Goal: Task Accomplishment & Management: Manage account settings

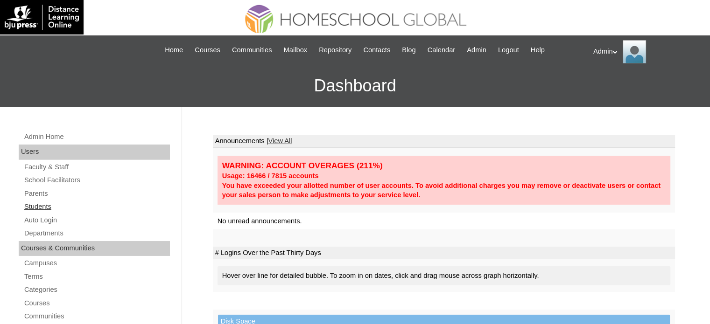
click at [42, 207] on link "Students" at bounding box center [96, 207] width 146 height 12
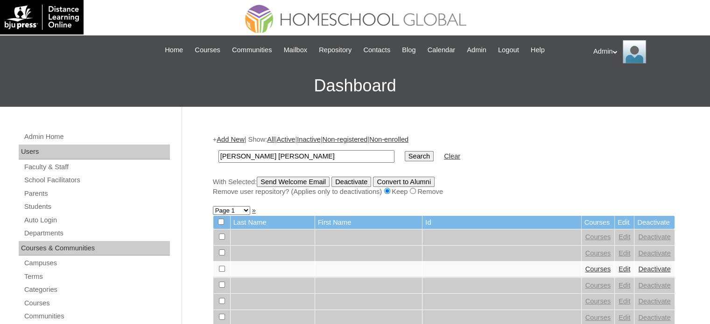
type input "[PERSON_NAME] [PERSON_NAME]"
click at [404, 160] on input "Search" at bounding box center [418, 156] width 29 height 10
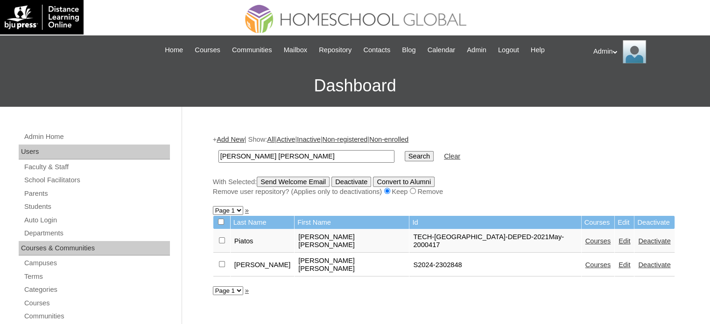
click at [279, 156] on input "[PERSON_NAME] [PERSON_NAME]" at bounding box center [306, 156] width 176 height 13
click at [618, 261] on link "Edit" at bounding box center [624, 264] width 12 height 7
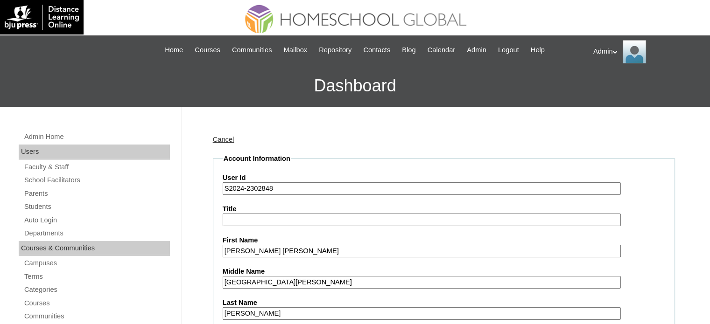
click at [241, 192] on input "S2024-2302848" at bounding box center [422, 188] width 398 height 13
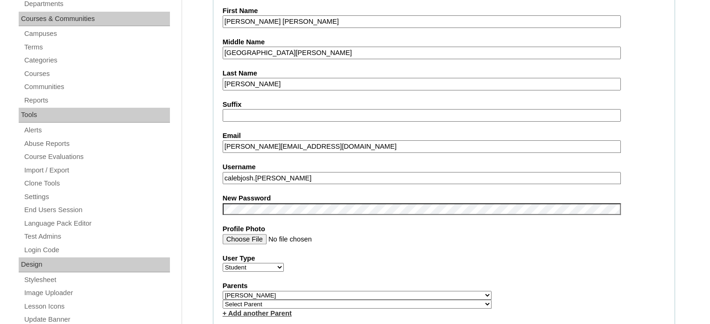
scroll to position [230, 0]
type input "S2025-2302848"
click at [410, 264] on div "User Type Faculty Staff Student Parents School Facilitators" at bounding box center [444, 262] width 442 height 19
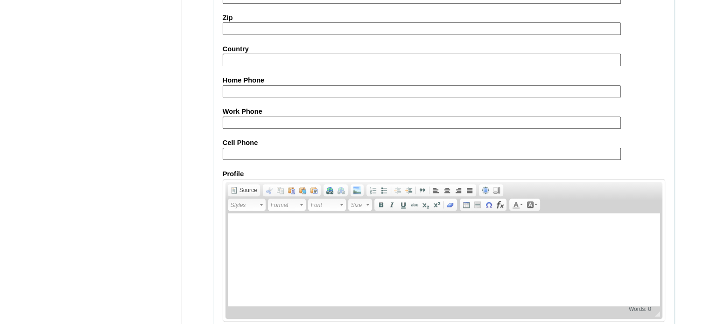
scroll to position [1087, 0]
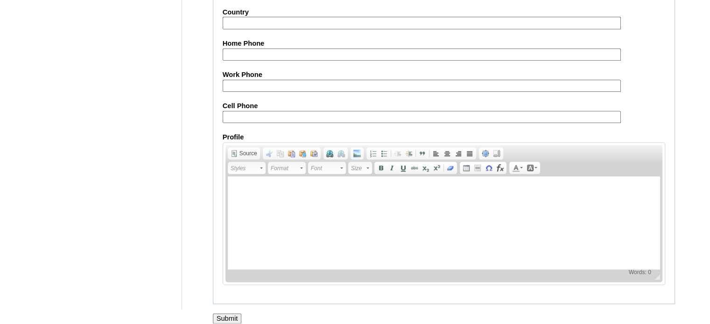
click at [235, 314] on input "Submit" at bounding box center [227, 319] width 29 height 10
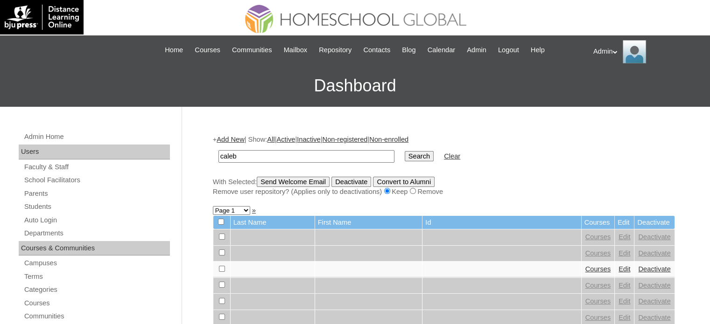
type input "[PERSON_NAME] [PERSON_NAME]"
click at [404, 157] on input "Search" at bounding box center [418, 156] width 29 height 10
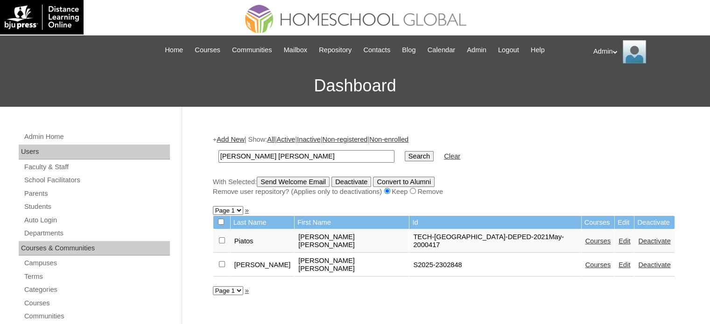
click at [585, 261] on link "Courses" at bounding box center [598, 264] width 26 height 7
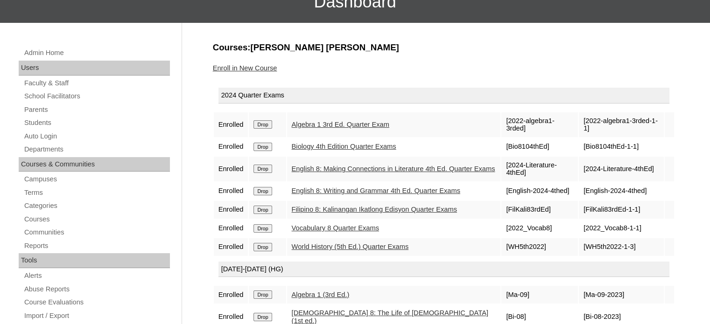
scroll to position [84, 0]
click at [261, 129] on input "Drop" at bounding box center [262, 124] width 18 height 8
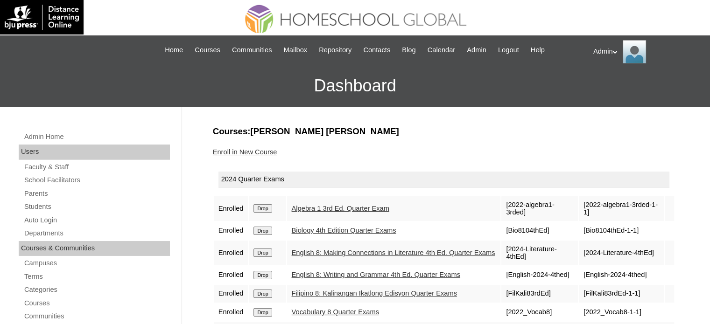
click at [268, 206] on input "Drop" at bounding box center [262, 208] width 18 height 8
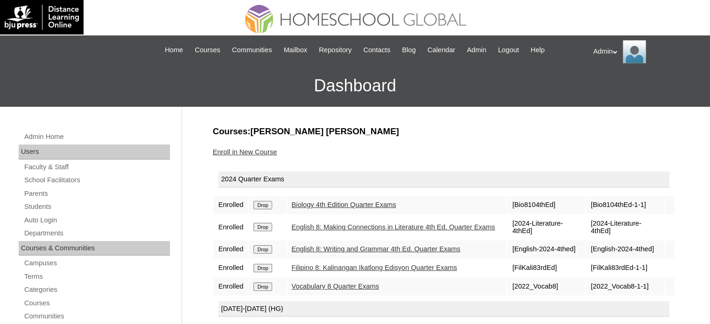
click at [268, 206] on input "Drop" at bounding box center [262, 205] width 18 height 8
click at [253, 201] on input "Drop" at bounding box center [262, 205] width 18 height 8
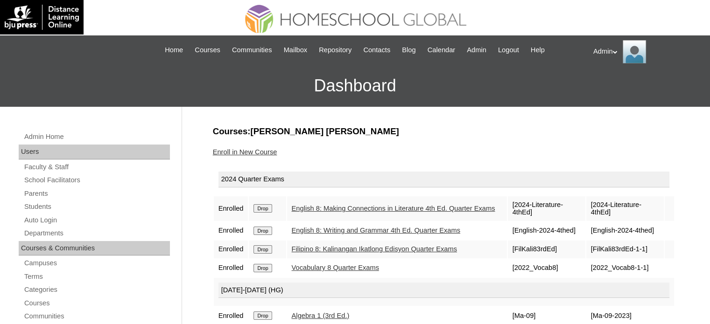
click at [267, 207] on input "Drop" at bounding box center [262, 208] width 18 height 8
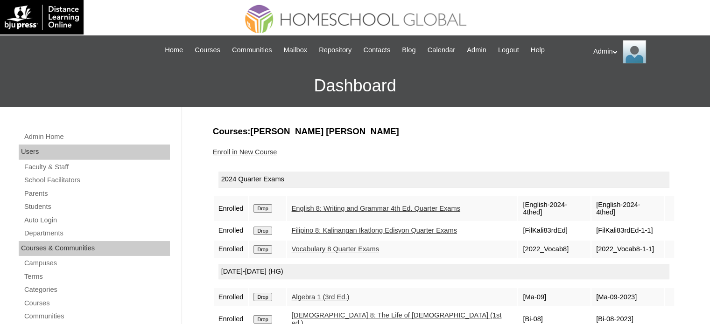
click at [267, 207] on input "Drop" at bounding box center [262, 208] width 18 height 8
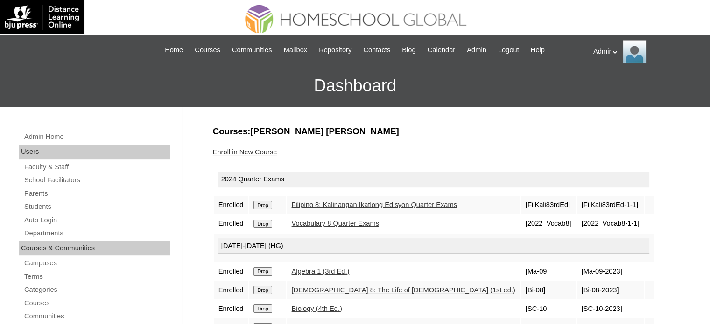
click at [265, 203] on input "Drop" at bounding box center [262, 205] width 18 height 8
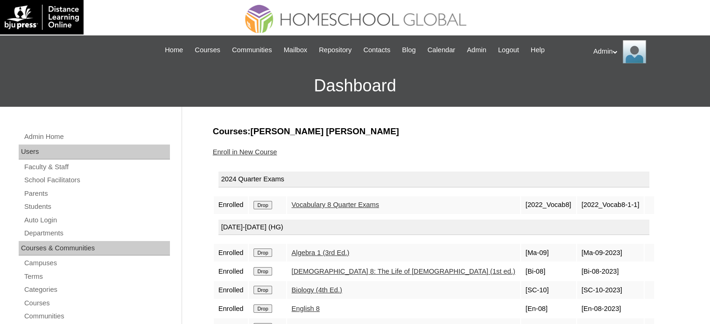
click at [265, 203] on input "Drop" at bounding box center [262, 205] width 18 height 8
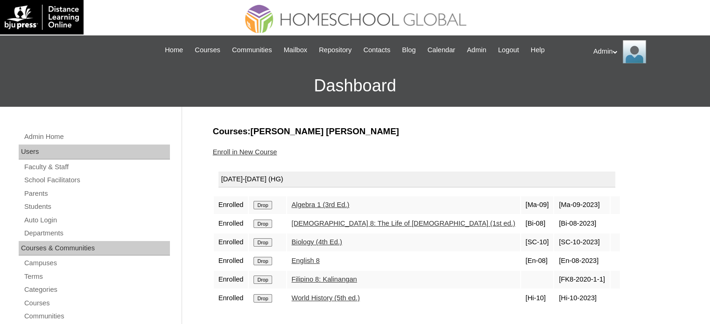
click at [265, 206] on input "Drop" at bounding box center [262, 205] width 18 height 8
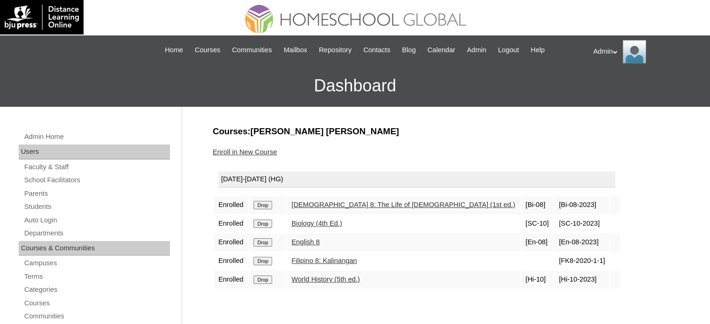
click at [265, 206] on input "Drop" at bounding box center [262, 205] width 18 height 8
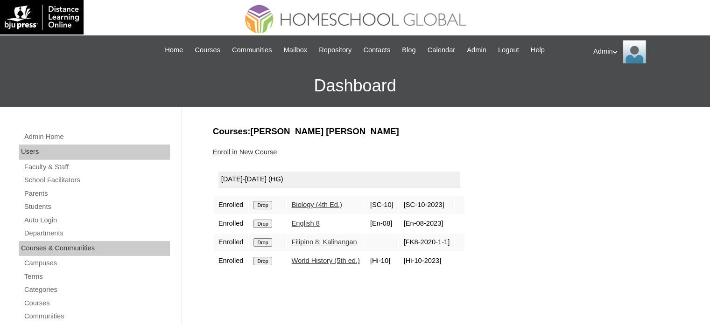
click at [265, 206] on input "Drop" at bounding box center [262, 205] width 18 height 8
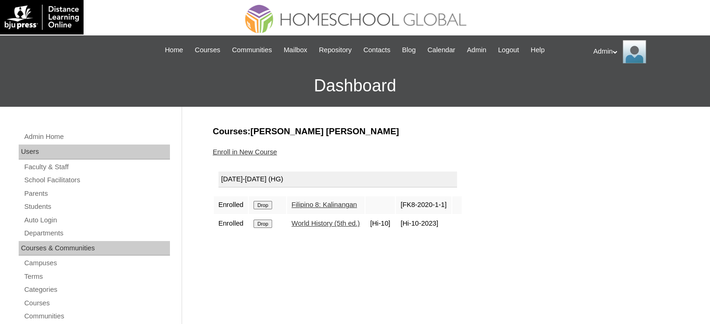
click at [265, 206] on input "Drop" at bounding box center [262, 205] width 18 height 8
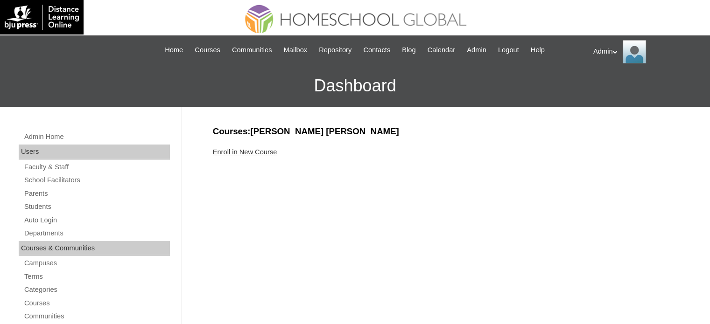
click at [268, 151] on link "Enroll in New Course" at bounding box center [245, 151] width 64 height 7
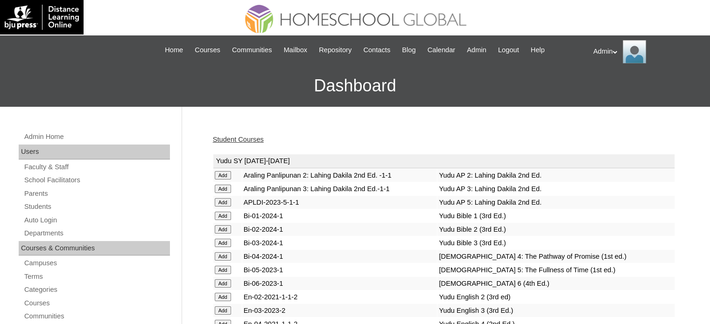
scroll to position [2406, 0]
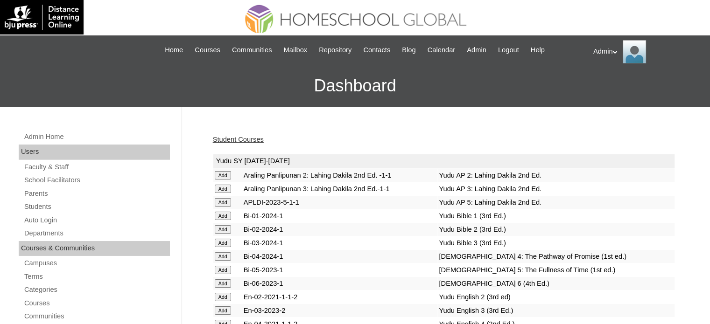
scroll to position [2406, 0]
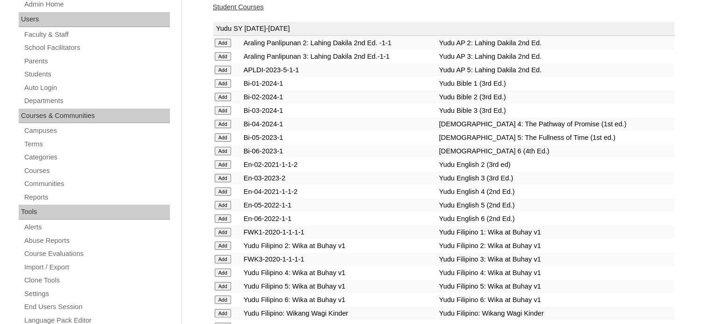
scroll to position [1038, 0]
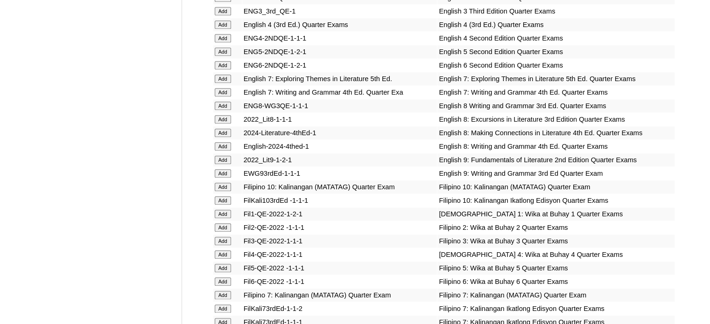
click at [371, 257] on td "Fil4-QE-2022-1-1-1" at bounding box center [339, 254] width 195 height 13
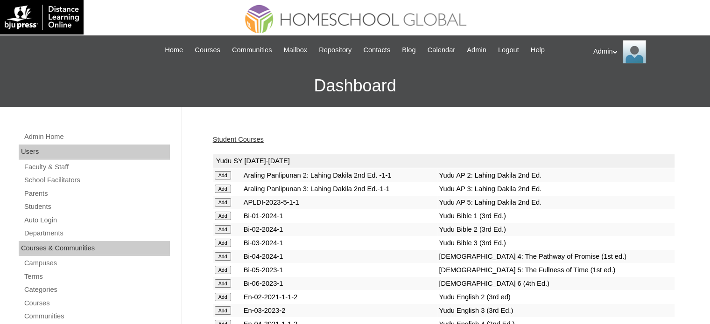
scroll to position [1038, 0]
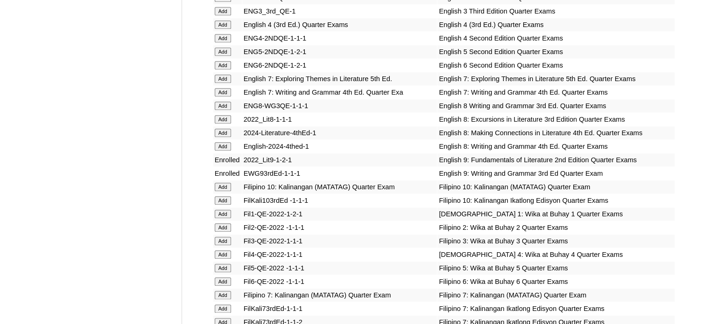
scroll to position [2715, 0]
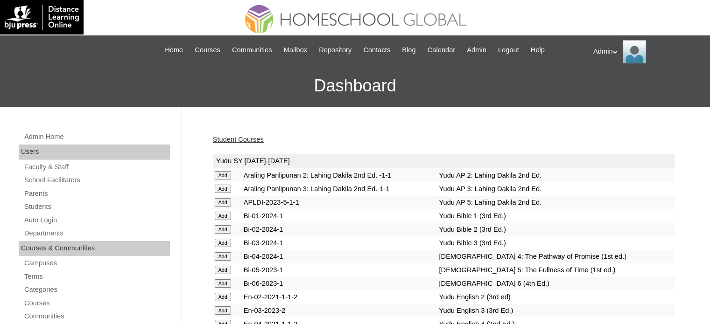
scroll to position [772, 0]
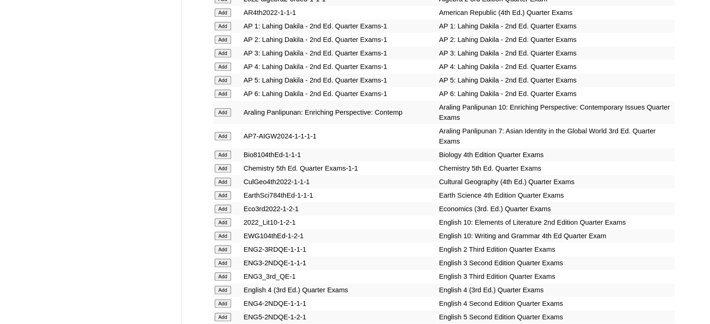
click at [345, 217] on td "2022_Lit10-1-2-1" at bounding box center [339, 222] width 195 height 13
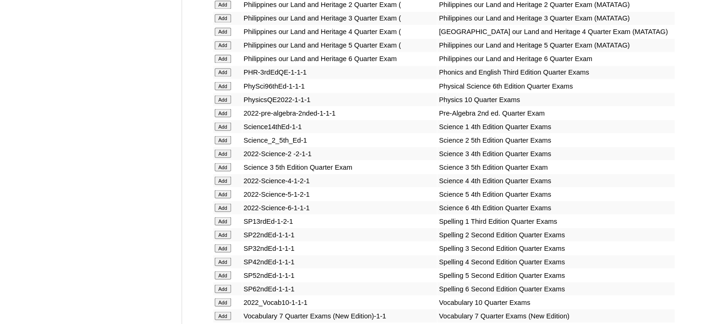
scroll to position [577, 0]
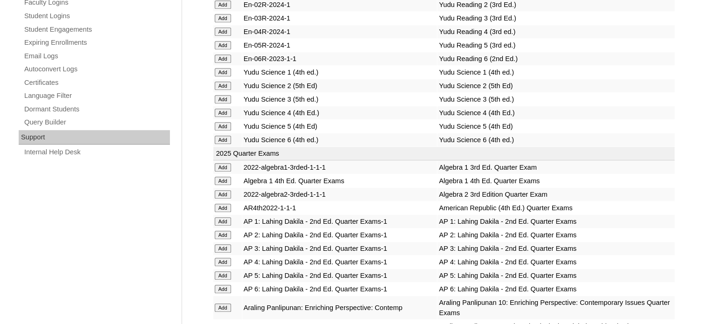
click at [316, 190] on td "2022-algebra2-3rded-1-1-1" at bounding box center [339, 194] width 195 height 13
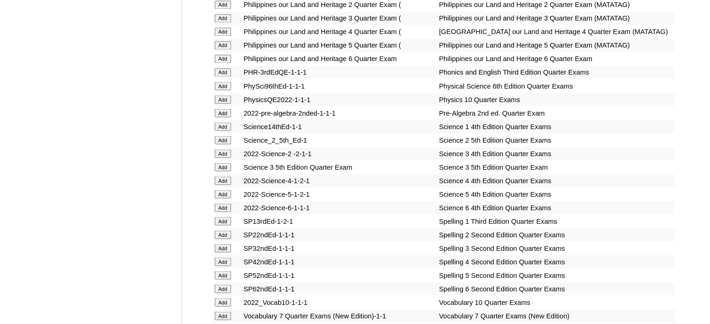
scroll to position [2003, 0]
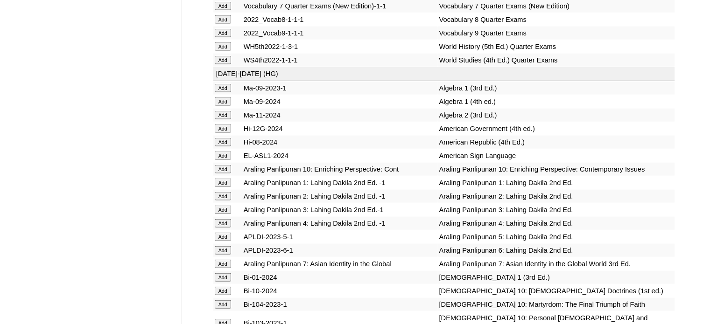
click at [397, 162] on td "EL-ASL1-2024" at bounding box center [339, 155] width 195 height 13
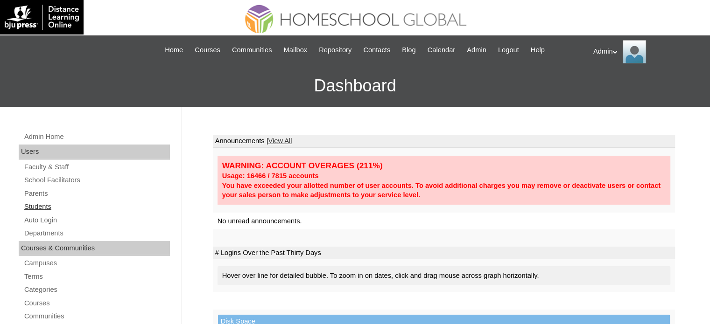
click at [37, 209] on link "Students" at bounding box center [96, 207] width 146 height 12
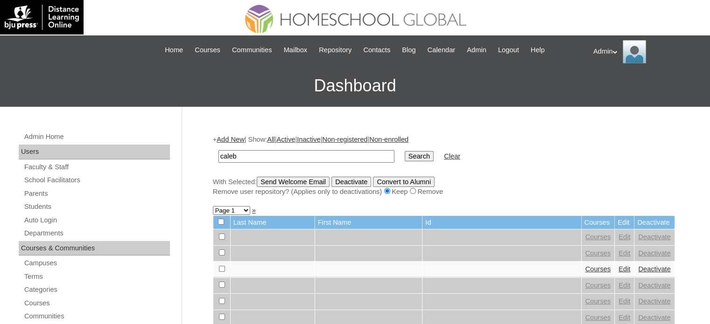
type input "[PERSON_NAME] [PERSON_NAME]"
click at [404, 154] on input "Search" at bounding box center [418, 156] width 29 height 10
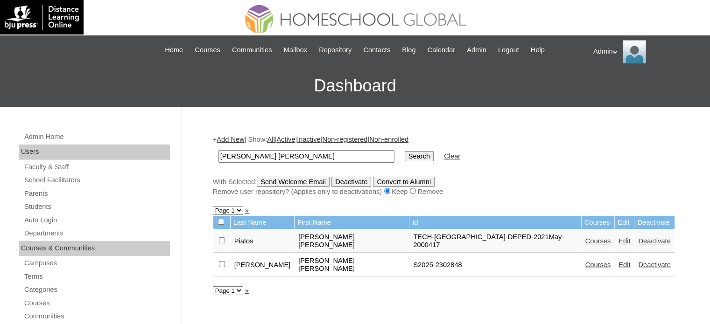
click at [585, 261] on link "Courses" at bounding box center [598, 264] width 26 height 7
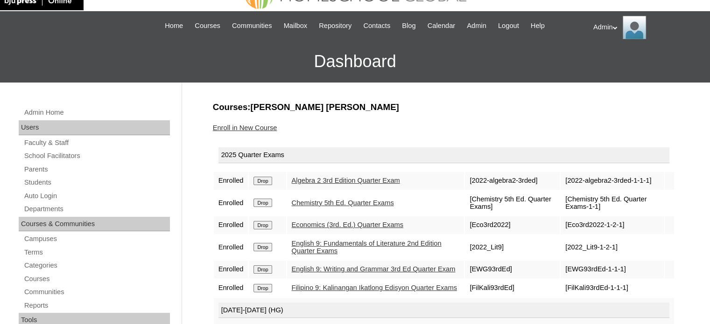
scroll to position [24, 0]
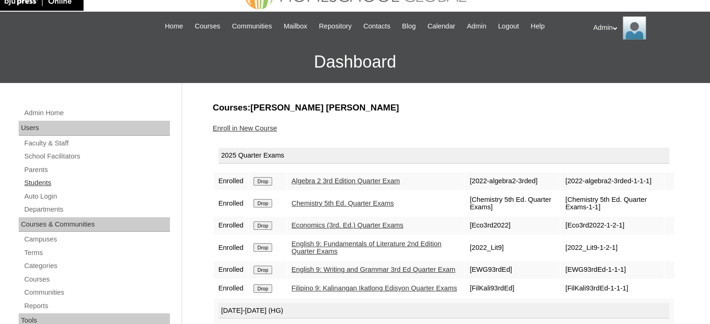
click at [43, 182] on link "Students" at bounding box center [96, 183] width 146 height 12
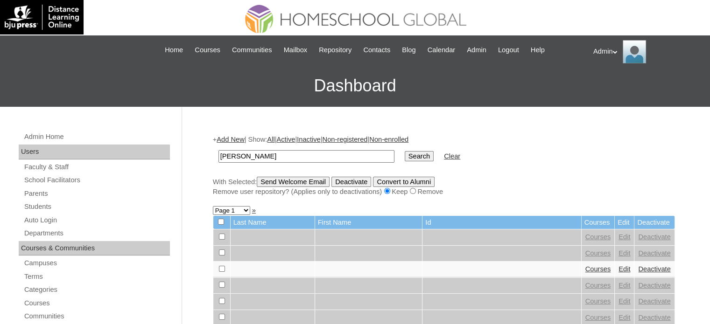
type input "[PERSON_NAME]"
click at [404, 155] on input "Search" at bounding box center [418, 156] width 29 height 10
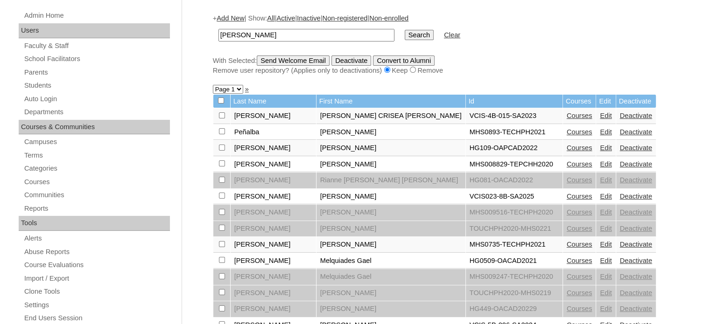
scroll to position [119, 0]
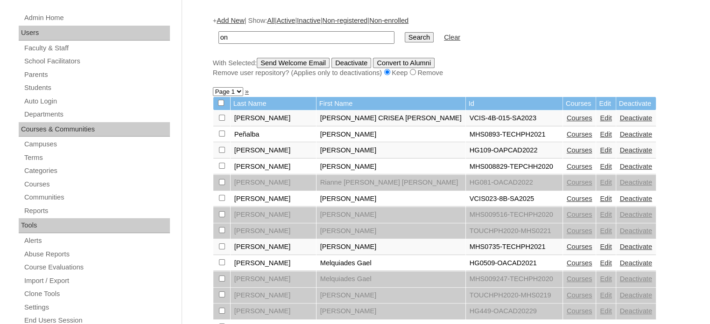
type input "n"
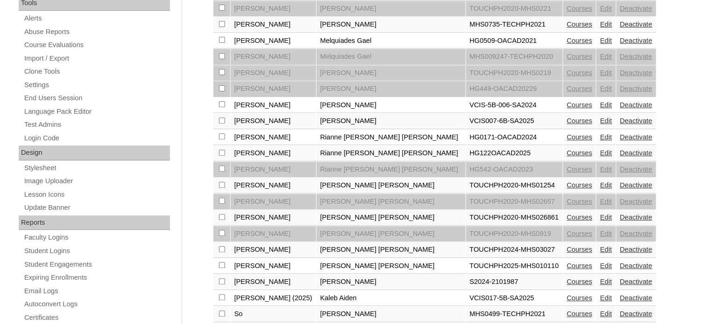
scroll to position [0, 0]
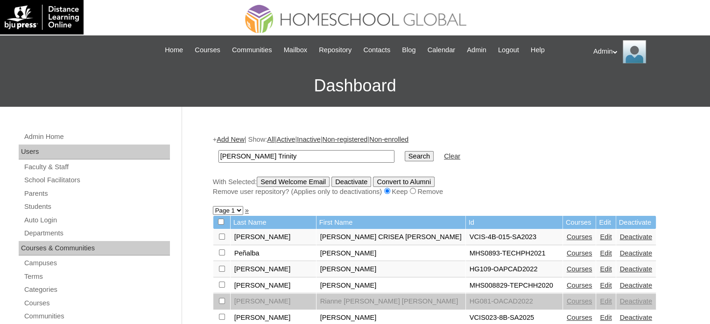
type input "[PERSON_NAME] Trinity"
click at [404, 151] on input "Search" at bounding box center [418, 156] width 29 height 10
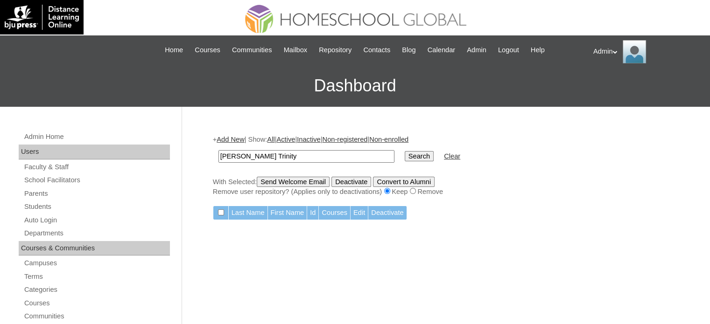
click at [312, 156] on input "Cassandra Trinity" at bounding box center [306, 156] width 176 height 13
type input "[PERSON_NAME]"
click at [404, 151] on input "Search" at bounding box center [418, 156] width 29 height 10
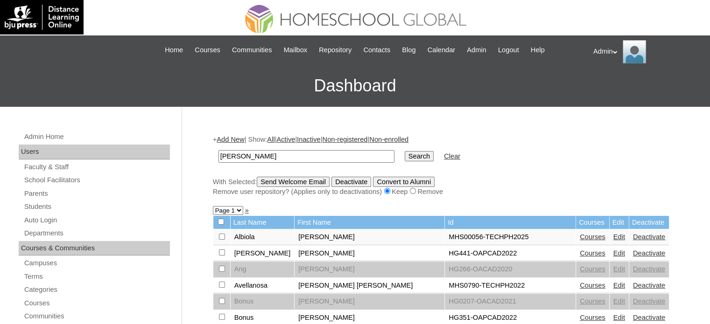
click at [235, 138] on link "Add New" at bounding box center [230, 139] width 28 height 7
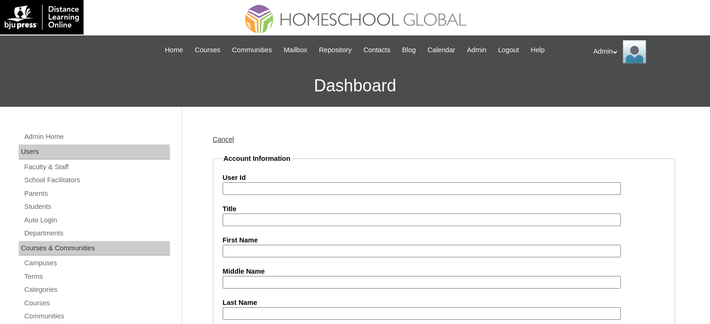
click at [323, 184] on input "User Id" at bounding box center [422, 188] width 398 height 13
paste input "S2025-2504191"
type input "S2025-2504191"
click at [269, 250] on input "First Name" at bounding box center [422, 251] width 398 height 13
type input "Cassandra Trinity"
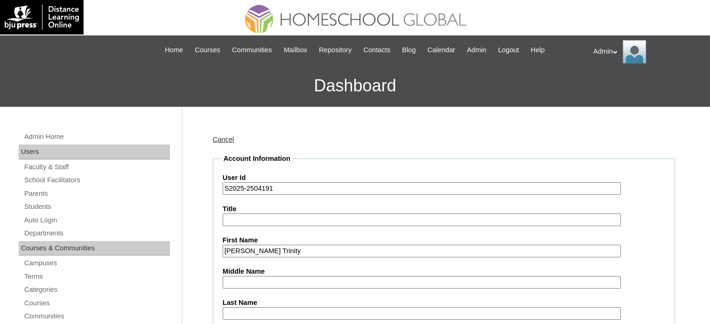
click at [259, 281] on input "Middle Name" at bounding box center [422, 282] width 398 height 13
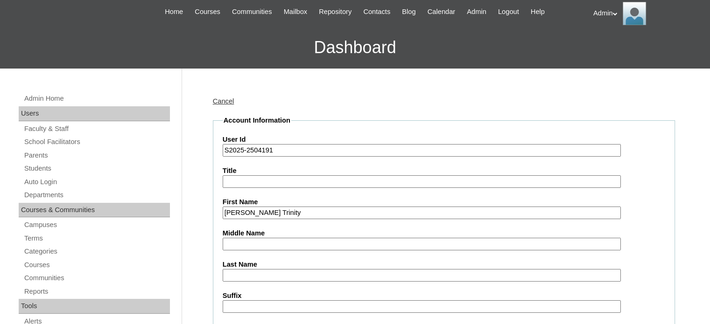
scroll to position [41, 0]
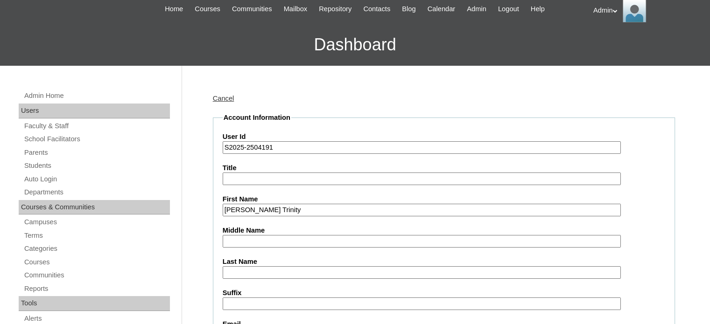
click at [281, 276] on input "Last Name" at bounding box center [422, 272] width 398 height 13
type input "Sison"
click at [286, 241] on input "Middle Name" at bounding box center [422, 241] width 398 height 13
paste input "Estrada"
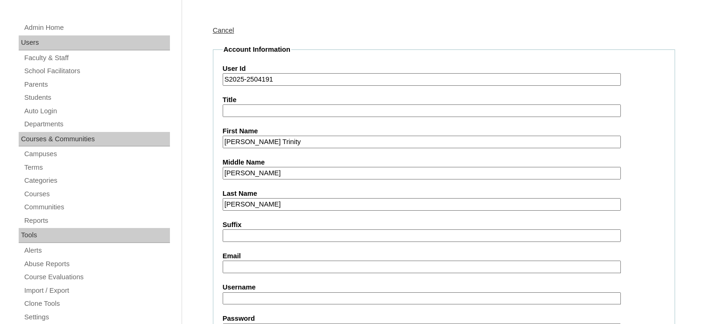
scroll to position [110, 0]
type input "Estrada"
click at [271, 266] on input "Email" at bounding box center [422, 266] width 398 height 13
paste input "stephanieanne_17@yahoo.com"
type input "stephanieanne_17@yahoo.com"
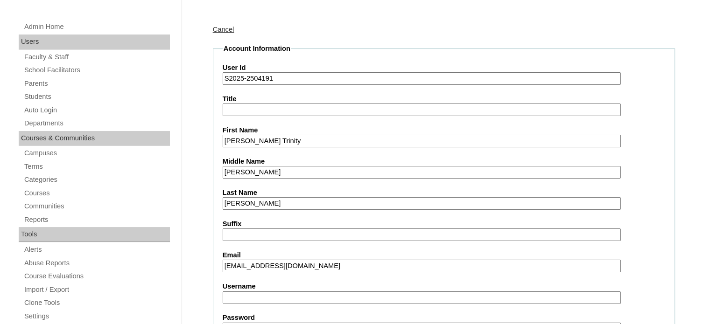
click at [253, 294] on input "Username" at bounding box center [422, 298] width 398 height 13
paste input "cassandra.sison"
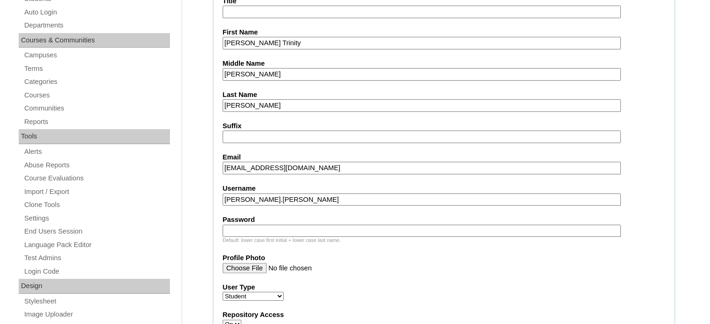
scroll to position [210, 0]
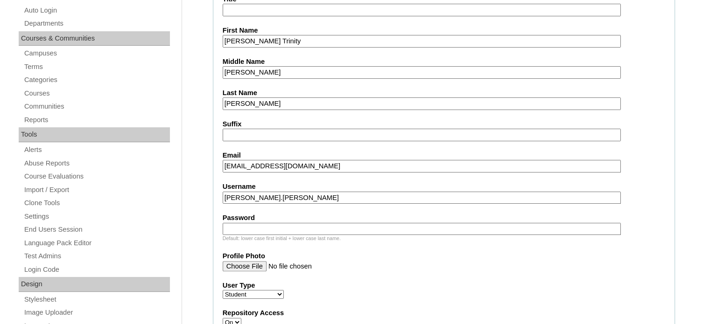
type input "cassandra.sison"
click at [312, 223] on input "Password" at bounding box center [422, 229] width 398 height 13
type input "DLOS2025"
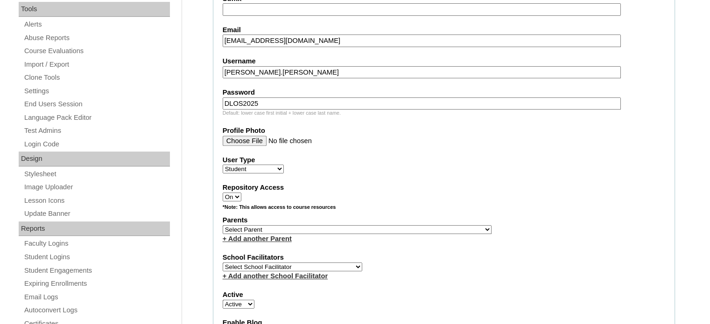
scroll to position [336, 0]
click at [312, 226] on select "Select Parent , , , , , , , , , , , , , , , , , , , , , , , , , , , , , , , , ,…" at bounding box center [357, 229] width 269 height 9
select select "31794"
click at [223, 225] on select "Select Parent , , , , , , , , , , , , , , , , , , , , , , , , , , , , , , , , ,…" at bounding box center [357, 229] width 269 height 9
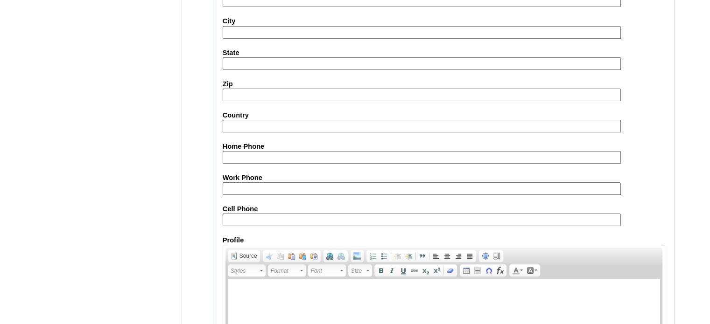
scroll to position [1086, 0]
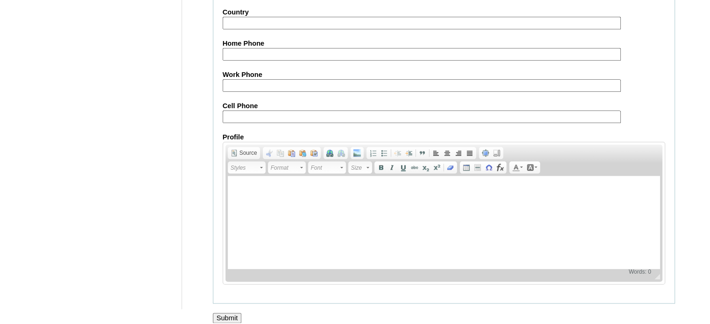
click at [230, 313] on input "Submit" at bounding box center [227, 318] width 29 height 10
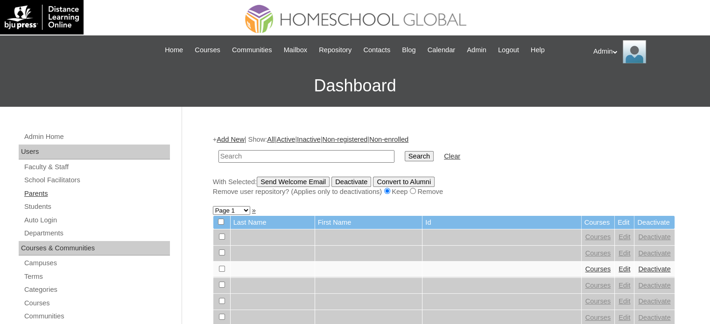
click at [37, 193] on link "Parents" at bounding box center [96, 194] width 146 height 12
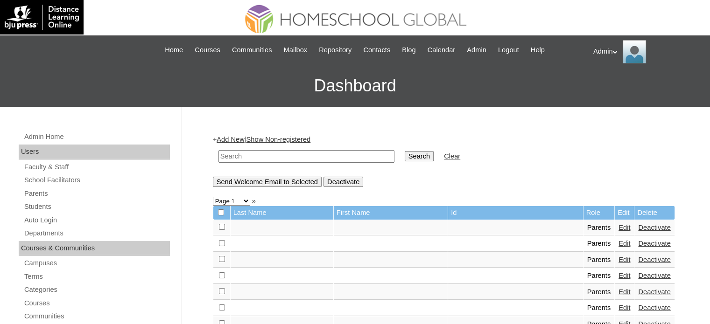
click at [263, 154] on input "text" at bounding box center [306, 156] width 176 height 13
type input "[PERSON_NAME]"
click at [404, 156] on input "Search" at bounding box center [418, 156] width 29 height 10
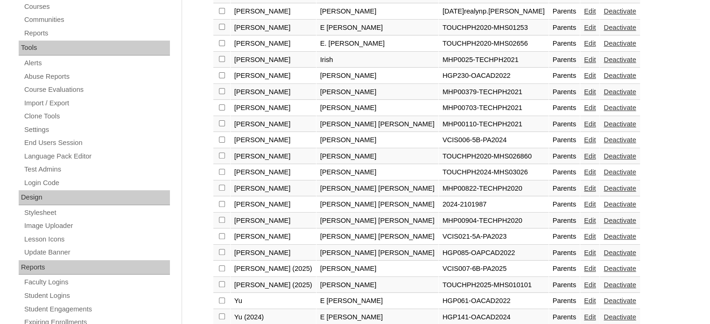
scroll to position [298, 0]
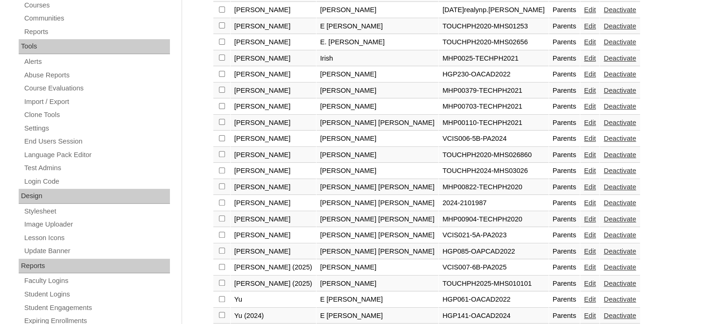
click at [584, 199] on link "Edit" at bounding box center [590, 202] width 12 height 7
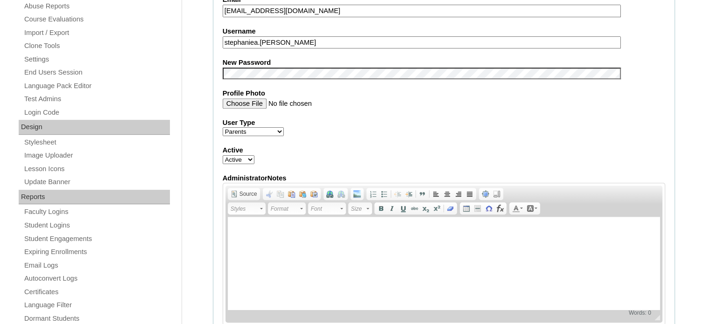
scroll to position [311, 0]
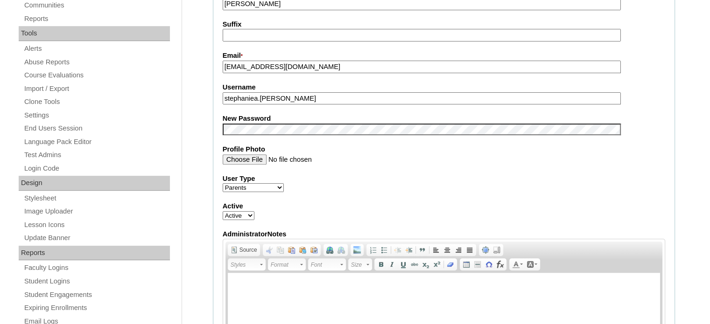
click at [454, 160] on input "Profile Photo" at bounding box center [422, 159] width 398 height 10
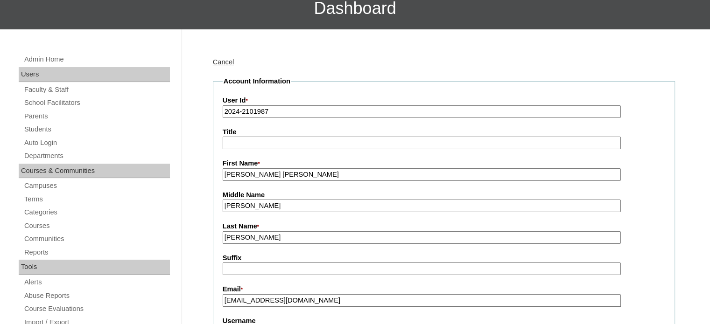
scroll to position [77, 0]
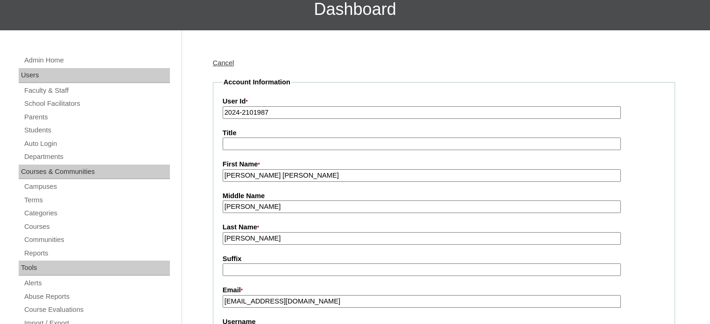
click at [238, 111] on input "2024-2101987" at bounding box center [422, 112] width 398 height 13
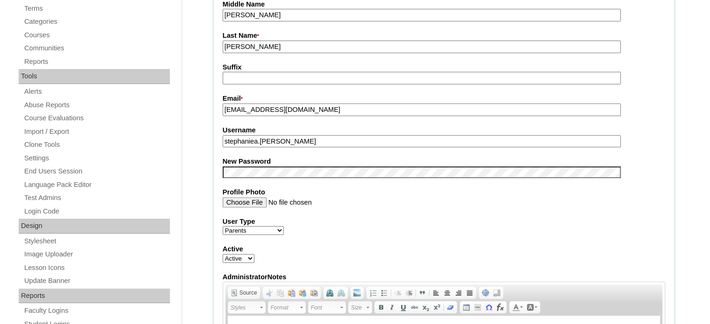
scroll to position [270, 0]
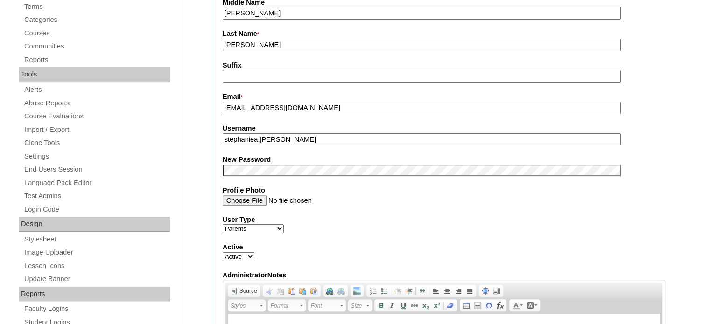
type input "2025-2101987"
click at [290, 171] on fieldset "Account Information User Id * 2025-2101987 Title First Name * Stephanie Anne Mi…" at bounding box center [444, 163] width 462 height 558
click at [505, 209] on fieldset "Account Information User Id * 2025-2101987 Title First Name * Stephanie Anne Mi…" at bounding box center [444, 163] width 462 height 558
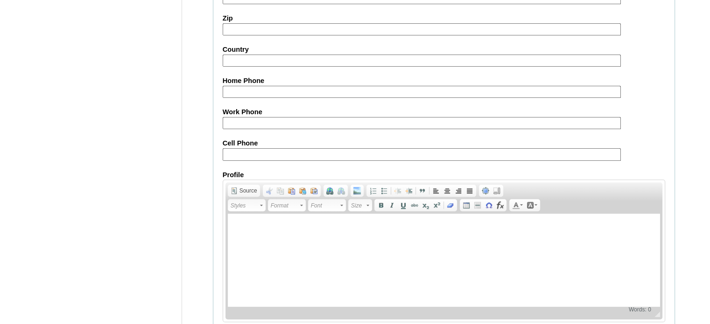
scroll to position [892, 0]
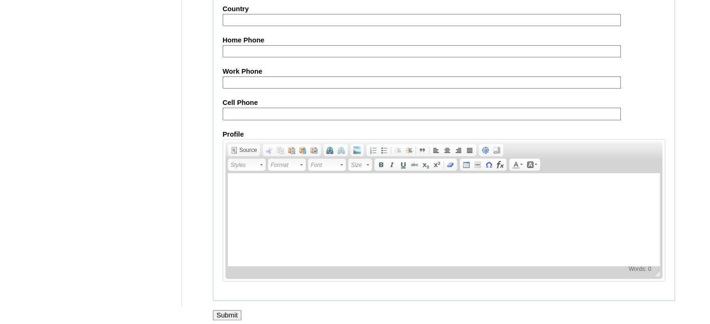
click at [233, 310] on input "Submit" at bounding box center [227, 315] width 29 height 10
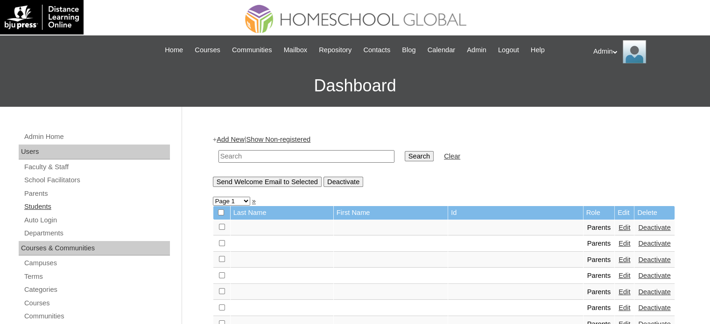
click at [47, 205] on link "Students" at bounding box center [96, 207] width 146 height 12
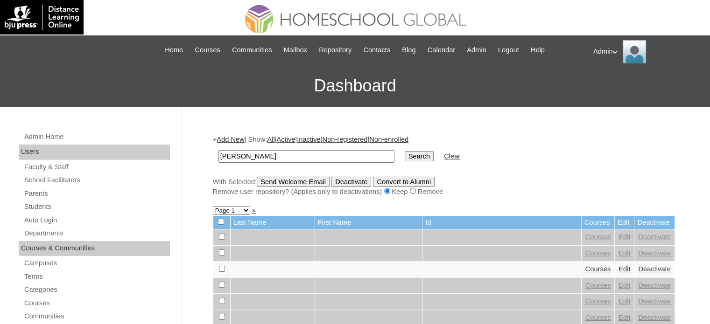
type input "[PERSON_NAME]"
click at [404, 159] on input "Search" at bounding box center [418, 156] width 29 height 10
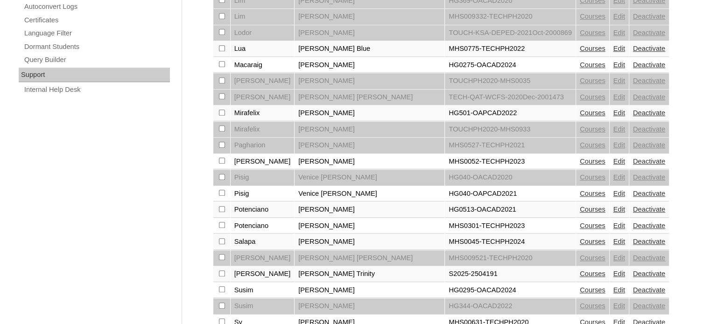
scroll to position [641, 0]
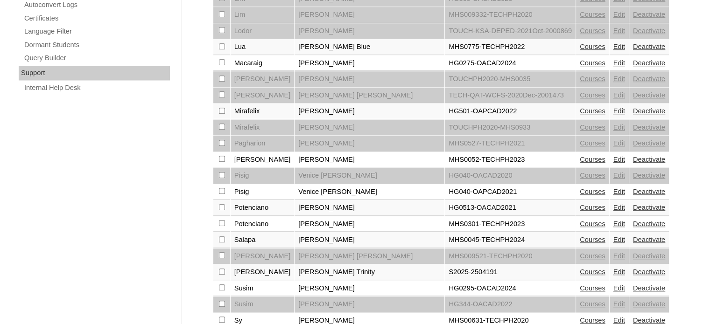
click at [579, 268] on link "Courses" at bounding box center [592, 271] width 26 height 7
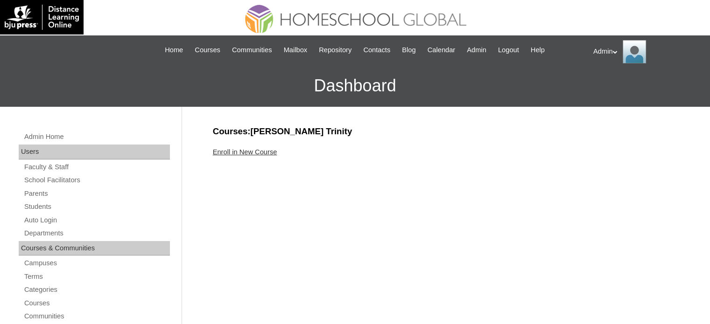
click at [252, 148] on link "Enroll in New Course" at bounding box center [245, 151] width 64 height 7
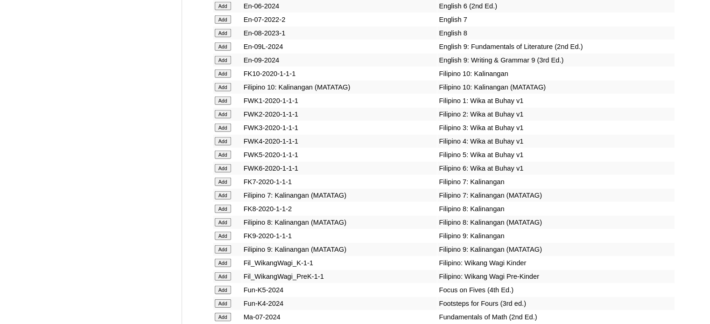
scroll to position [3212, 0]
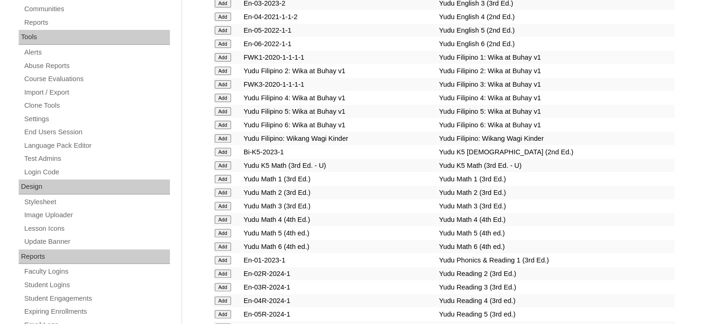
scroll to position [3226, 0]
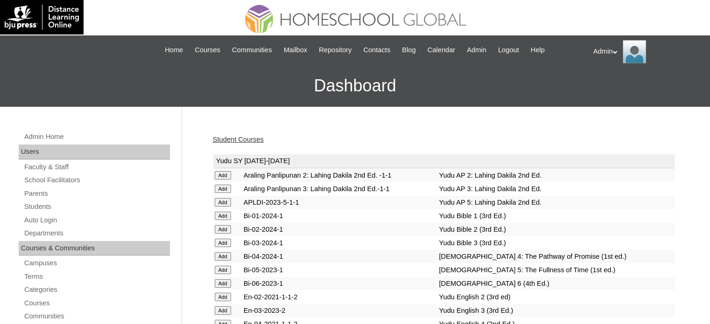
scroll to position [2957, 0]
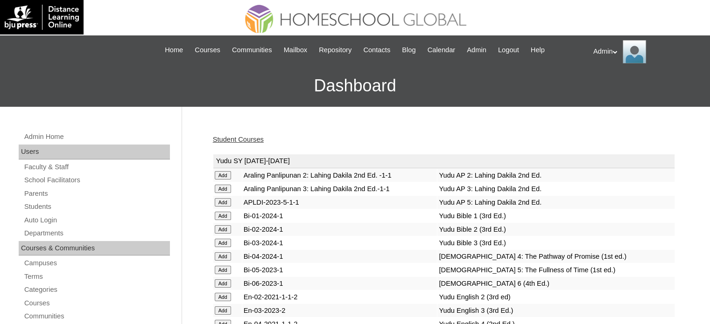
click at [243, 136] on link "Student Courses" at bounding box center [238, 139] width 51 height 7
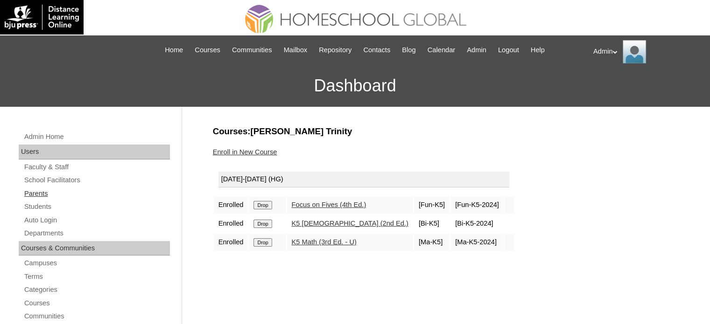
click at [44, 196] on link "Parents" at bounding box center [96, 194] width 146 height 12
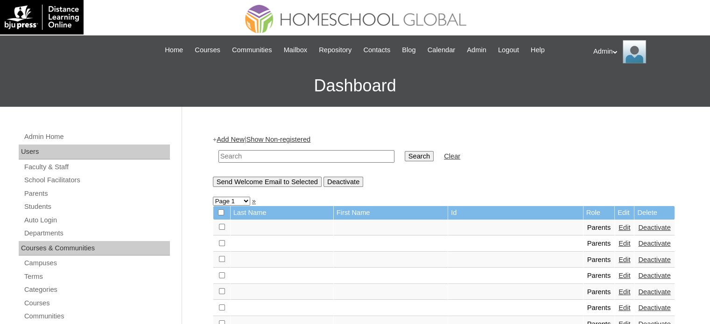
click at [284, 160] on input "text" at bounding box center [306, 156] width 176 height 13
type input "[PERSON_NAME]"
click at [404, 154] on input "Search" at bounding box center [418, 156] width 29 height 10
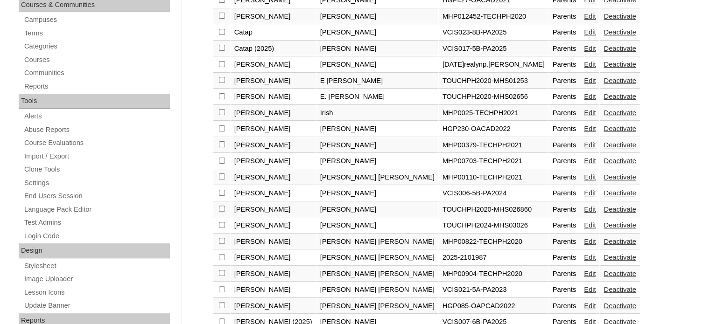
scroll to position [276, 0]
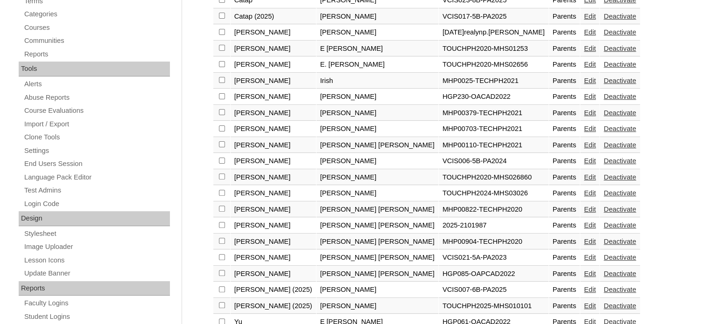
click at [584, 222] on link "Edit" at bounding box center [590, 225] width 12 height 7
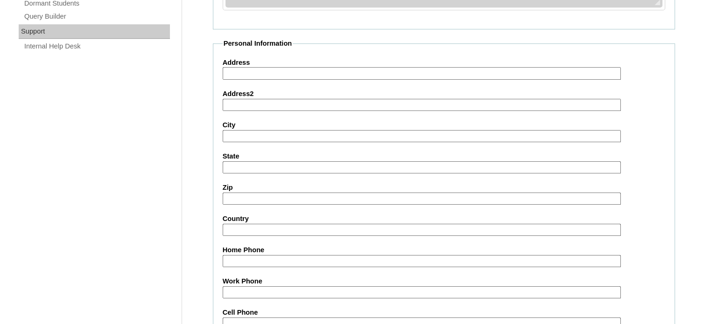
scroll to position [892, 0]
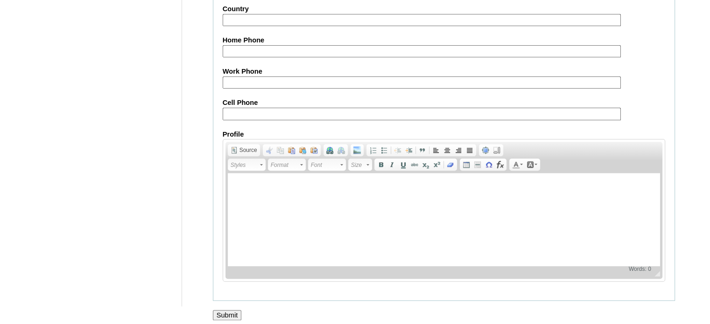
click at [228, 310] on input "Submit" at bounding box center [227, 315] width 29 height 10
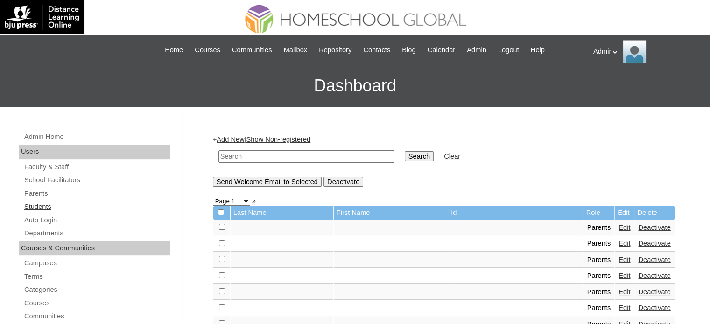
click at [47, 204] on link "Students" at bounding box center [96, 207] width 146 height 12
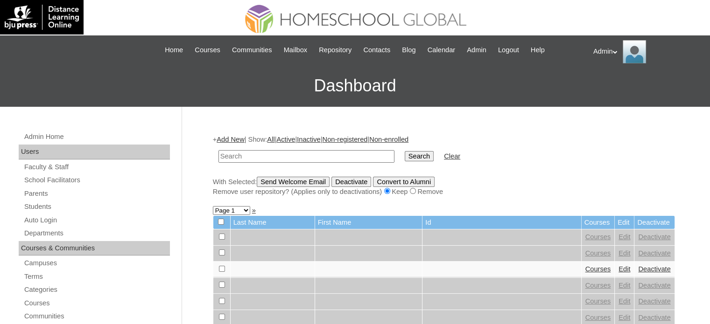
drag, startPoint x: 0, startPoint y: 0, endPoint x: 248, endPoint y: 154, distance: 292.3
click at [248, 154] on input "text" at bounding box center [306, 156] width 176 height 13
type input "[PERSON_NAME]"
click at [404, 160] on input "Search" at bounding box center [418, 156] width 29 height 10
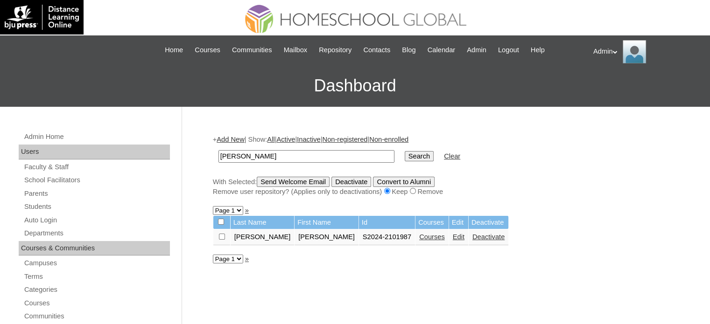
click at [453, 237] on link "Edit" at bounding box center [459, 236] width 12 height 7
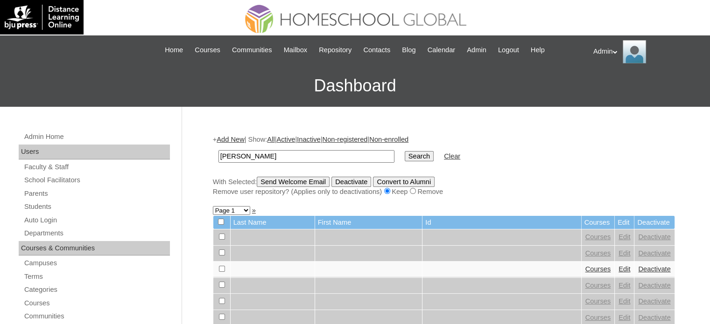
type input "[PERSON_NAME]"
click at [404, 154] on input "Search" at bounding box center [418, 156] width 29 height 10
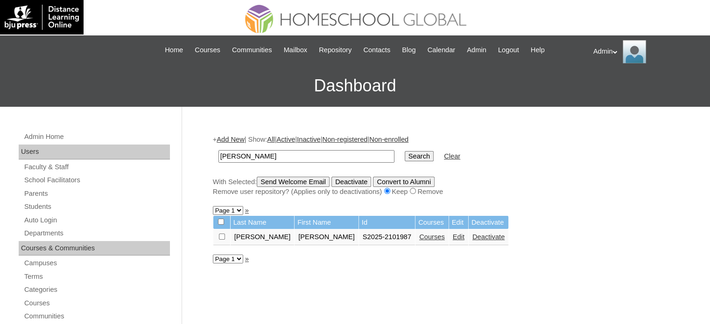
click at [419, 237] on link "Courses" at bounding box center [432, 236] width 26 height 7
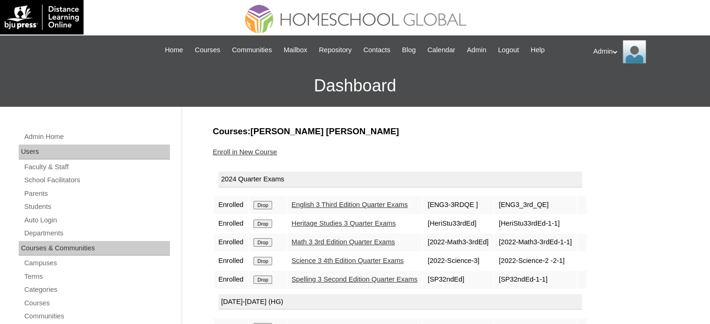
click at [272, 206] on input "Drop" at bounding box center [262, 205] width 18 height 8
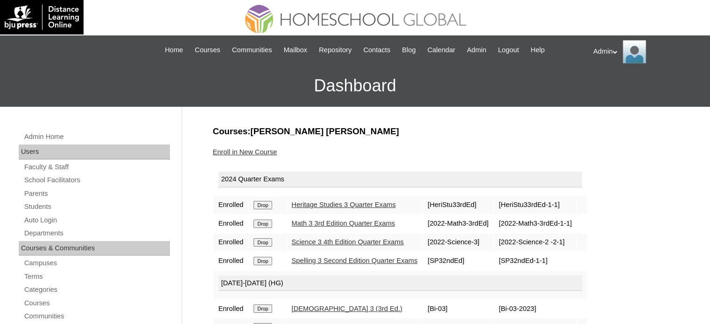
click at [272, 206] on input "Drop" at bounding box center [262, 205] width 18 height 8
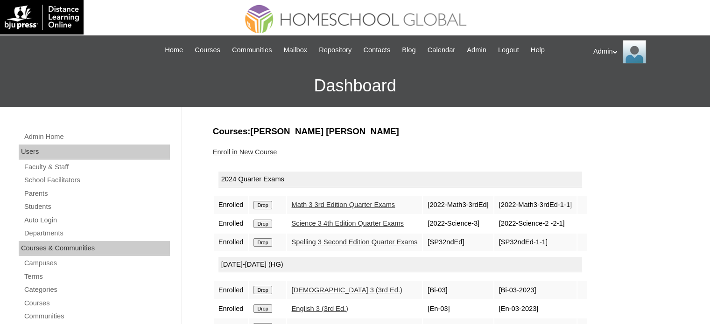
click at [272, 206] on input "Drop" at bounding box center [262, 205] width 18 height 8
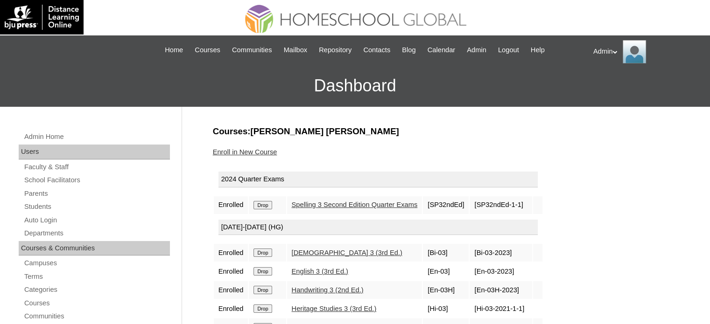
click at [272, 206] on input "Drop" at bounding box center [262, 205] width 18 height 8
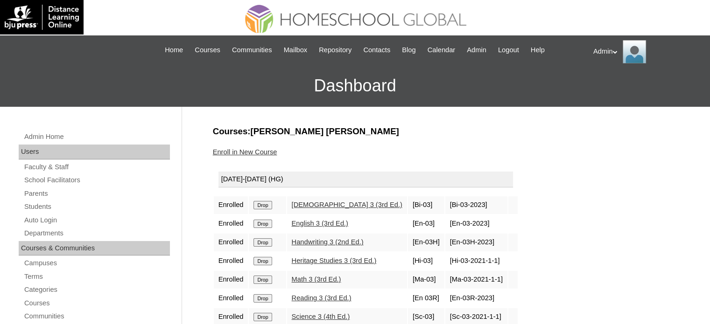
click at [272, 205] on input "Drop" at bounding box center [262, 205] width 18 height 8
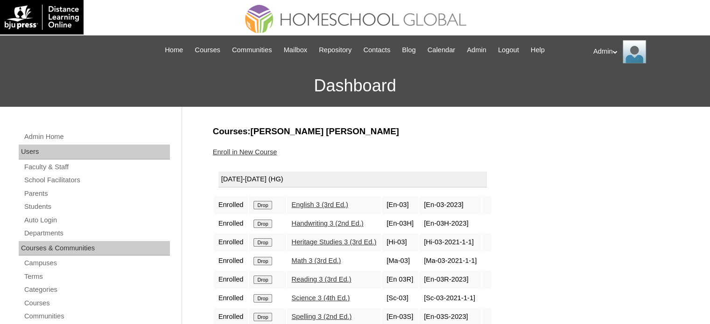
click at [272, 205] on input "Drop" at bounding box center [262, 205] width 18 height 8
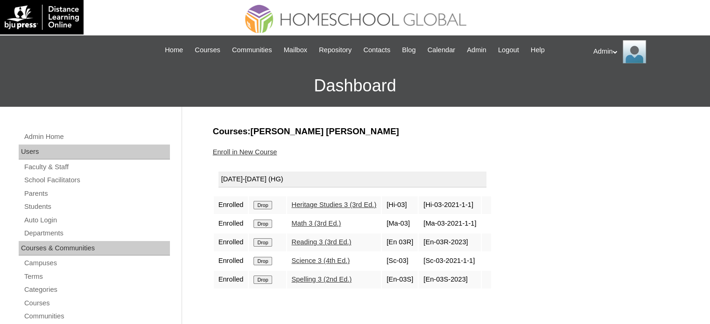
click at [272, 205] on input "Drop" at bounding box center [262, 205] width 18 height 8
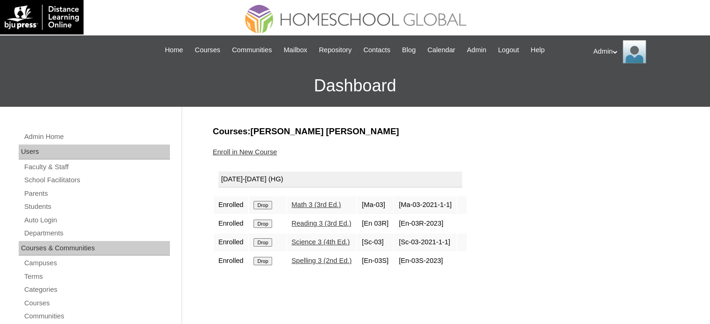
click at [272, 205] on input "Drop" at bounding box center [262, 205] width 18 height 8
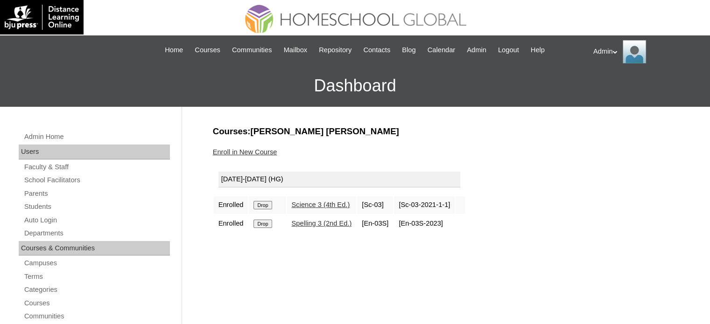
click at [267, 207] on input "Drop" at bounding box center [262, 205] width 18 height 8
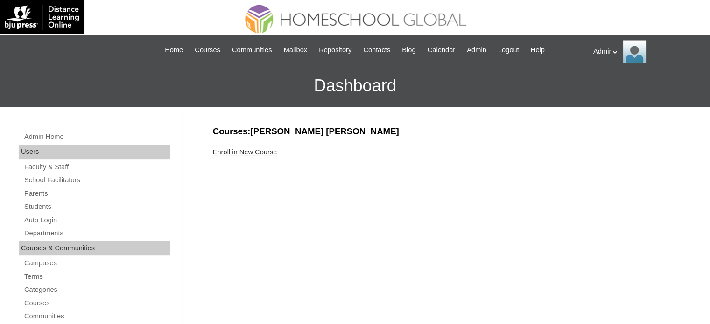
click at [257, 153] on link "Enroll in New Course" at bounding box center [245, 151] width 64 height 7
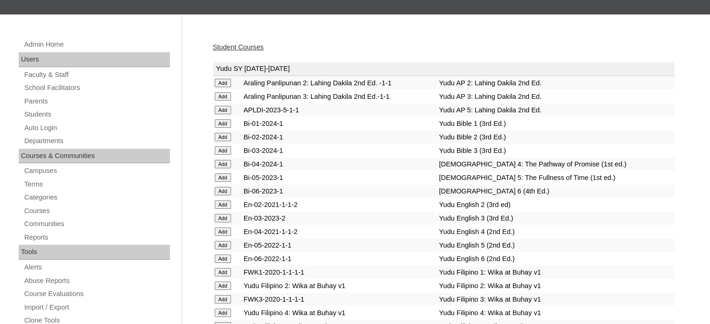
scroll to position [2339, 0]
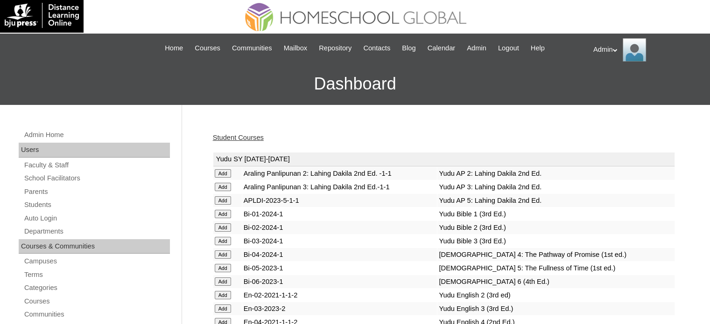
scroll to position [893, 0]
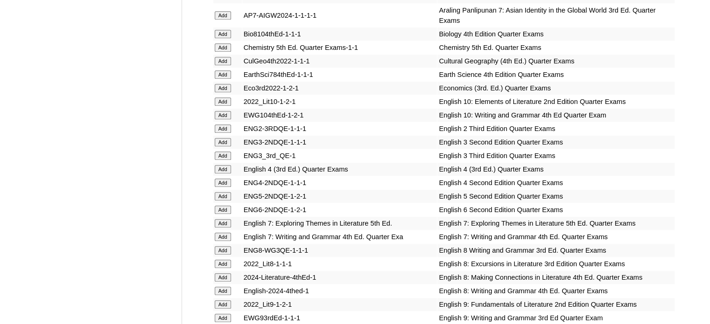
click at [357, 122] on td "ENG2-3RDQE-1-1-1" at bounding box center [339, 128] width 195 height 13
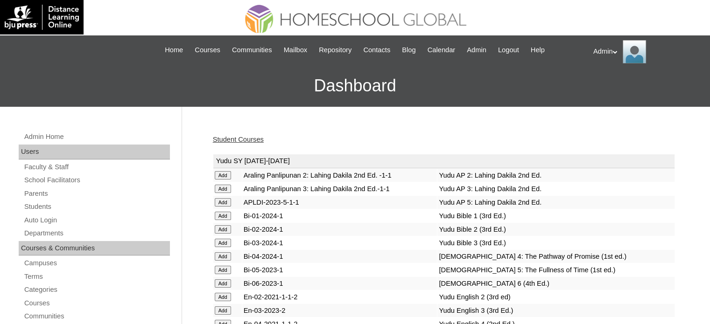
click at [377, 246] on td "Bi-03-2024-1" at bounding box center [339, 243] width 195 height 13
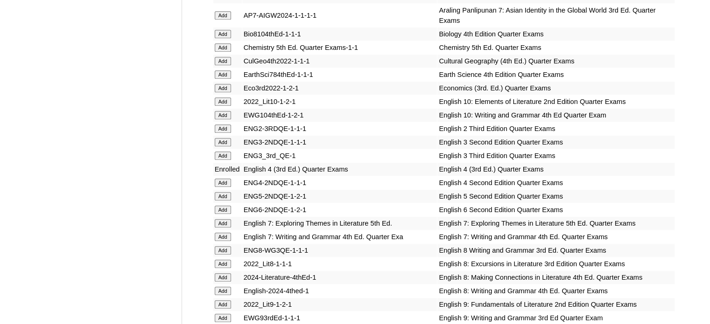
scroll to position [2635, 0]
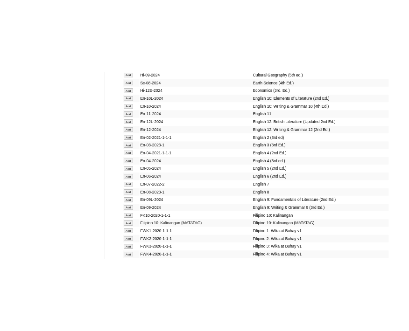
scroll to position [3333, 0]
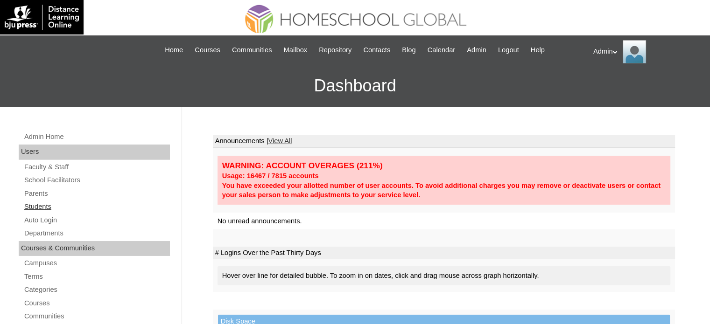
click at [47, 205] on link "Students" at bounding box center [96, 207] width 146 height 12
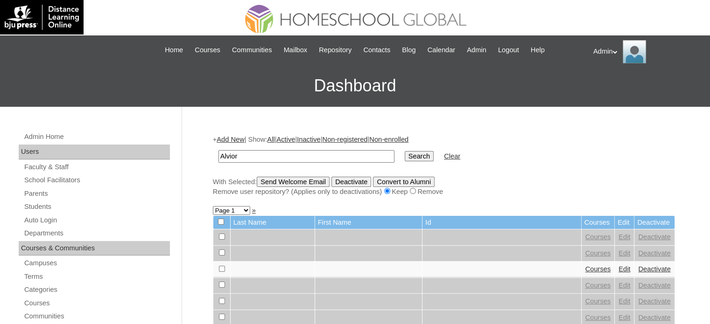
type input "Alvior"
click at [404, 156] on input "Search" at bounding box center [418, 156] width 29 height 10
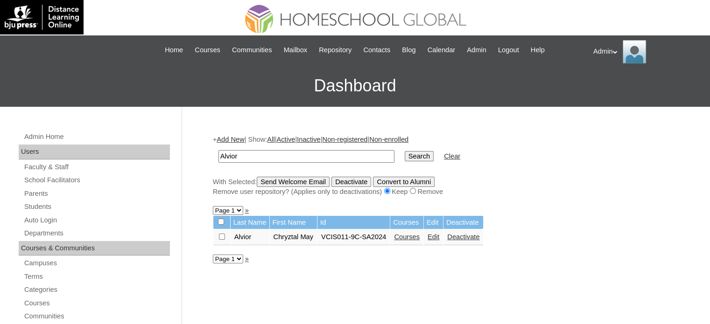
click at [439, 238] on link "Edit" at bounding box center [433, 236] width 12 height 7
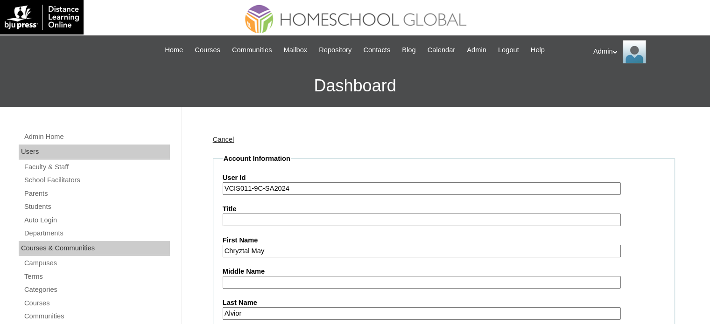
drag, startPoint x: 302, startPoint y: 191, endPoint x: 219, endPoint y: 199, distance: 83.4
paste input "S2025-2403087"
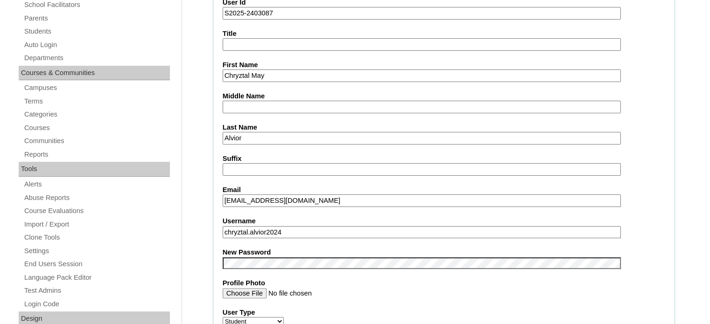
scroll to position [176, 0]
type input "S2025-2403087"
click at [267, 106] on input "Middle Name" at bounding box center [422, 106] width 398 height 13
paste input "Castro"
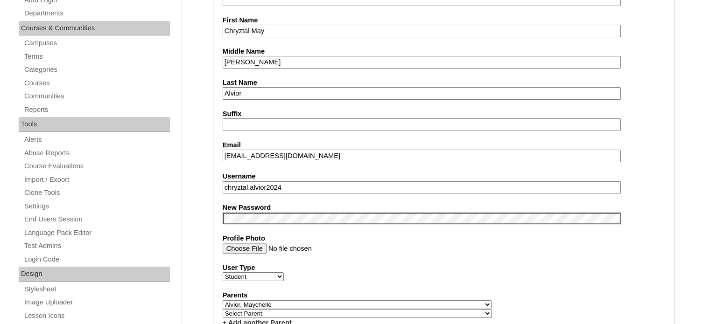
scroll to position [222, 0]
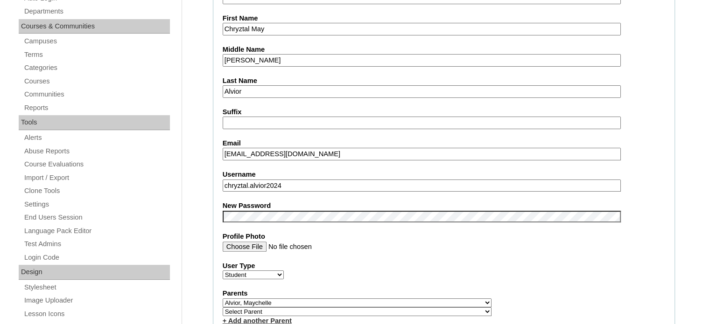
type input "Castro"
click at [471, 264] on label "User Type" at bounding box center [444, 266] width 442 height 10
click at [284, 271] on select "Faculty Staff Student Parents School Facilitators" at bounding box center [253, 275] width 61 height 9
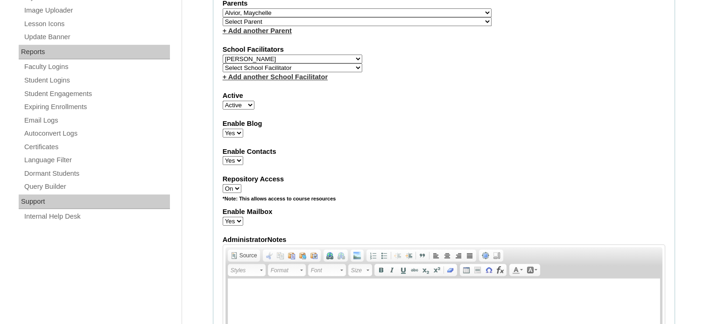
scroll to position [513, 0]
click at [321, 54] on select "Select School Facilitator Norman Añain Ruffa Abadijas Mary Abella Gloryfe Abion…" at bounding box center [292, 58] width 139 height 9
select select
click at [223, 54] on select "Select School Facilitator Norman Añain Ruffa Abadijas Mary Abella Gloryfe Abion…" at bounding box center [292, 58] width 139 height 9
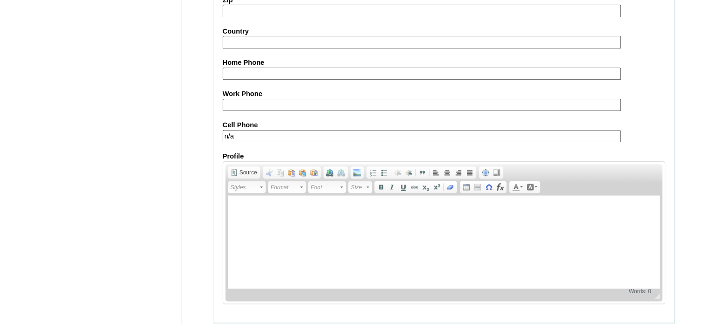
scroll to position [1095, 0]
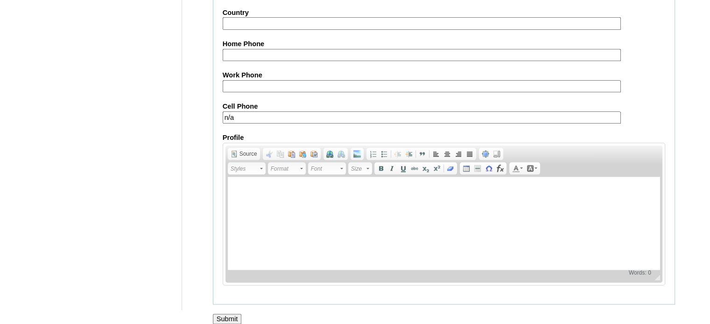
click at [231, 314] on input "Submit" at bounding box center [227, 319] width 29 height 10
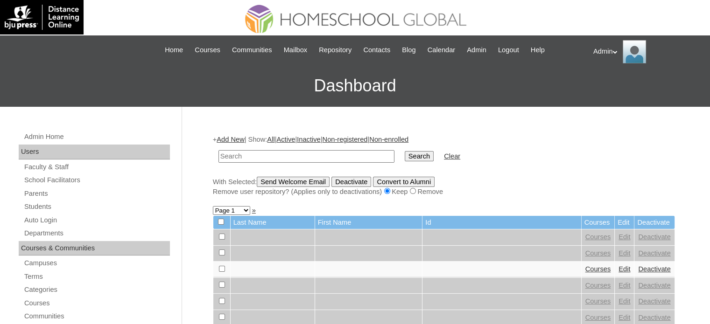
click at [313, 150] on input "text" at bounding box center [306, 156] width 176 height 13
type input "alvior"
click at [404, 156] on input "Search" at bounding box center [418, 156] width 29 height 10
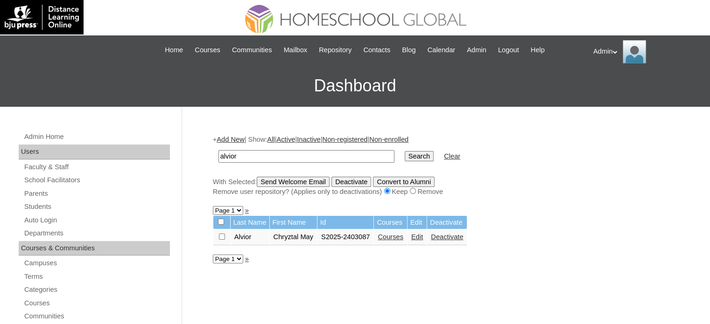
click at [423, 235] on link "Edit" at bounding box center [417, 236] width 12 height 7
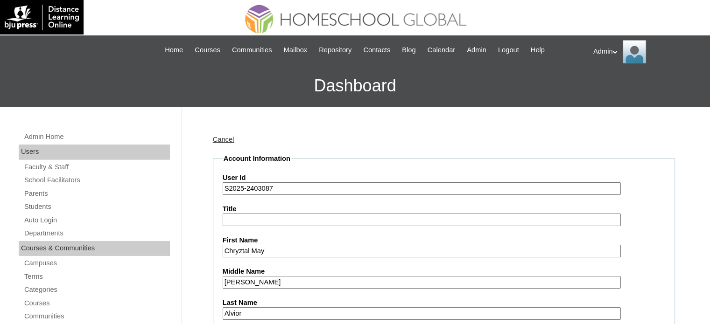
scroll to position [62, 0]
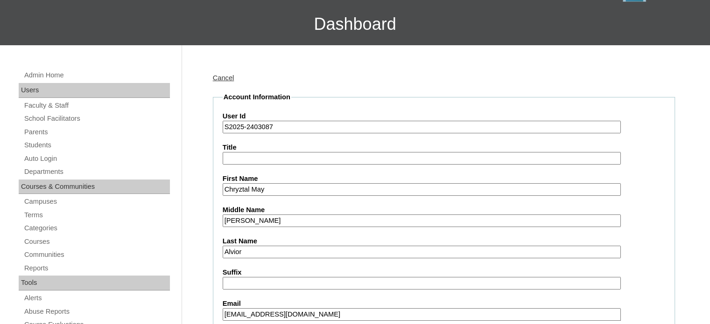
click at [317, 222] on input "Castro" at bounding box center [422, 221] width 398 height 13
click at [292, 243] on label "Last Name" at bounding box center [444, 242] width 442 height 10
click at [292, 246] on input "Alvior" at bounding box center [422, 252] width 398 height 13
click at [302, 125] on input "S2025-2403087" at bounding box center [422, 127] width 398 height 13
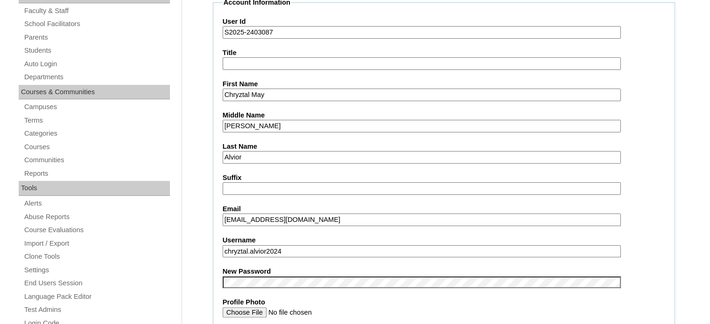
scroll to position [157, 0]
click at [301, 247] on input "chryztal.alvior2024" at bounding box center [422, 251] width 398 height 13
drag, startPoint x: 292, startPoint y: 246, endPoint x: 203, endPoint y: 255, distance: 88.6
paste input "text"
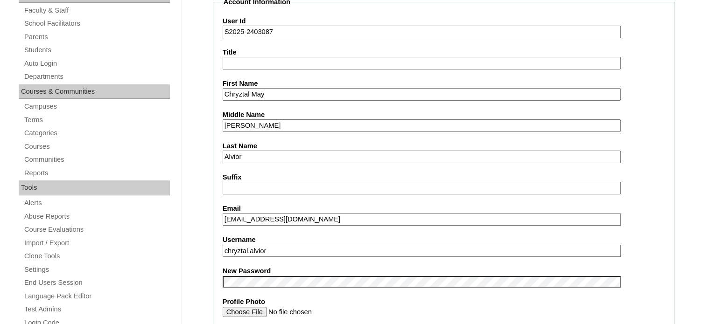
type input "chryztal.alvior"
click at [368, 299] on label "Profile Photo" at bounding box center [444, 302] width 442 height 10
click at [368, 307] on input "Profile Photo" at bounding box center [422, 312] width 398 height 10
click at [456, 300] on label "Profile Photo" at bounding box center [444, 302] width 442 height 10
click at [456, 307] on input "Profile Photo" at bounding box center [422, 312] width 398 height 10
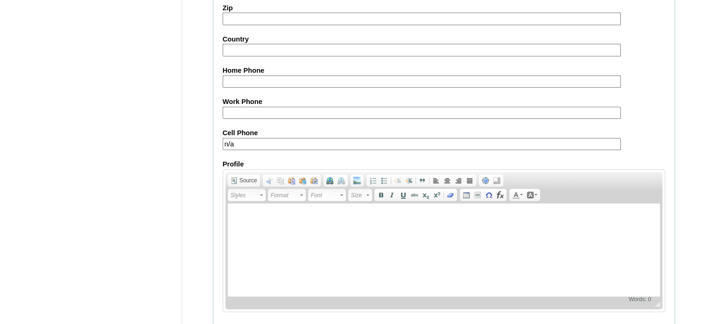
scroll to position [1087, 0]
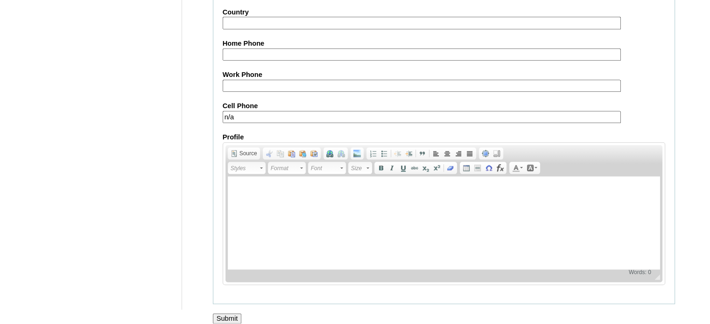
click at [231, 314] on input "Submit" at bounding box center [227, 319] width 29 height 10
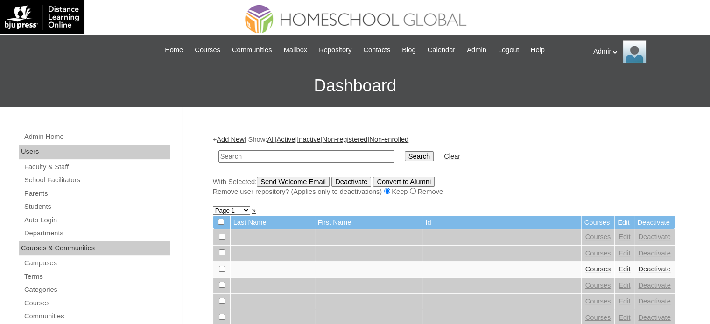
click at [279, 156] on input "text" at bounding box center [306, 156] width 176 height 13
type input "Alvior"
click at [404, 155] on input "Search" at bounding box center [418, 156] width 29 height 10
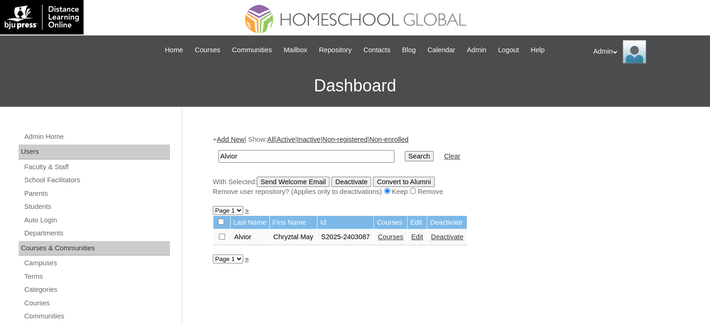
click at [400, 237] on link "Courses" at bounding box center [390, 236] width 26 height 7
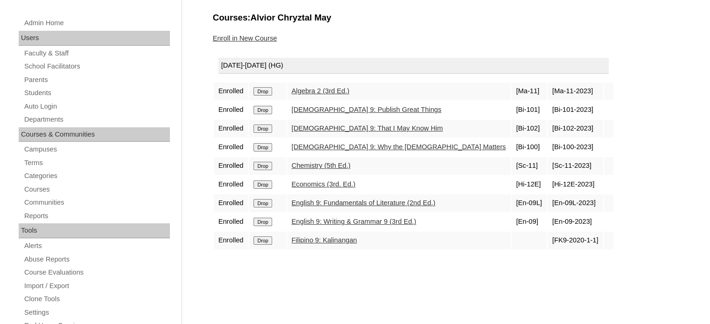
scroll to position [113, 0]
click at [261, 90] on input "Drop" at bounding box center [262, 92] width 18 height 8
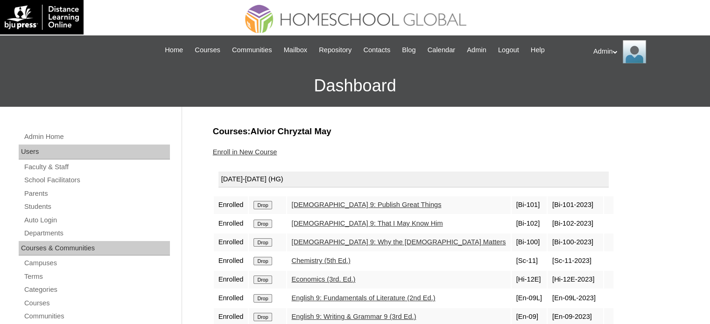
click at [262, 203] on input "Drop" at bounding box center [262, 205] width 18 height 8
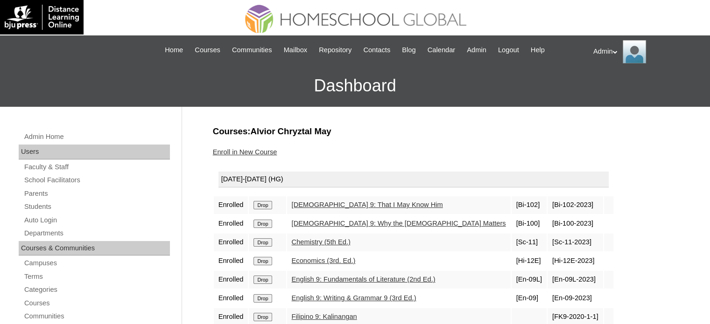
click at [262, 203] on input "Drop" at bounding box center [262, 205] width 18 height 8
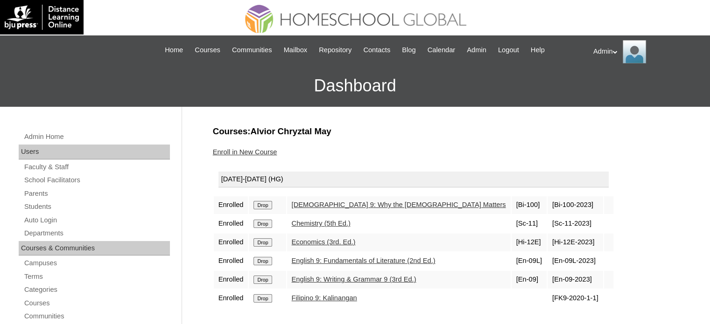
click at [262, 203] on input "Drop" at bounding box center [262, 205] width 18 height 8
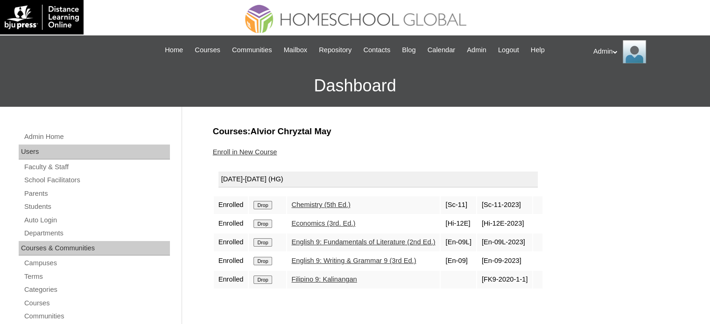
click at [262, 203] on input "Drop" at bounding box center [262, 205] width 18 height 8
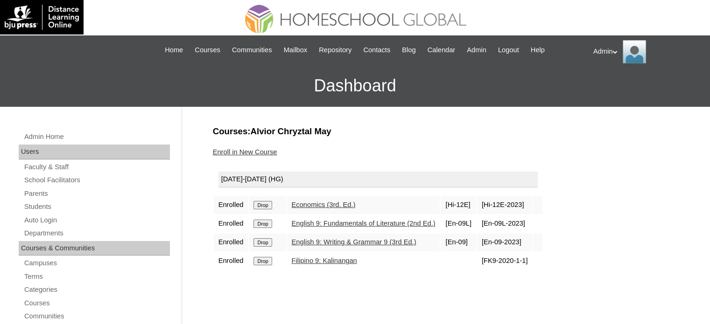
click at [262, 203] on input "Drop" at bounding box center [262, 205] width 18 height 8
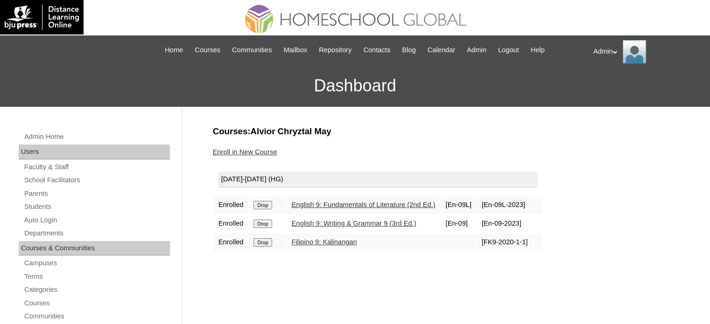
click at [262, 203] on input "Drop" at bounding box center [262, 205] width 18 height 8
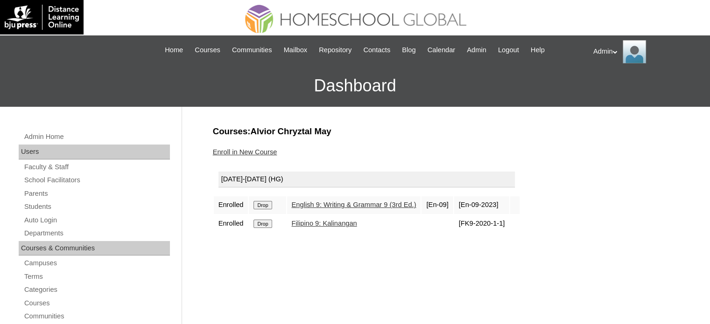
click at [262, 203] on input "Drop" at bounding box center [262, 205] width 18 height 8
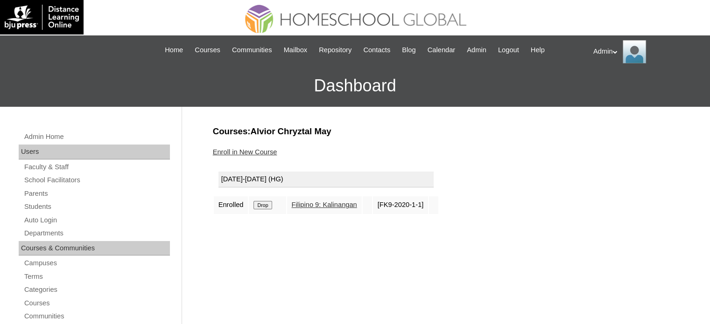
click at [262, 203] on input "Drop" at bounding box center [262, 205] width 18 height 8
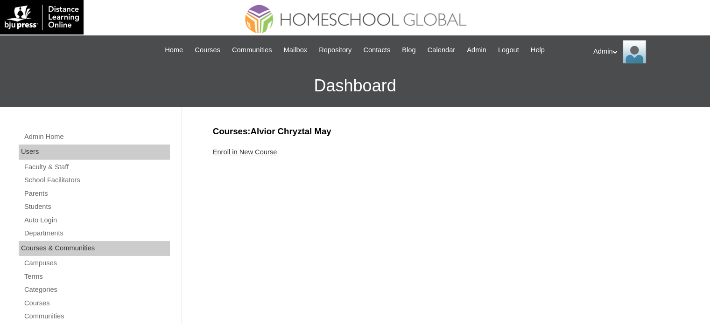
click at [243, 149] on link "Enroll in New Course" at bounding box center [245, 151] width 64 height 7
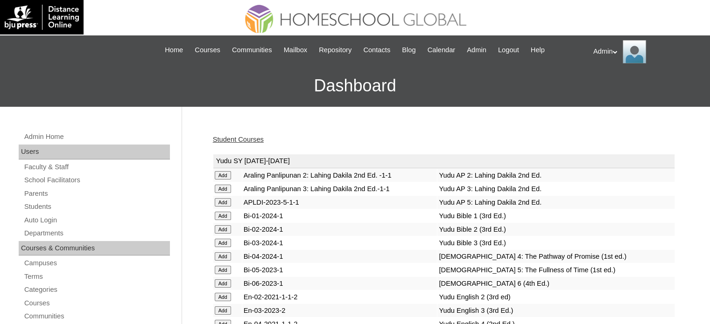
scroll to position [2178, 0]
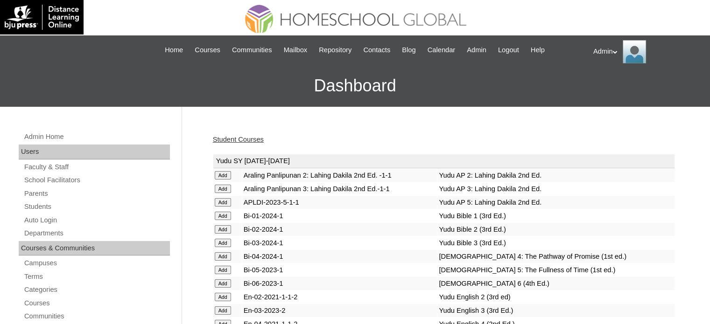
scroll to position [2178, 0]
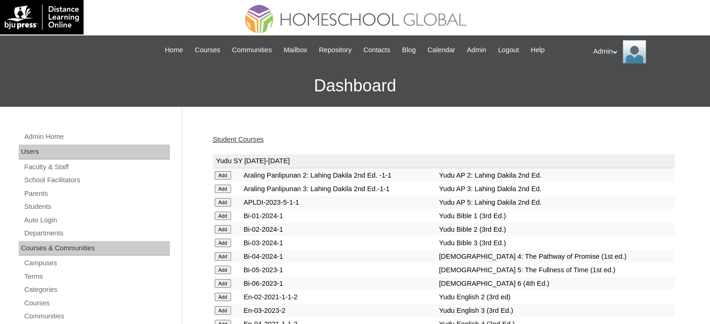
scroll to position [2178, 0]
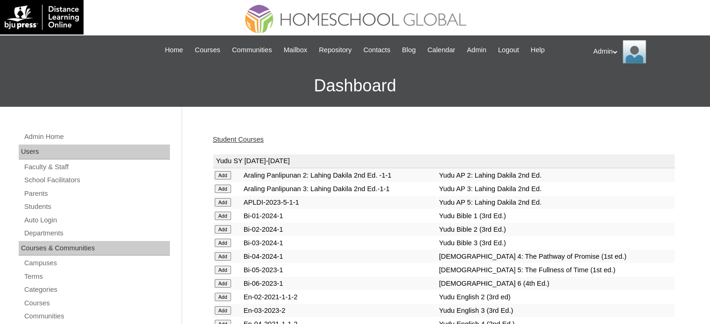
scroll to position [2178, 0]
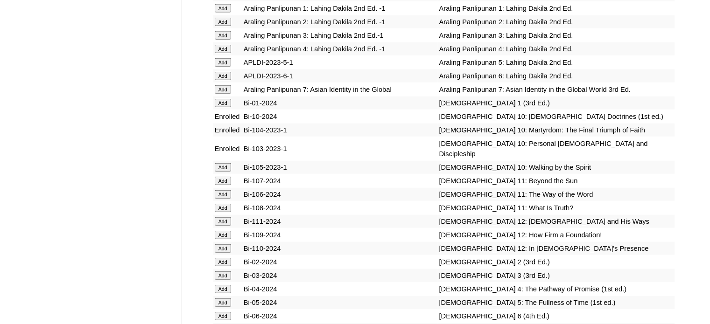
click at [223, 174] on td "Add" at bounding box center [227, 167] width 28 height 13
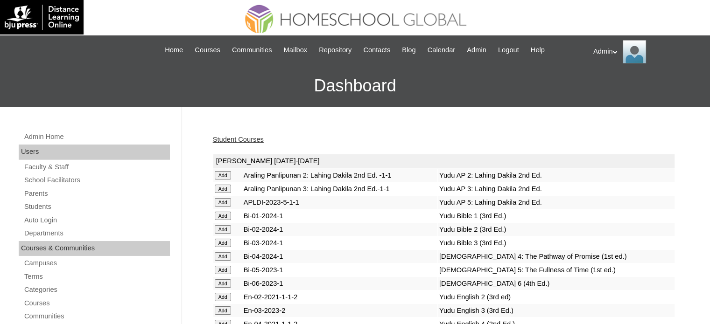
click at [256, 139] on link "Student Courses" at bounding box center [238, 139] width 51 height 7
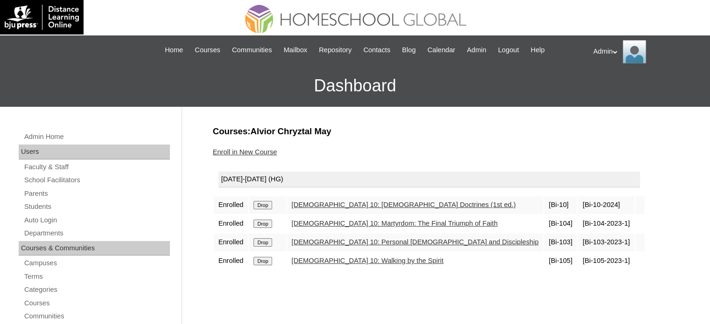
click at [265, 204] on input "Drop" at bounding box center [262, 205] width 18 height 8
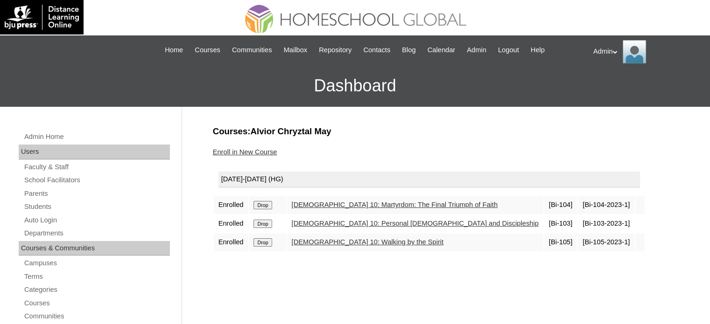
click at [259, 153] on link "Enroll in New Course" at bounding box center [245, 151] width 64 height 7
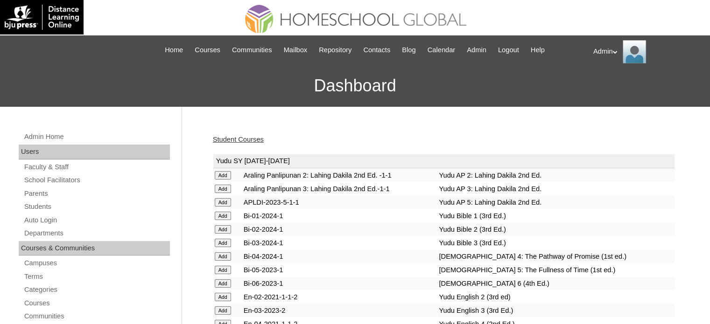
scroll to position [826, 0]
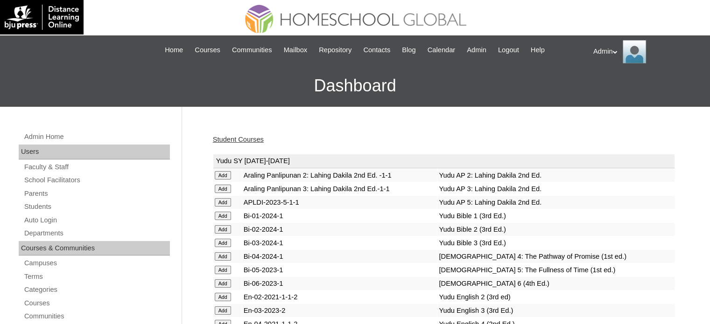
scroll to position [826, 0]
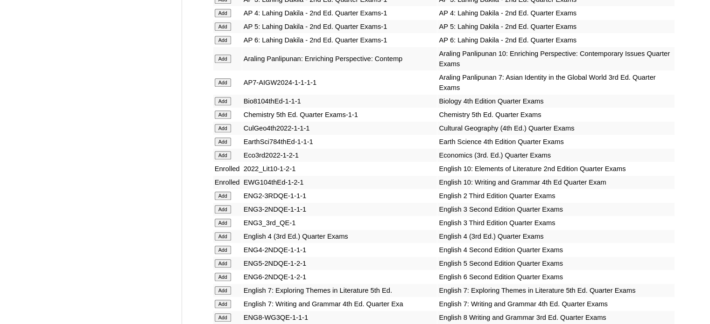
scroll to position [2541, 0]
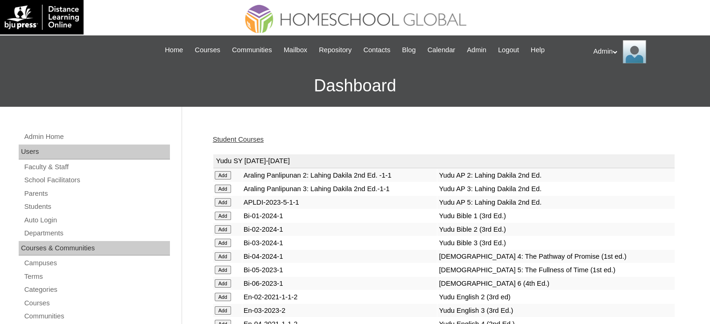
scroll to position [1666, 0]
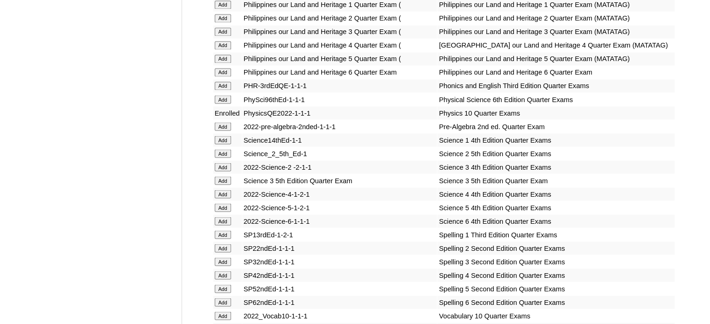
scroll to position [3535, 0]
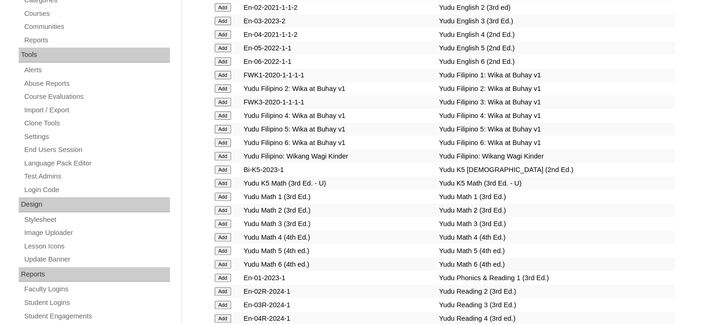
scroll to position [1279, 0]
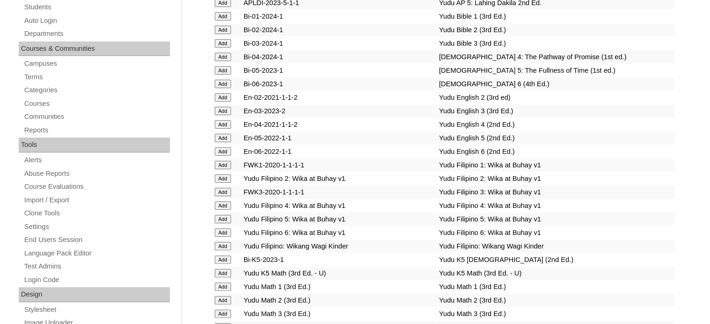
scroll to position [1064, 0]
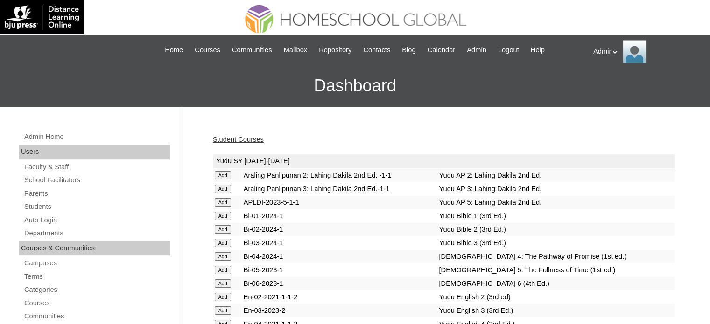
click at [347, 264] on td "Bi-05-2023-1" at bounding box center [339, 270] width 195 height 13
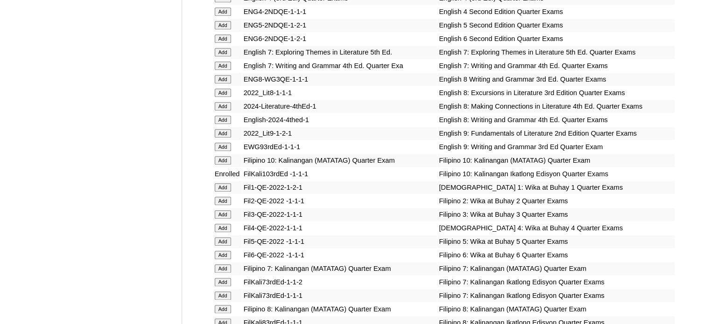
scroll to position [2742, 0]
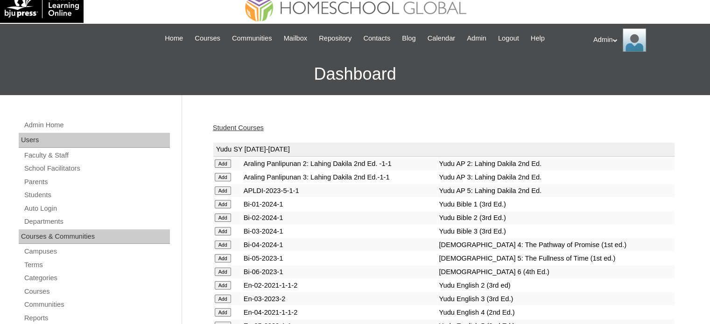
scroll to position [711, 0]
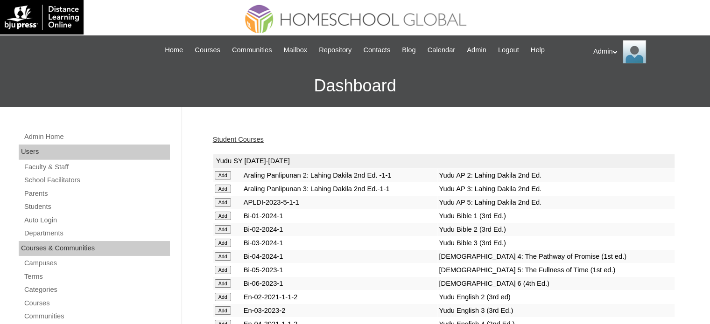
click at [247, 136] on link "Student Courses" at bounding box center [238, 139] width 51 height 7
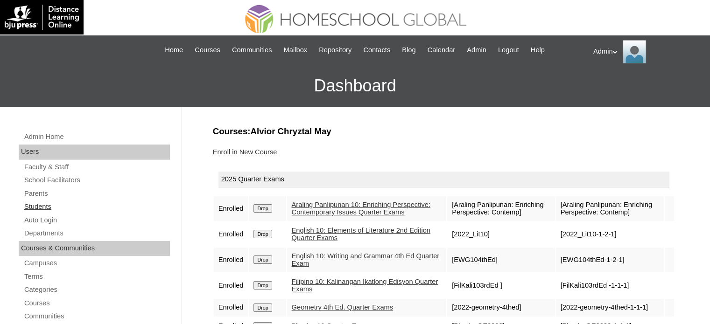
click at [39, 204] on link "Students" at bounding box center [96, 207] width 146 height 12
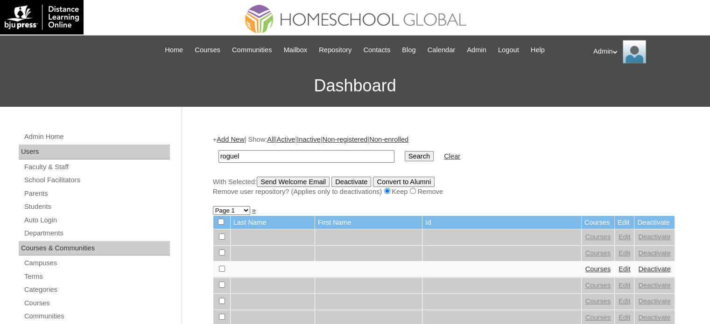
type input "Roguel"
click at [404, 154] on input "Search" at bounding box center [418, 156] width 29 height 10
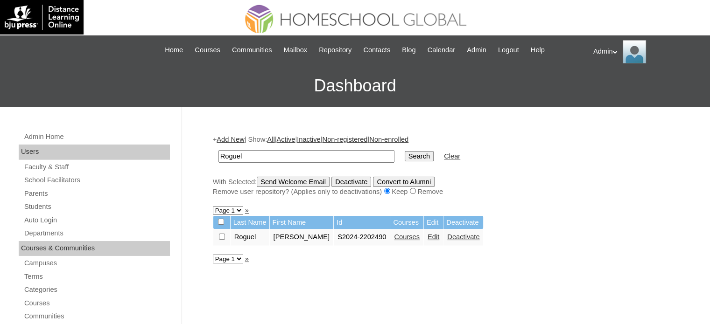
click at [427, 236] on link "Edit" at bounding box center [433, 236] width 12 height 7
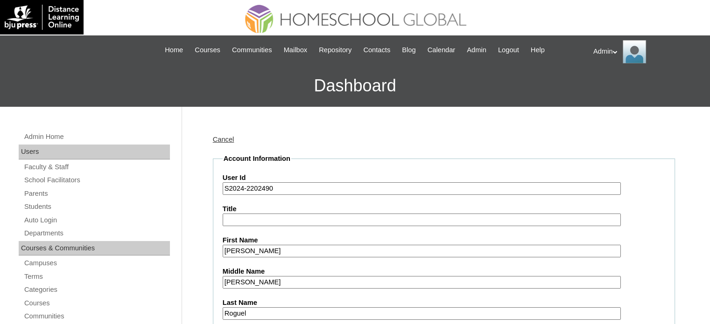
click at [241, 190] on input "S2024-2202490" at bounding box center [422, 188] width 398 height 13
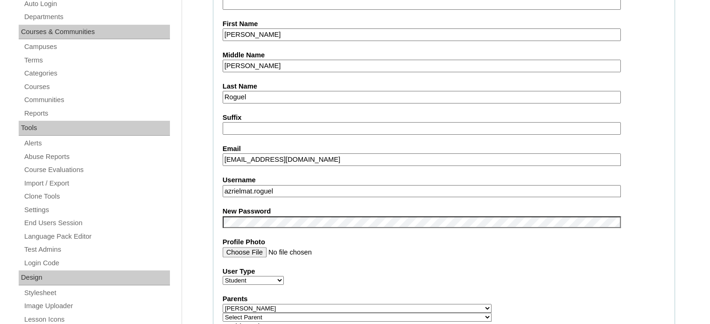
scroll to position [220, 0]
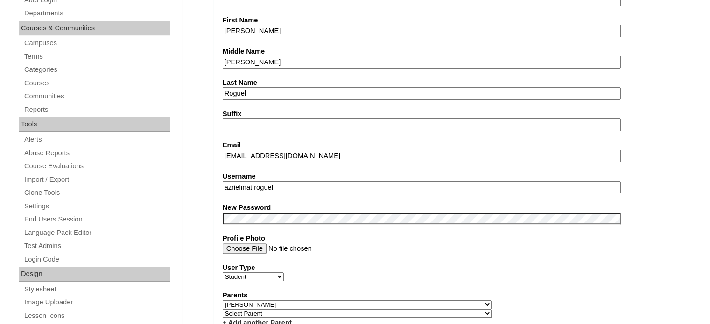
type input "S2025-2202490"
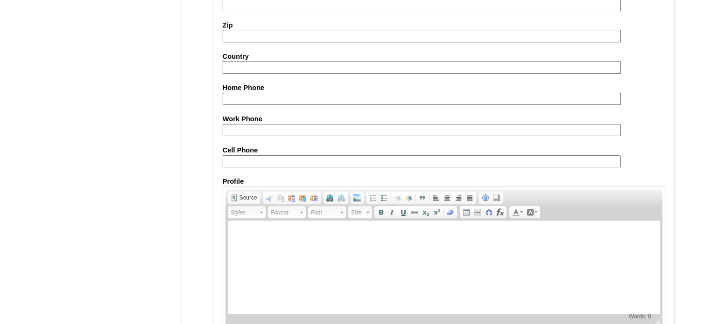
scroll to position [1087, 0]
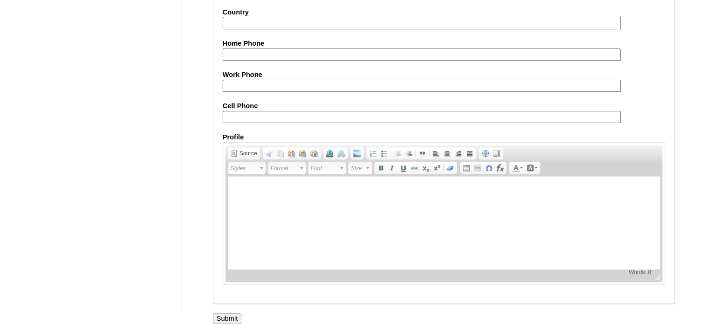
click at [231, 314] on input "Submit" at bounding box center [227, 319] width 29 height 10
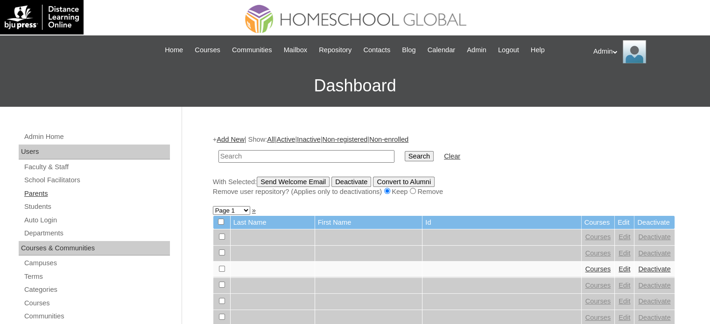
click at [47, 194] on link "Parents" at bounding box center [96, 194] width 146 height 12
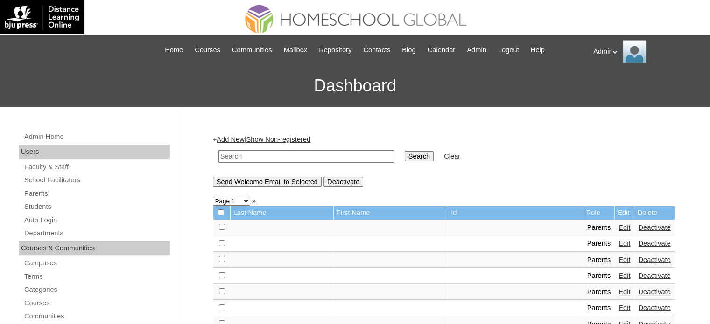
click at [297, 152] on input "text" at bounding box center [306, 156] width 176 height 13
type input "[PERSON_NAME]"
click at [404, 157] on input "Search" at bounding box center [418, 156] width 29 height 10
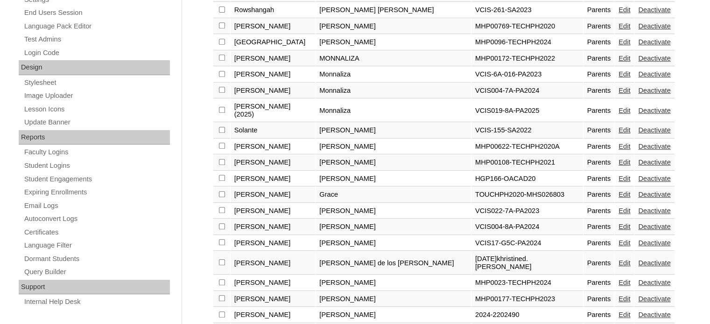
scroll to position [427, 0]
click at [618, 311] on link "Edit" at bounding box center [624, 314] width 12 height 7
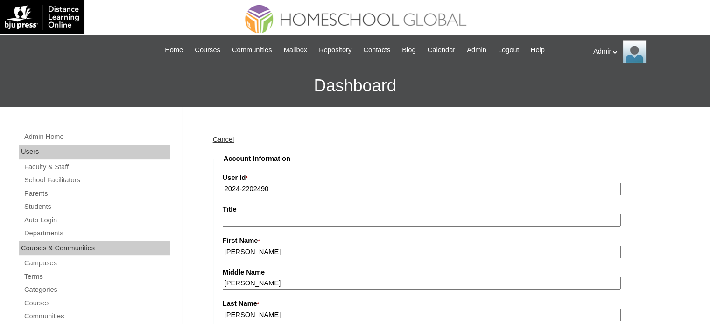
click at [238, 188] on input "2024-2202490" at bounding box center [422, 189] width 398 height 13
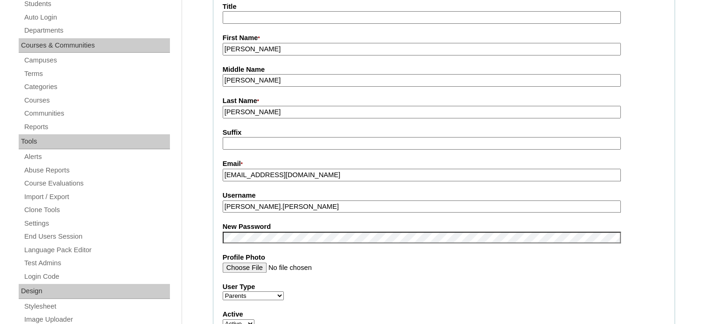
scroll to position [207, 0]
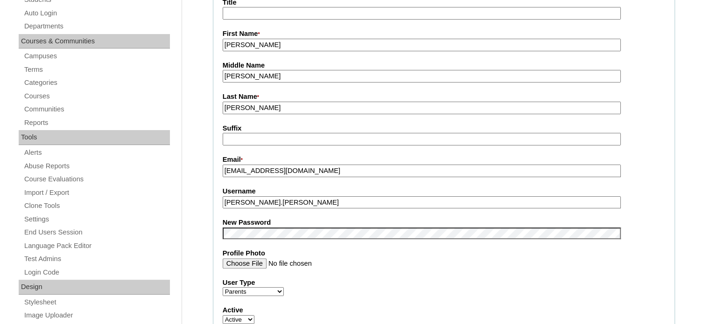
type input "2025-2202490"
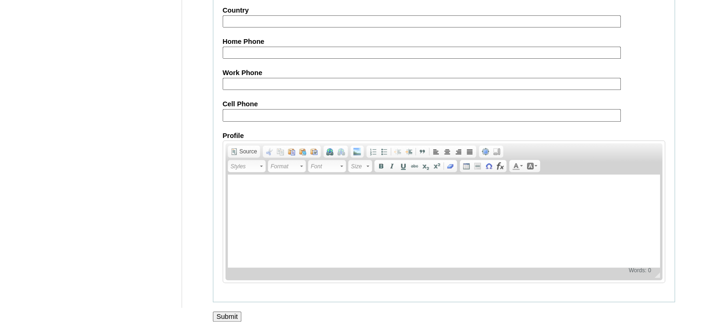
scroll to position [892, 0]
click at [228, 312] on input "Submit" at bounding box center [227, 315] width 29 height 10
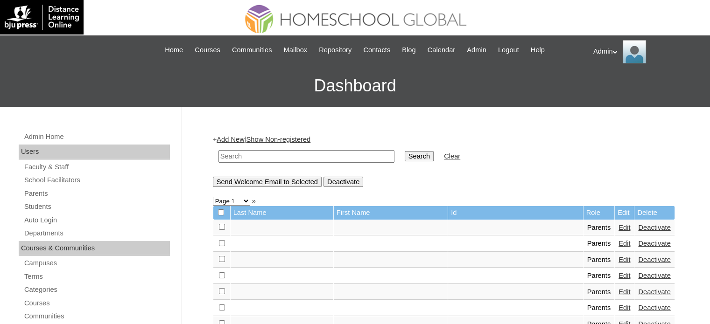
click at [286, 152] on input "text" at bounding box center [306, 156] width 176 height 13
type input "Alvior"
click at [404, 155] on input "Search" at bounding box center [418, 156] width 29 height 10
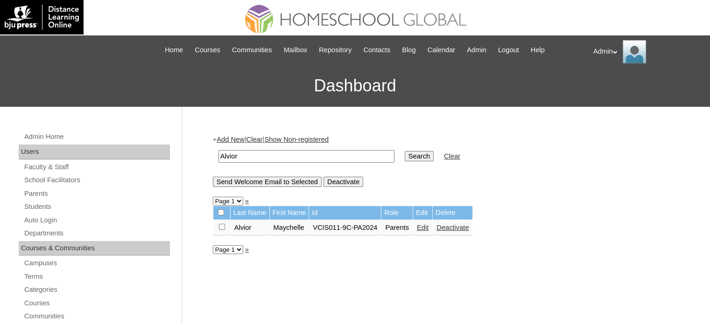
click at [428, 227] on link "Edit" at bounding box center [423, 227] width 12 height 7
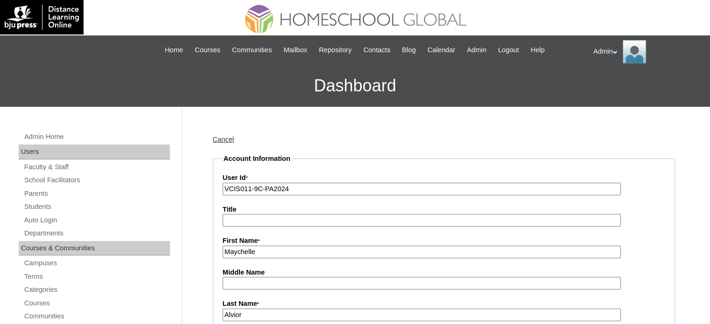
drag, startPoint x: 300, startPoint y: 186, endPoint x: 216, endPoint y: 188, distance: 84.0
paste input "2025-2403087"
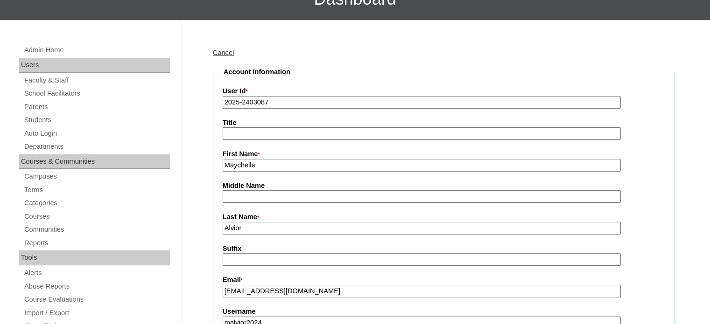
scroll to position [182, 0]
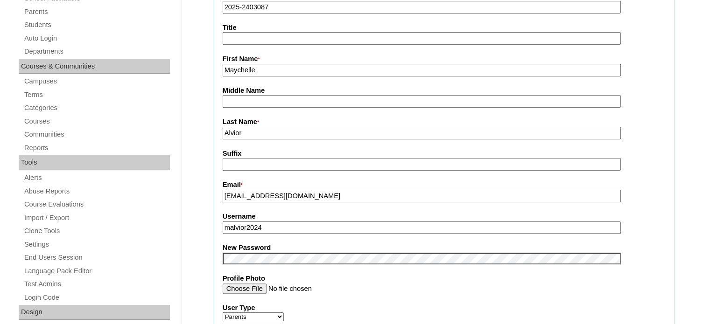
type input "2025-2403087"
drag, startPoint x: 293, startPoint y: 229, endPoint x: 209, endPoint y: 230, distance: 84.5
paste input "ychellecas.alvior"
type input "maychellecas.alvior"
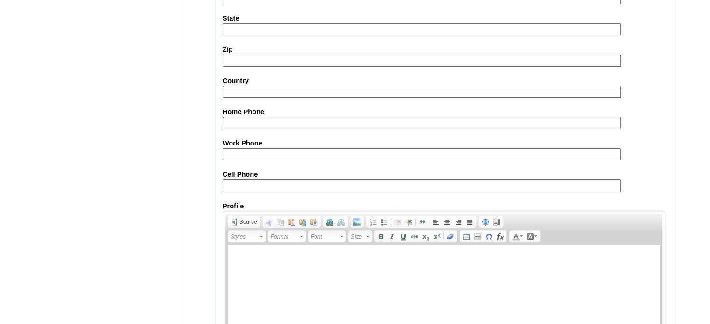
scroll to position [892, 0]
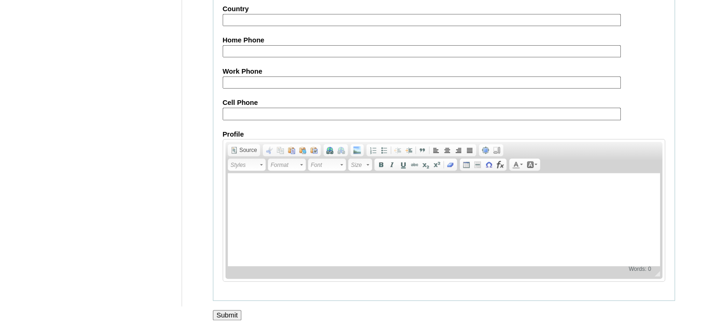
click at [223, 310] on input "Submit" at bounding box center [227, 315] width 29 height 10
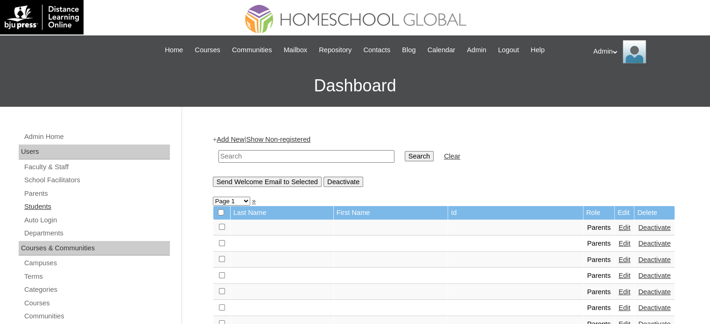
click at [51, 206] on link "Students" at bounding box center [96, 207] width 146 height 12
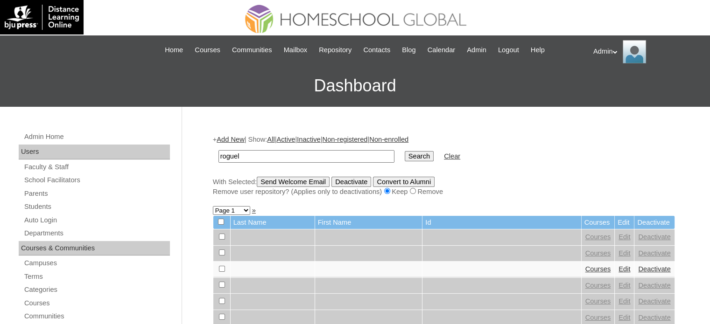
type input "roguel"
click at [404, 159] on input "Search" at bounding box center [418, 156] width 29 height 10
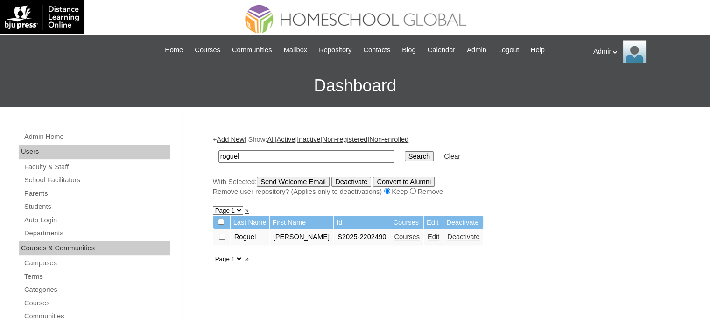
click at [407, 237] on link "Courses" at bounding box center [407, 236] width 26 height 7
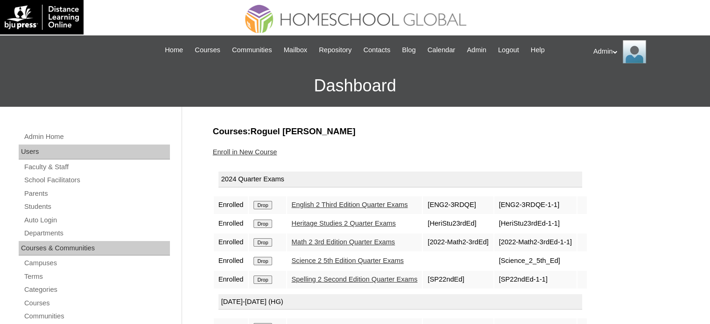
click at [267, 202] on input "Drop" at bounding box center [262, 205] width 18 height 8
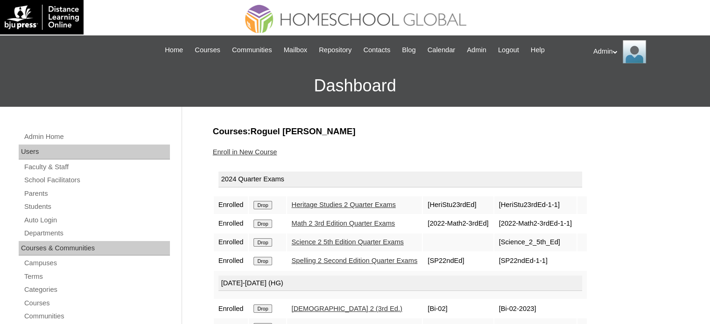
click at [266, 206] on input "Drop" at bounding box center [262, 205] width 18 height 8
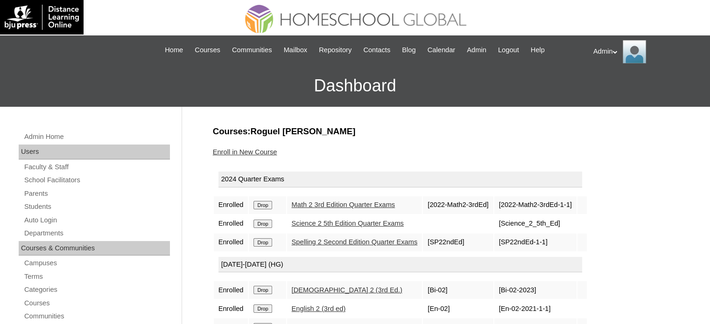
click at [266, 206] on input "Drop" at bounding box center [262, 205] width 18 height 8
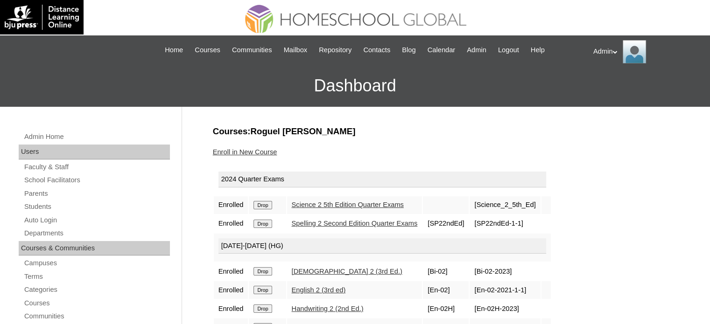
click at [266, 206] on input "Drop" at bounding box center [262, 205] width 18 height 8
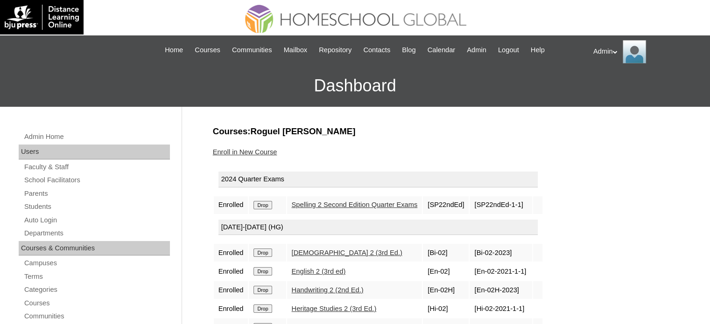
click at [266, 206] on input "Drop" at bounding box center [262, 205] width 18 height 8
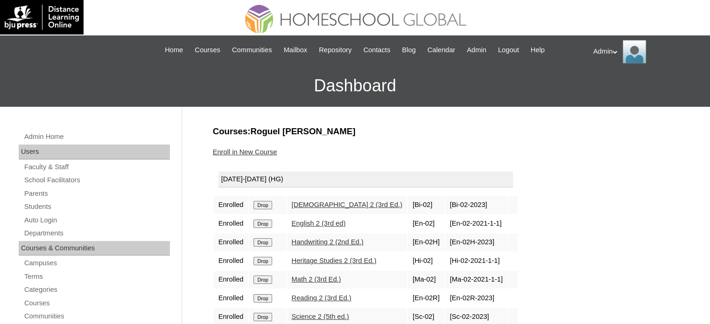
click at [266, 207] on td "Drop" at bounding box center [267, 205] width 37 height 18
click at [266, 207] on input "Drop" at bounding box center [262, 205] width 18 height 8
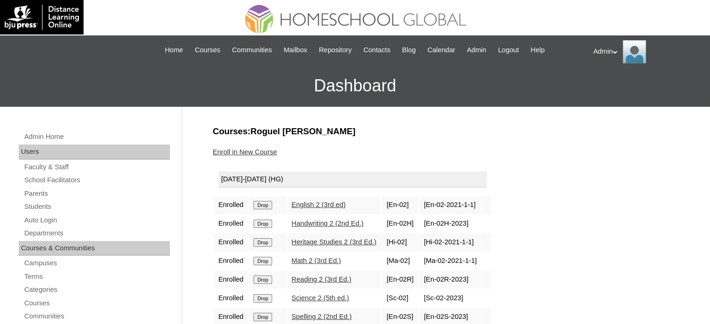
click at [266, 207] on input "Drop" at bounding box center [262, 205] width 18 height 8
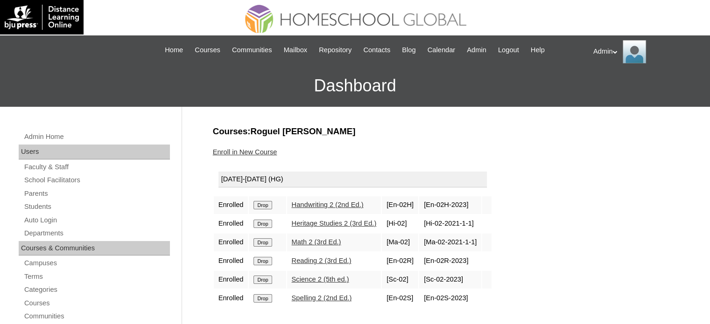
click at [266, 207] on input "Drop" at bounding box center [262, 205] width 18 height 8
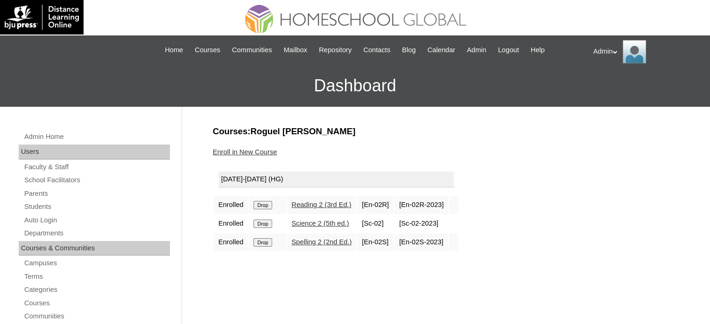
click at [266, 207] on input "Drop" at bounding box center [262, 205] width 18 height 8
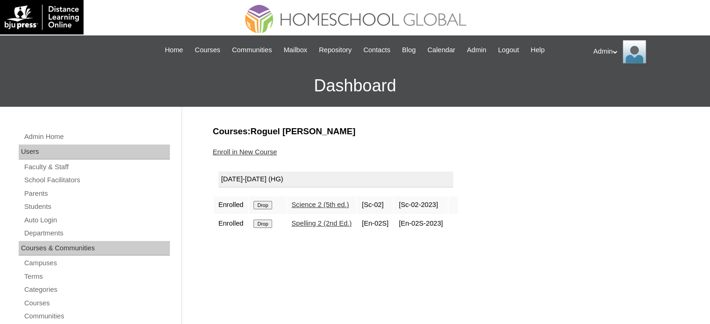
click at [266, 207] on input "Drop" at bounding box center [262, 205] width 18 height 8
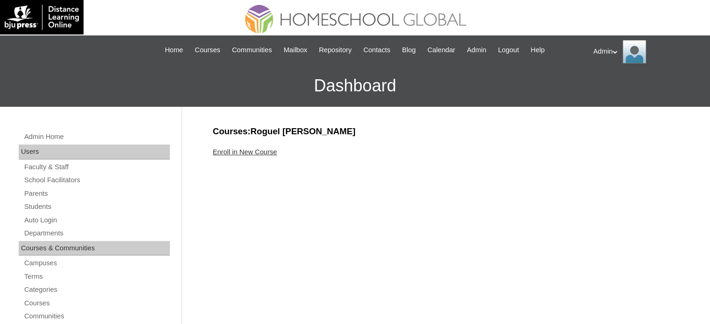
click at [256, 153] on link "Enroll in New Course" at bounding box center [245, 151] width 64 height 7
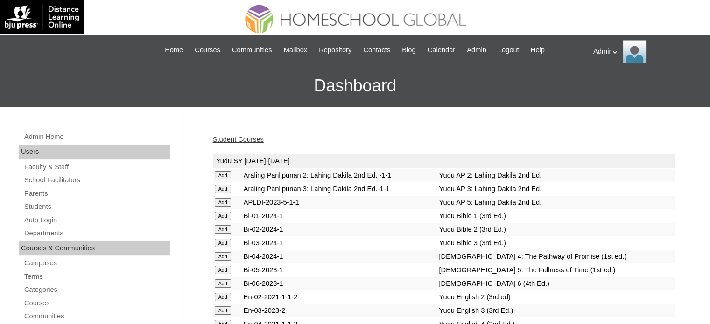
scroll to position [2326, 0]
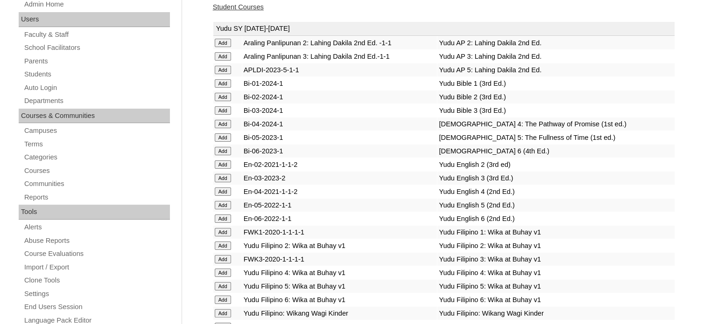
scroll to position [866, 0]
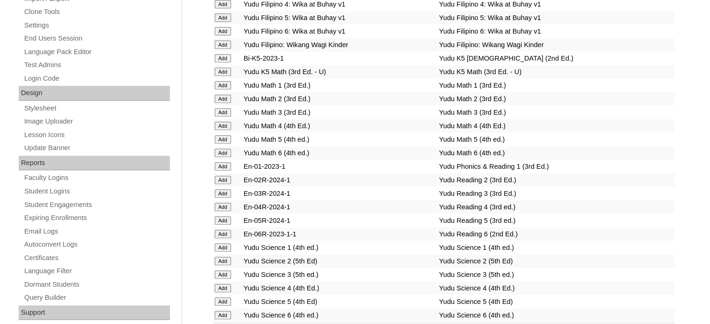
scroll to position [3589, 0]
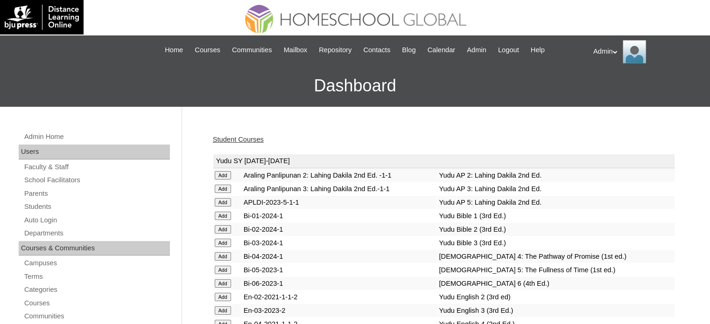
scroll to position [1801, 0]
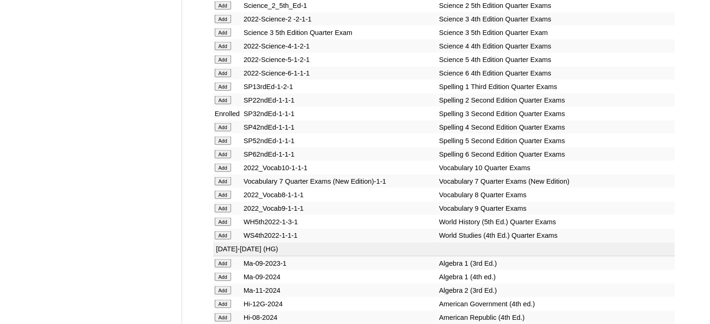
scroll to position [3804, 0]
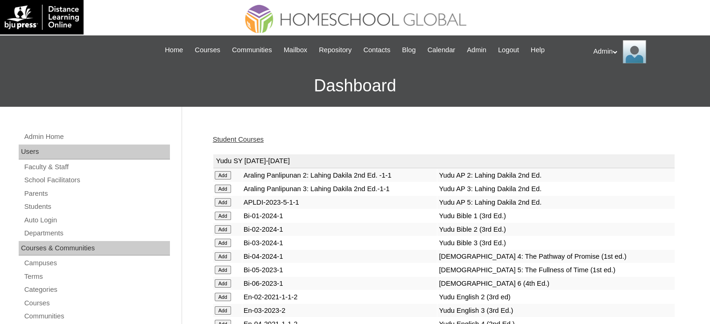
scroll to position [3011, 0]
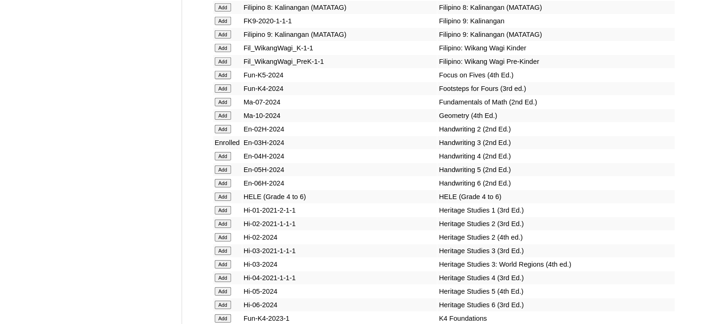
scroll to position [6751, 0]
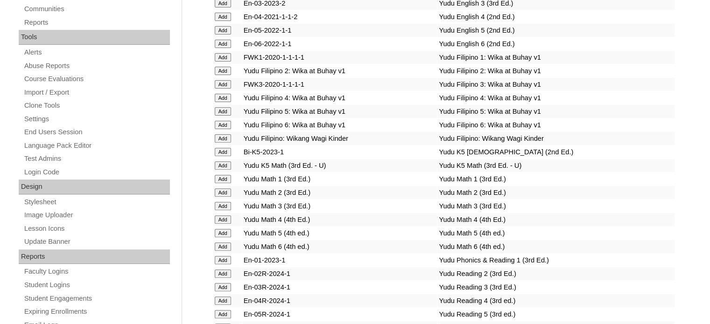
scroll to position [1454, 0]
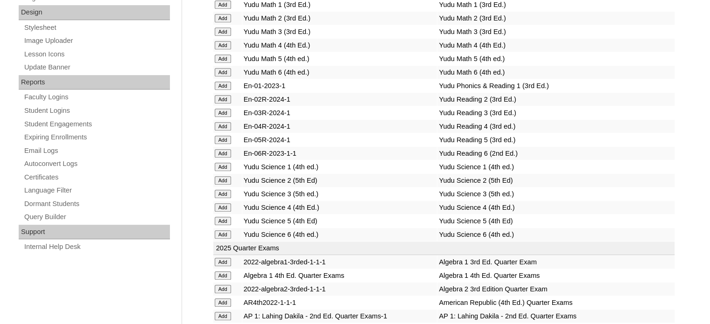
scroll to position [1734, 0]
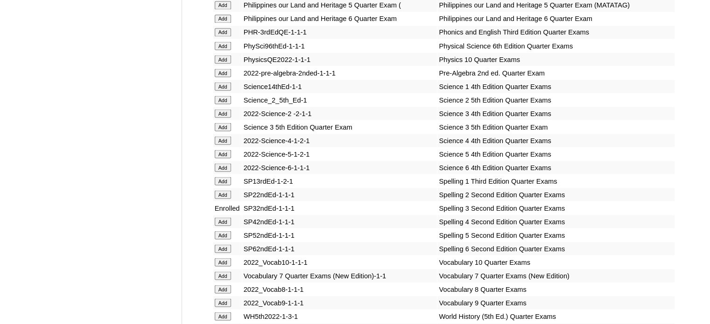
click at [345, 160] on td "2022-Science-5-1-2-1" at bounding box center [339, 153] width 195 height 13
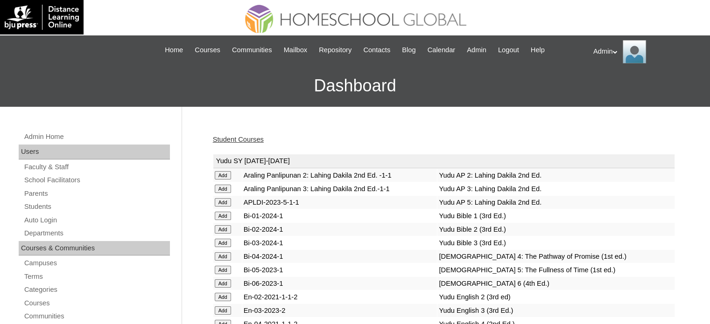
scroll to position [1293, 0]
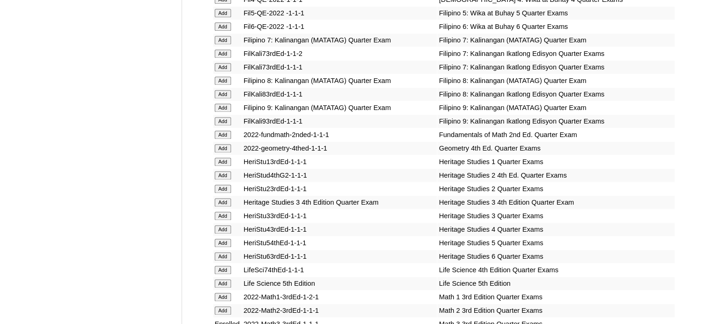
click at [311, 206] on td "Heritage Studies 3 4th Edition Quarter Exam" at bounding box center [339, 202] width 195 height 13
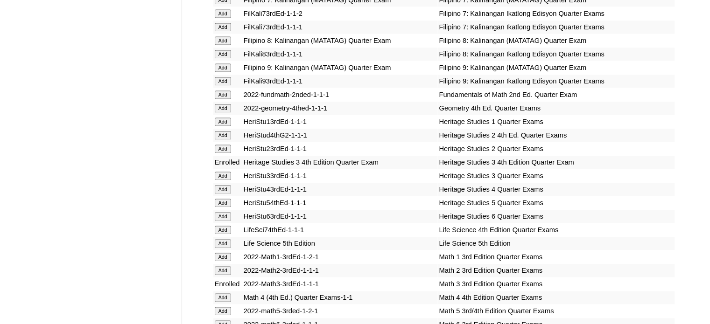
scroll to position [3132, 0]
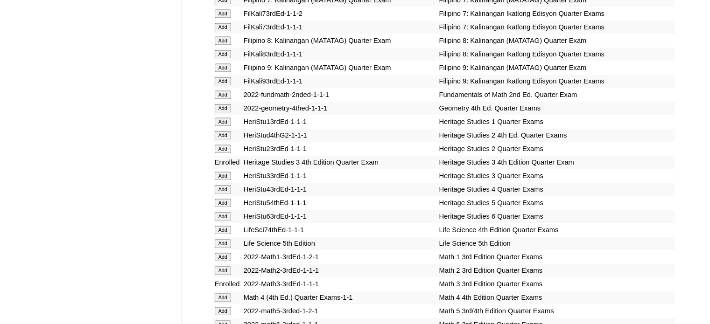
scroll to position [1333, 0]
click at [334, 263] on td "2022-Math1-3rdEd-1-2-1" at bounding box center [339, 257] width 195 height 13
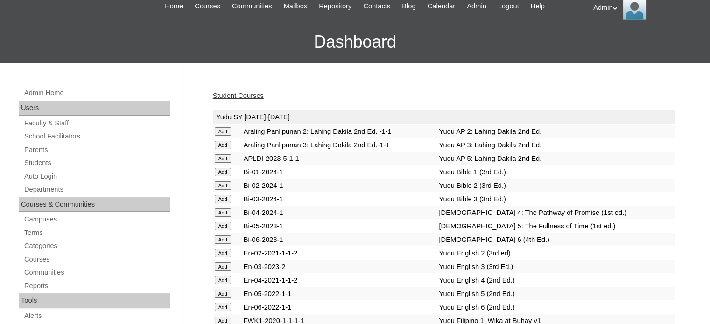
scroll to position [0, 0]
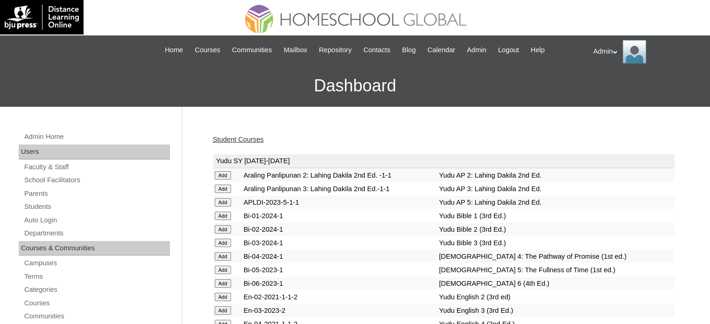
click at [254, 141] on link "Student Courses" at bounding box center [238, 139] width 51 height 7
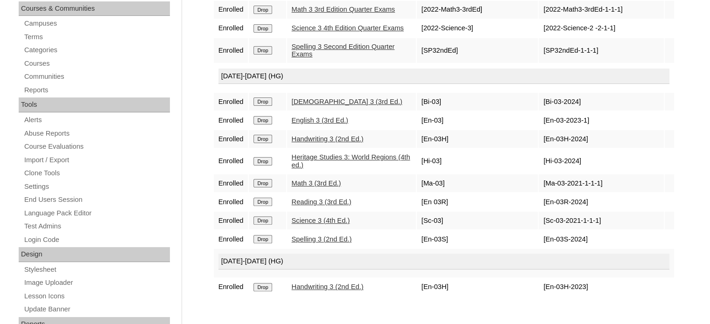
scroll to position [243, 0]
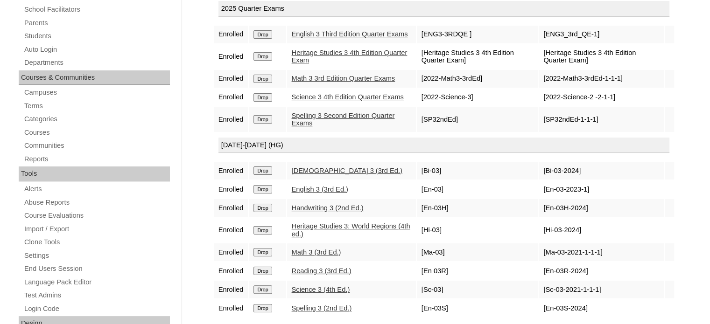
scroll to position [171, 0]
click at [44, 35] on link "Students" at bounding box center [96, 36] width 146 height 12
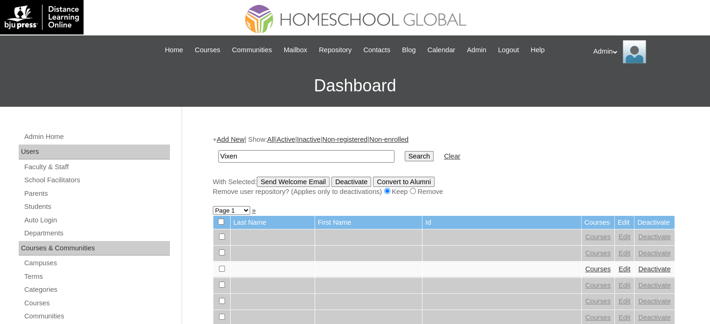
type input "Vixen"
click at [404, 155] on input "Search" at bounding box center [418, 156] width 29 height 10
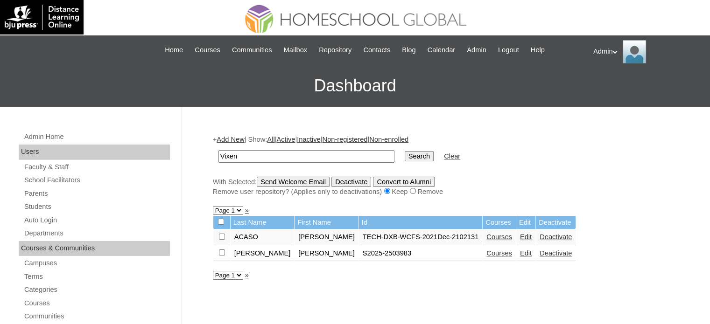
click at [486, 254] on link "Courses" at bounding box center [499, 253] width 26 height 7
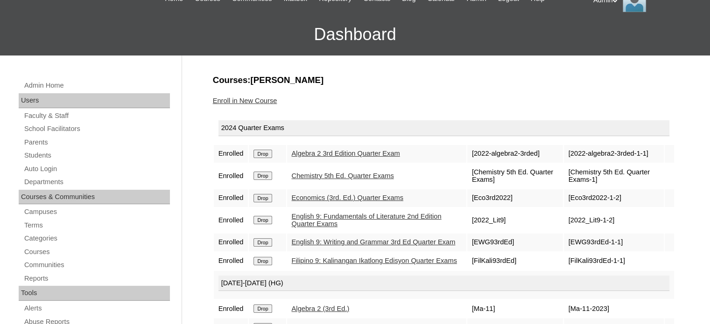
scroll to position [52, 0]
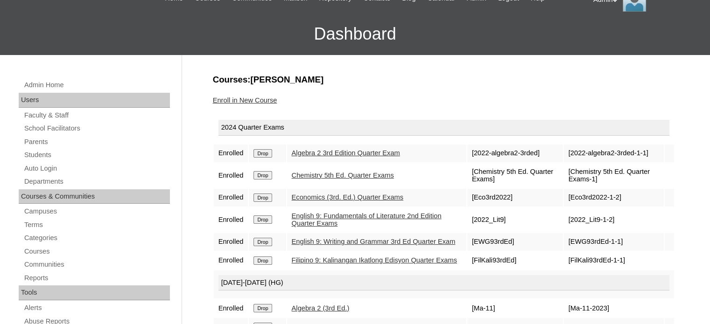
click at [357, 238] on link "English 9: Writing and Grammar 3rd Ed Quarter Exam" at bounding box center [374, 241] width 164 height 7
click at [354, 238] on link "English 9: Writing and Grammar 3rd Ed Quarter Exam" at bounding box center [374, 241] width 164 height 7
click at [373, 238] on link "English 9: Writing and Grammar 3rd Ed Quarter Exam" at bounding box center [374, 241] width 164 height 7
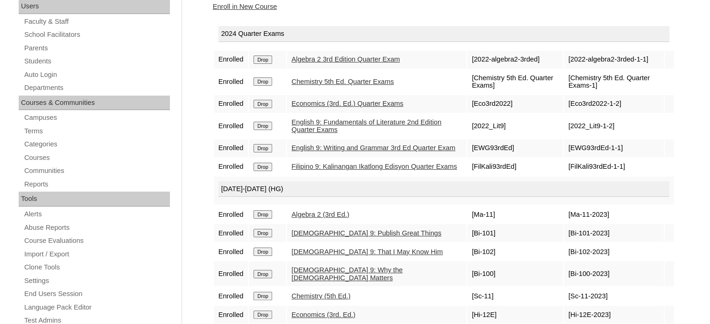
scroll to position [58, 0]
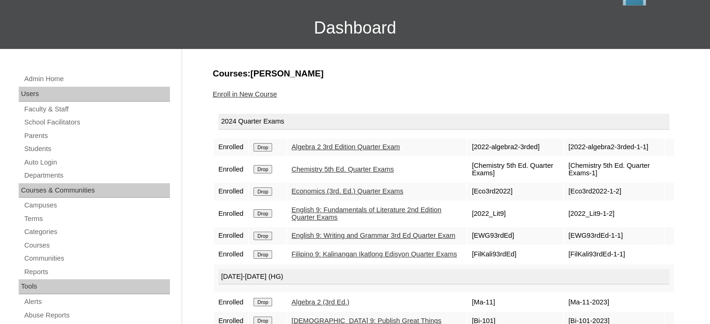
click at [256, 95] on link "Enroll in New Course" at bounding box center [245, 94] width 64 height 7
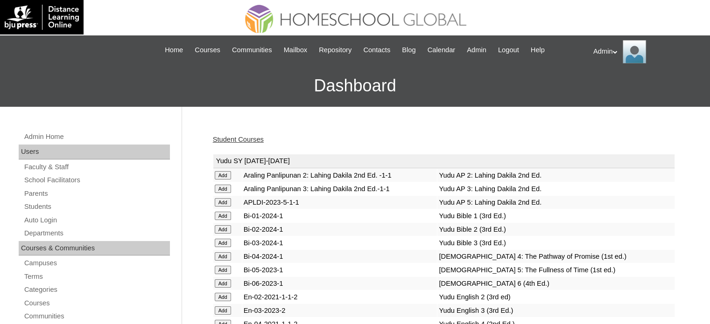
scroll to position [1881, 0]
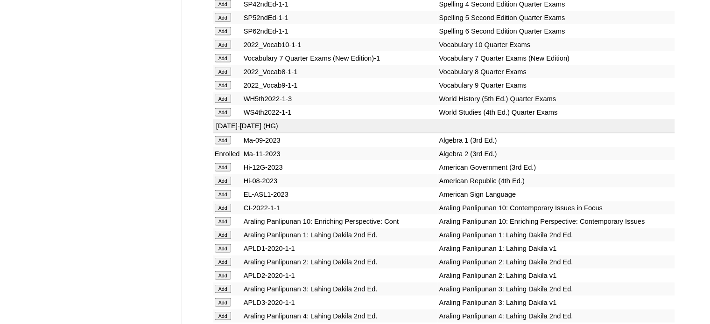
scroll to position [5382, 0]
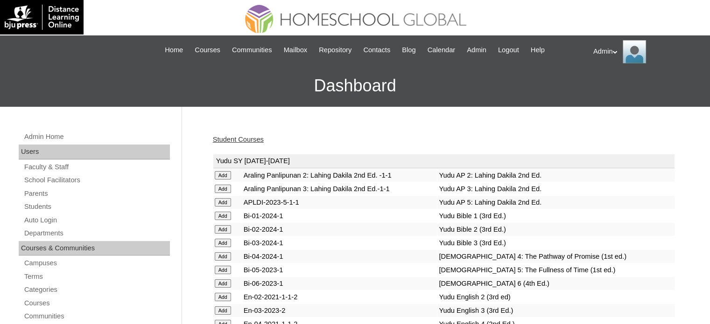
click at [255, 139] on link "Student Courses" at bounding box center [238, 139] width 51 height 7
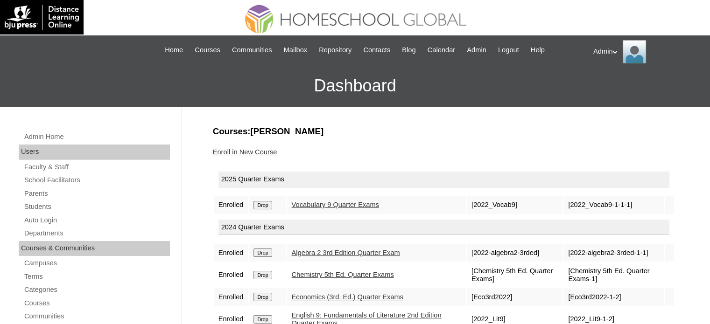
click at [267, 204] on input "Drop" at bounding box center [262, 205] width 18 height 8
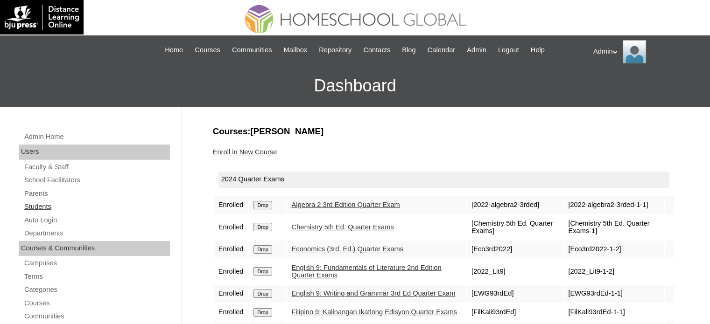
click at [50, 206] on link "Students" at bounding box center [96, 207] width 146 height 12
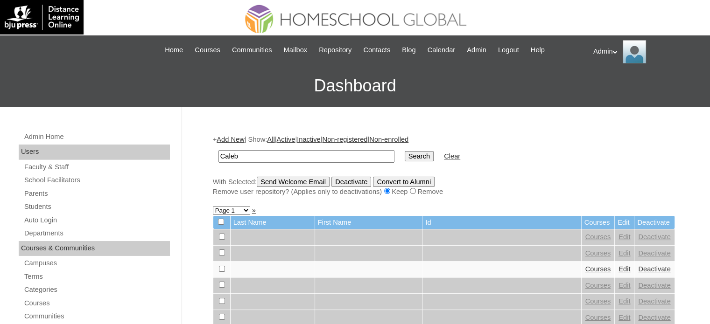
type input "caleb joshua"
click at [404, 158] on input "Search" at bounding box center [418, 156] width 29 height 10
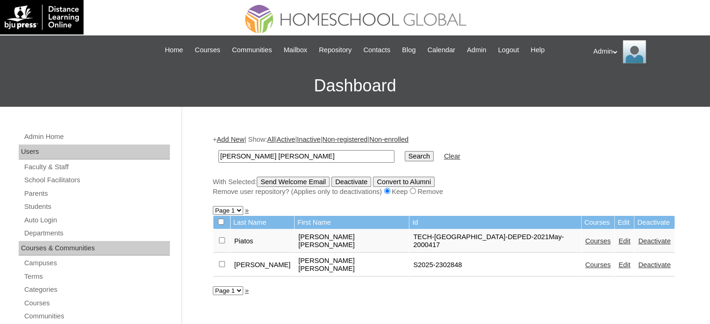
click at [585, 261] on link "Courses" at bounding box center [598, 264] width 26 height 7
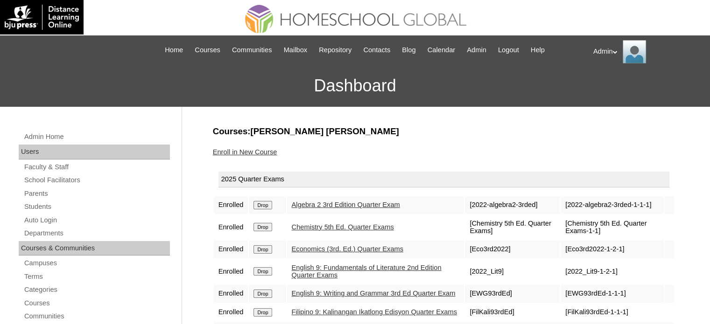
click at [237, 148] on link "Enroll in New Course" at bounding box center [245, 151] width 64 height 7
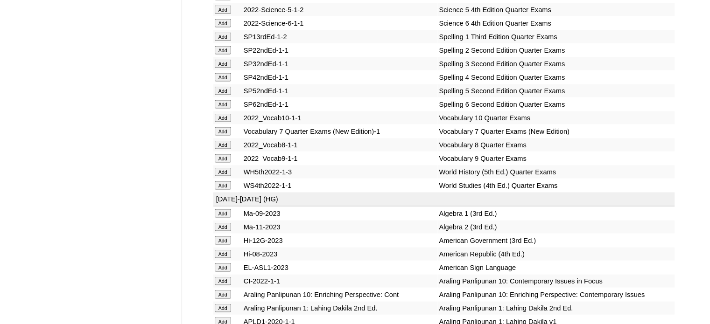
scroll to position [1922, 0]
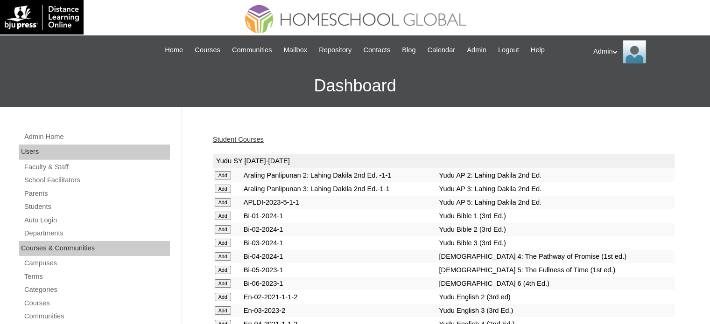
click at [239, 136] on link "Student Courses" at bounding box center [238, 139] width 51 height 7
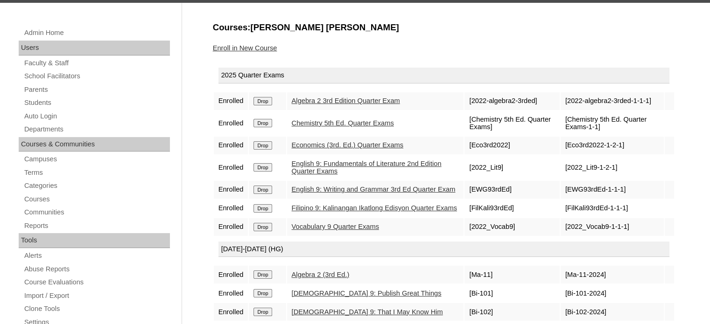
scroll to position [105, 0]
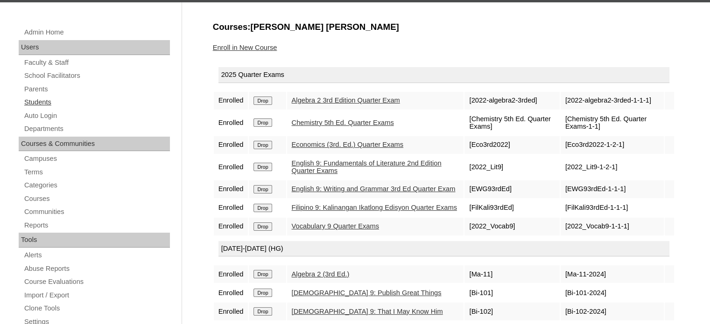
click at [43, 102] on link "Students" at bounding box center [96, 103] width 146 height 12
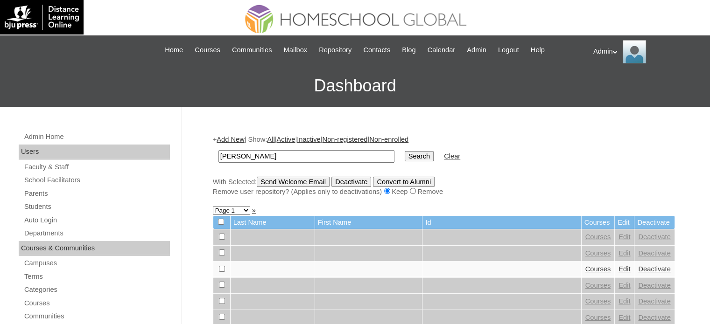
type input "[PERSON_NAME]"
click at [404, 156] on input "Search" at bounding box center [418, 156] width 29 height 10
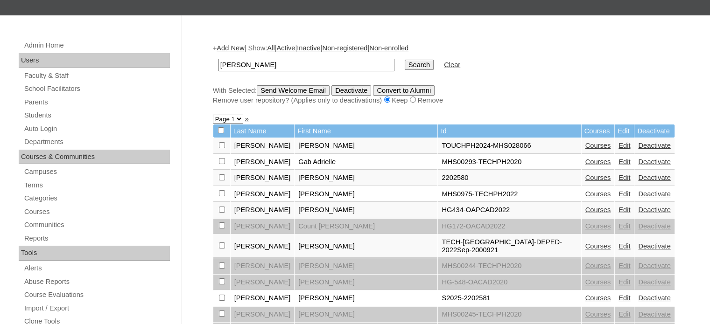
scroll to position [110, 0]
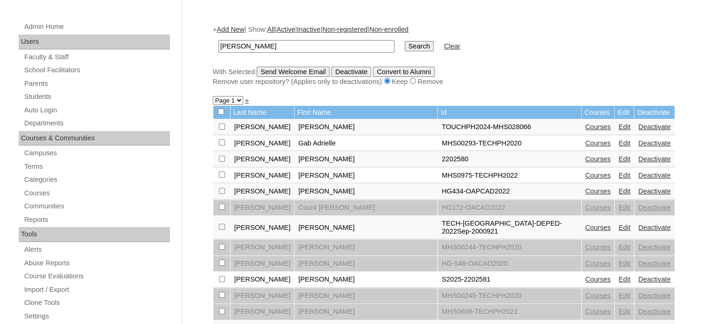
click at [585, 276] on link "Courses" at bounding box center [598, 279] width 26 height 7
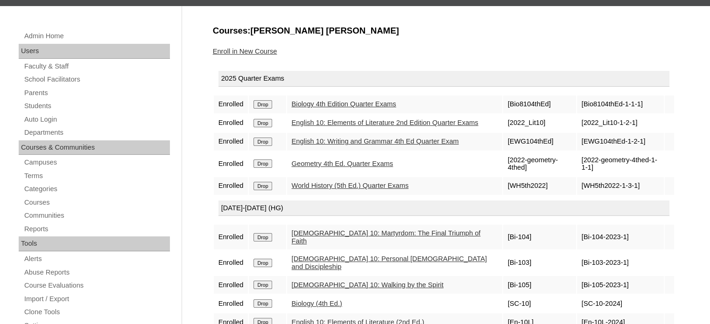
scroll to position [100, 0]
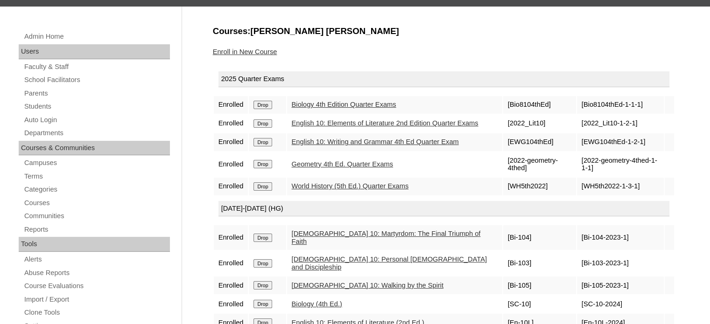
click at [249, 48] on link "Enroll in New Course" at bounding box center [245, 51] width 64 height 7
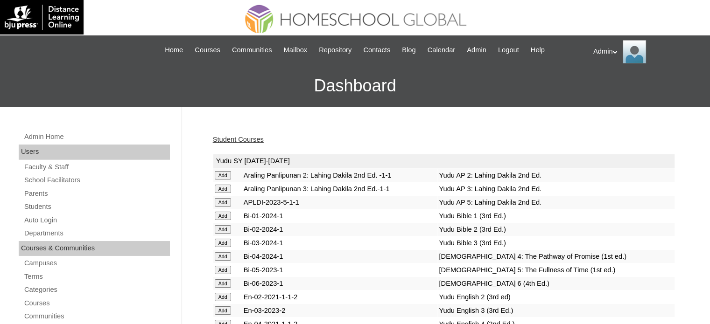
scroll to position [1881, 0]
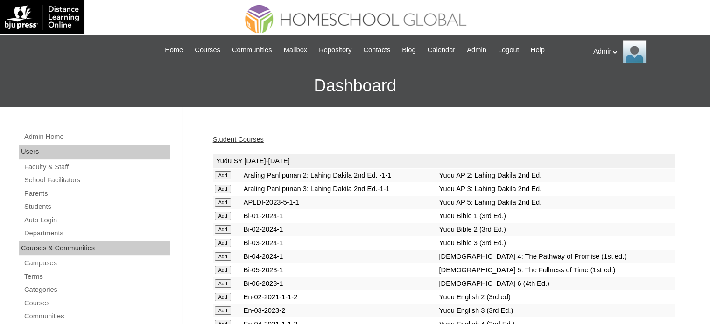
click at [237, 136] on link "Student Courses" at bounding box center [238, 139] width 51 height 7
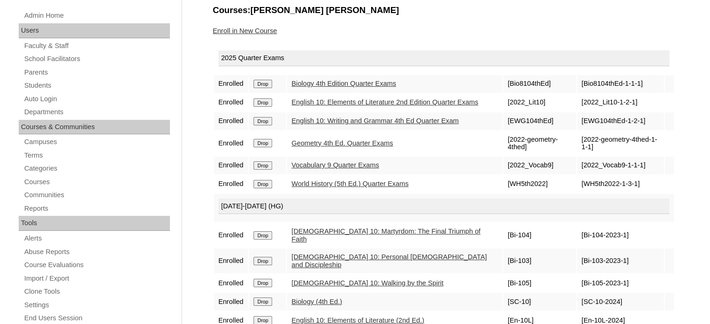
scroll to position [121, 0]
click at [43, 84] on link "Students" at bounding box center [96, 86] width 146 height 12
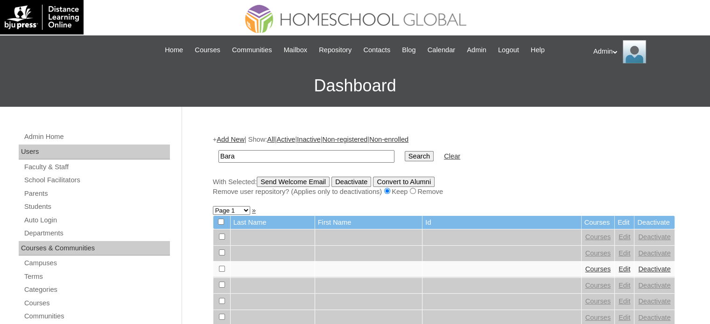
type input "Barayoga"
click at [404, 158] on input "Search" at bounding box center [418, 156] width 29 height 10
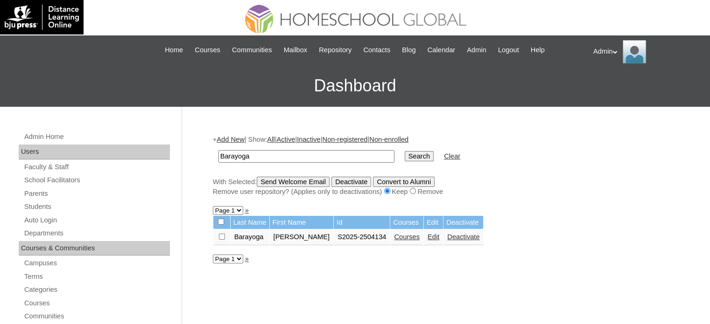
click at [394, 238] on link "Courses" at bounding box center [407, 236] width 26 height 7
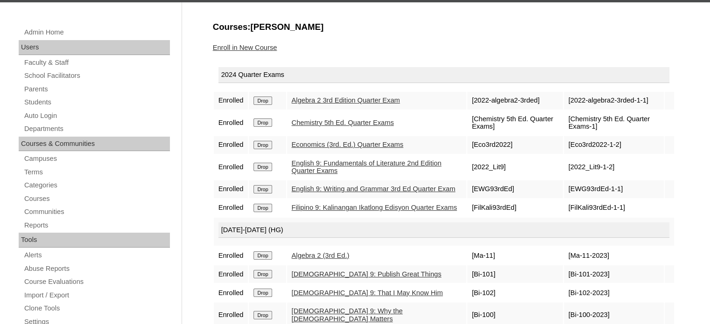
scroll to position [105, 0]
click at [265, 46] on link "Enroll in New Course" at bounding box center [245, 47] width 64 height 7
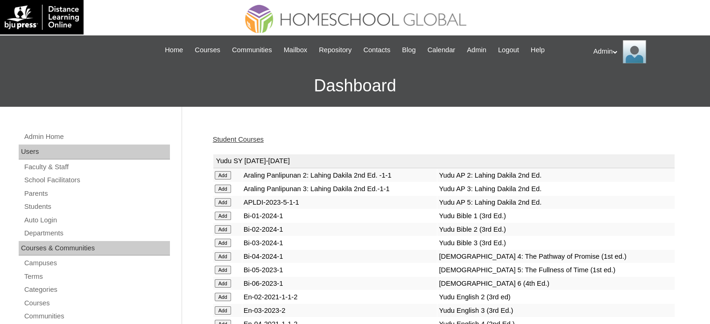
scroll to position [1922, 0]
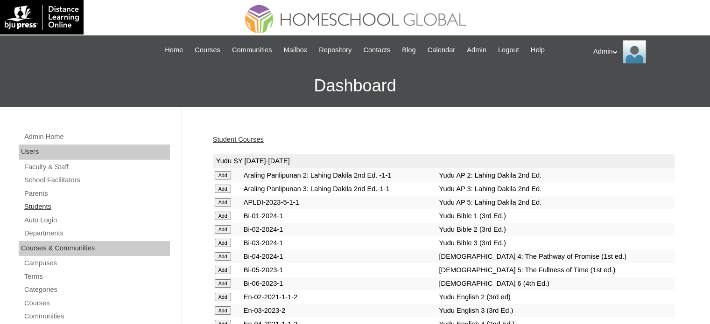
click at [44, 207] on link "Students" at bounding box center [96, 207] width 146 height 12
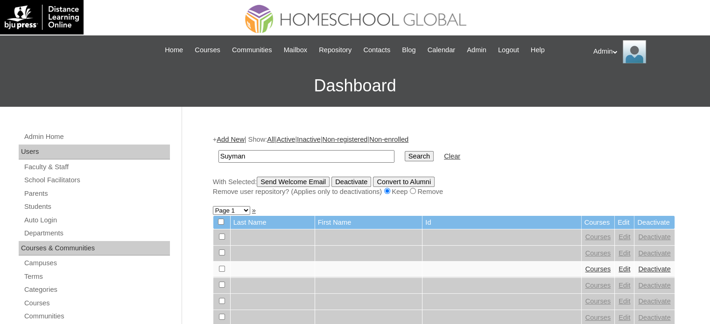
type input "Suyman"
click at [404, 156] on input "Search" at bounding box center [418, 156] width 29 height 10
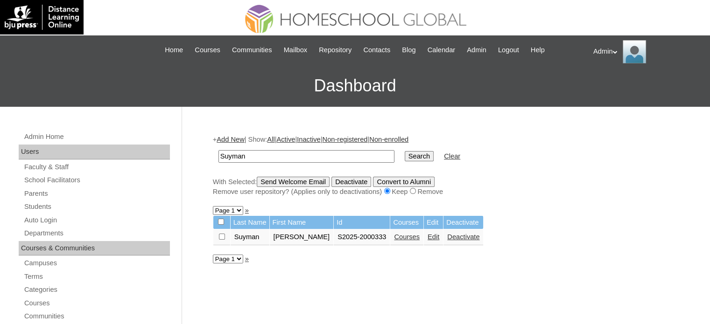
click at [404, 238] on link "Courses" at bounding box center [407, 236] width 26 height 7
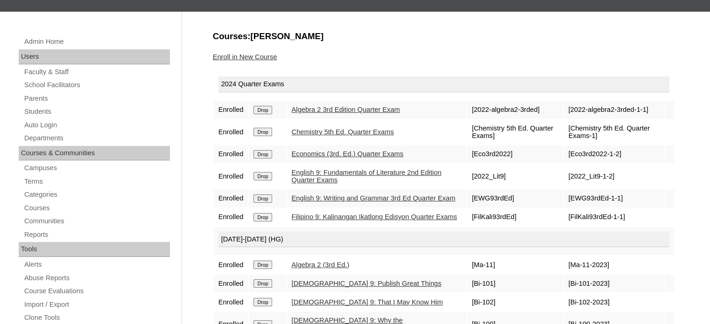
scroll to position [93, 0]
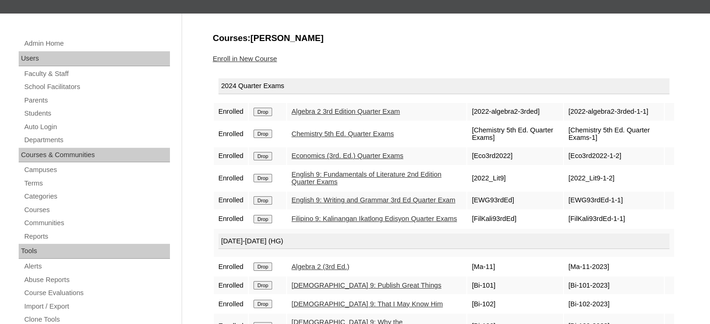
click at [261, 56] on link "Enroll in New Course" at bounding box center [245, 58] width 64 height 7
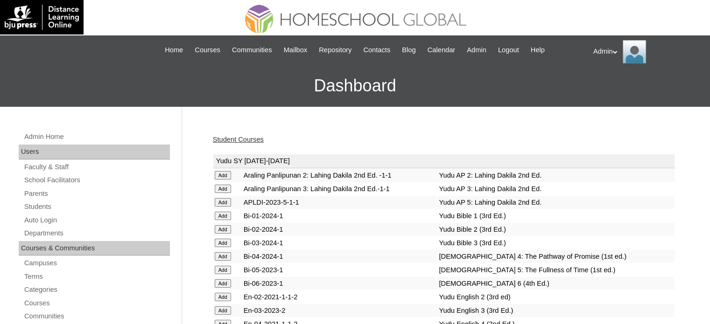
scroll to position [1922, 0]
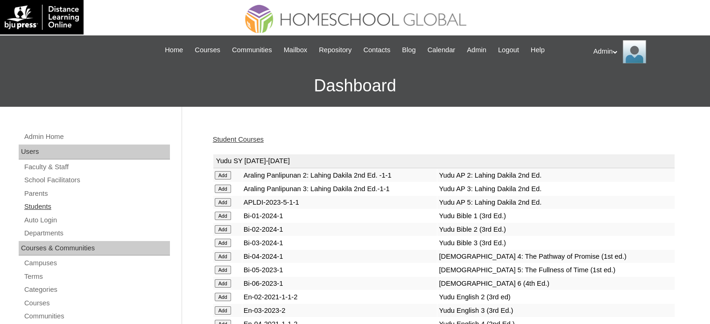
click at [35, 201] on link "Students" at bounding box center [96, 207] width 146 height 12
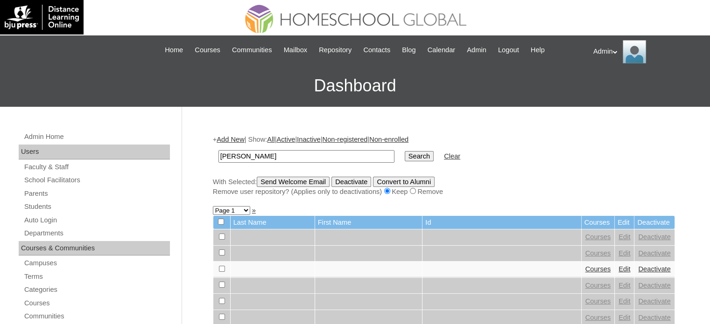
type input "[PERSON_NAME]"
click at [404, 151] on input "Search" at bounding box center [418, 156] width 29 height 10
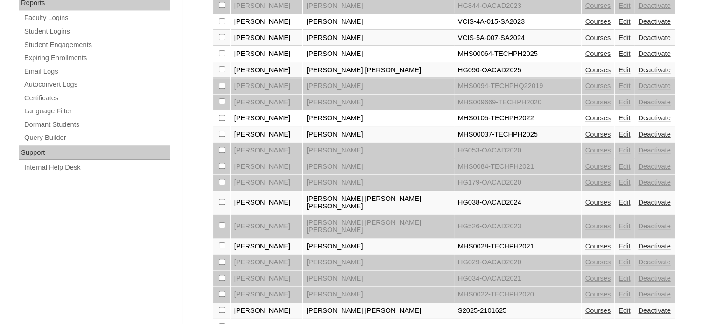
scroll to position [567, 0]
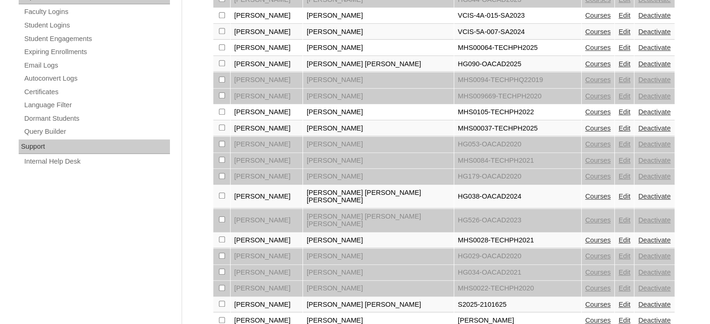
click at [581, 297] on td "Courses" at bounding box center [597, 305] width 33 height 16
click at [585, 301] on link "Courses" at bounding box center [598, 304] width 26 height 7
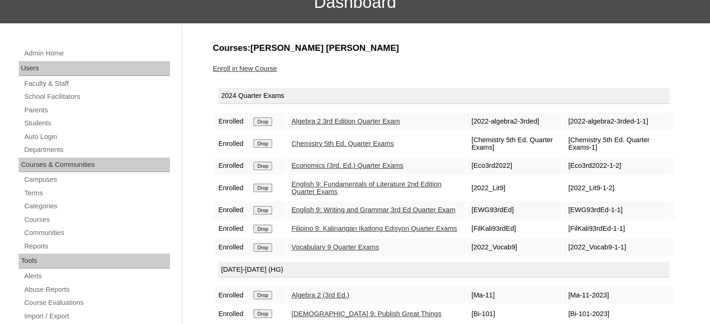
scroll to position [84, 0]
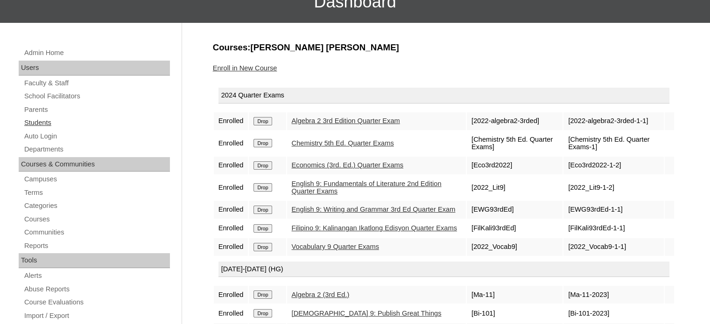
click at [40, 121] on link "Students" at bounding box center [96, 123] width 146 height 12
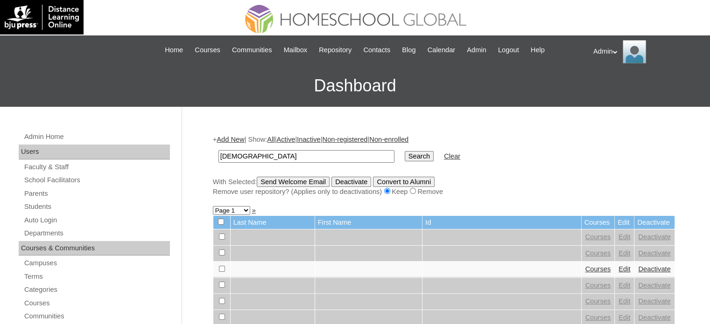
type input "[DEMOGRAPHIC_DATA]"
click at [404, 156] on input "Search" at bounding box center [418, 156] width 29 height 10
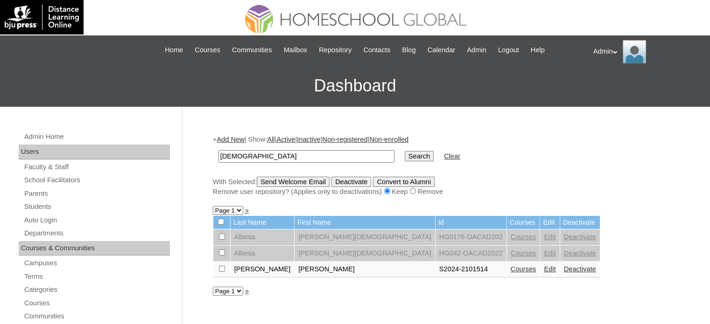
click at [544, 268] on link "Edit" at bounding box center [550, 268] width 12 height 7
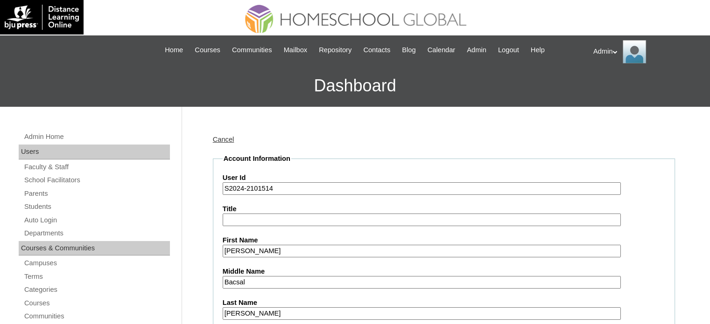
click at [241, 190] on input "S2024-2101514" at bounding box center [422, 188] width 398 height 13
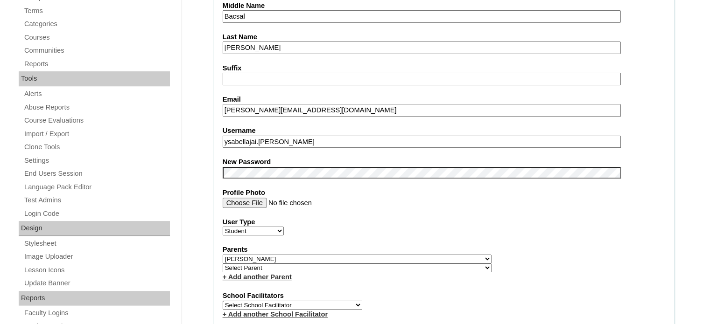
scroll to position [266, 0]
type input "S2025-2101514"
click at [472, 244] on label "Parents" at bounding box center [444, 249] width 442 height 10
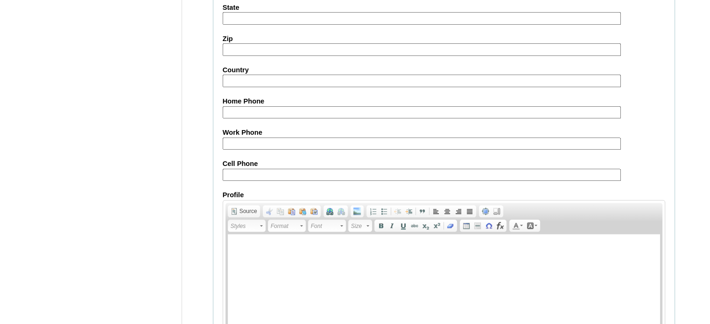
scroll to position [1087, 0]
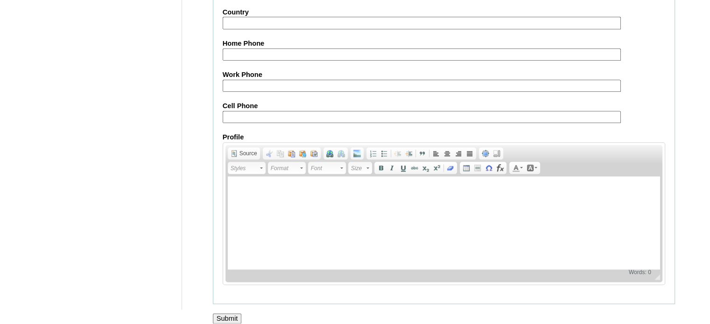
click at [229, 314] on input "Submit" at bounding box center [227, 319] width 29 height 10
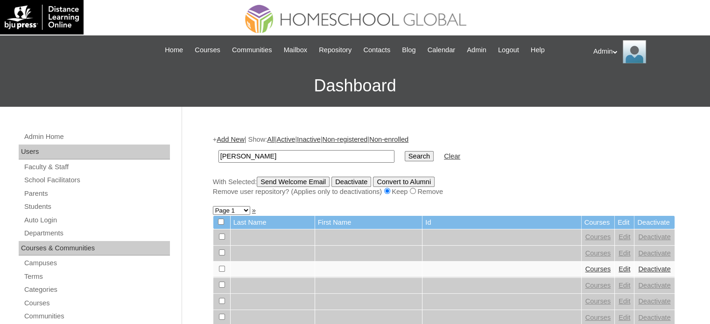
type input "[PERSON_NAME]"
click at [404, 155] on input "Search" at bounding box center [418, 156] width 29 height 10
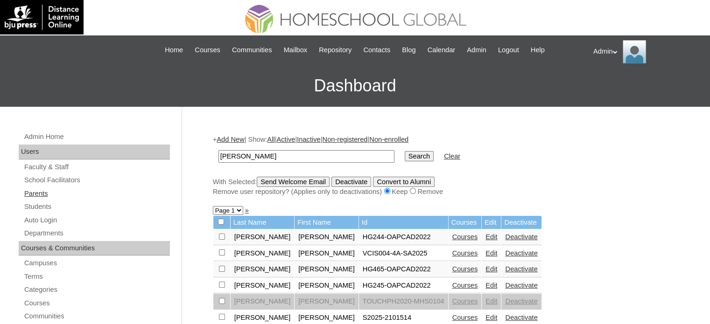
click at [39, 195] on link "Parents" at bounding box center [96, 194] width 146 height 12
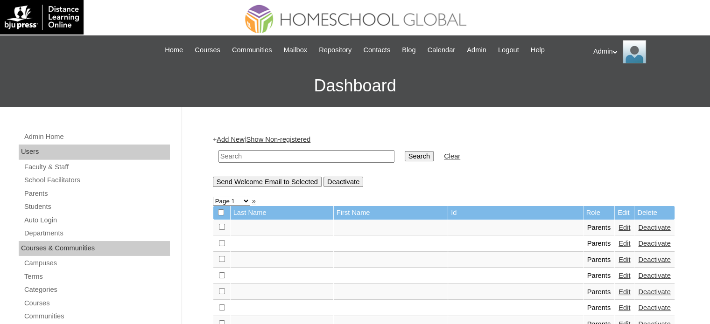
drag, startPoint x: 0, startPoint y: 0, endPoint x: 256, endPoint y: 156, distance: 300.0
click at [256, 156] on input "text" at bounding box center [306, 156] width 176 height 13
type input "[PERSON_NAME]"
click at [404, 151] on input "Search" at bounding box center [418, 156] width 29 height 10
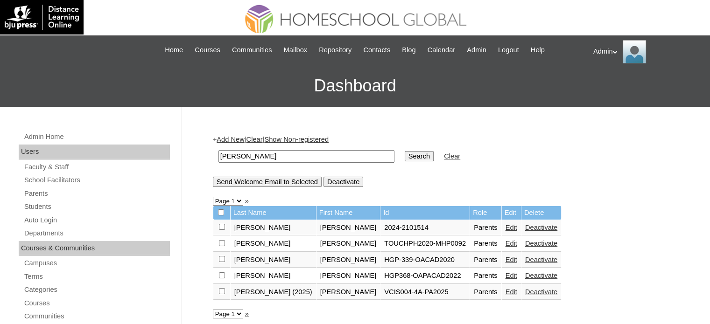
click at [505, 226] on link "Edit" at bounding box center [511, 227] width 12 height 7
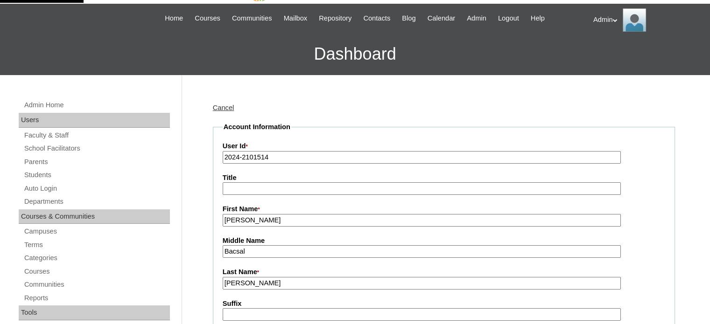
scroll to position [33, 0]
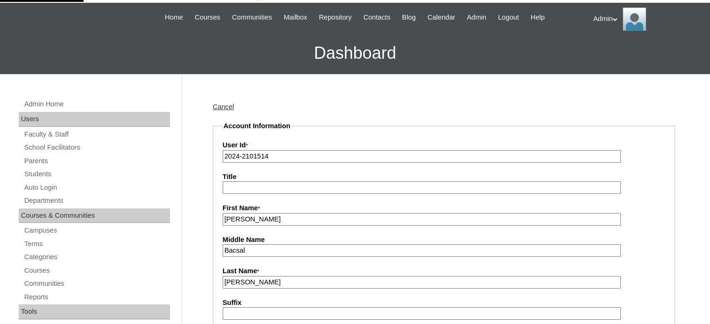
click at [239, 154] on input "2024-2101514" at bounding box center [422, 156] width 398 height 13
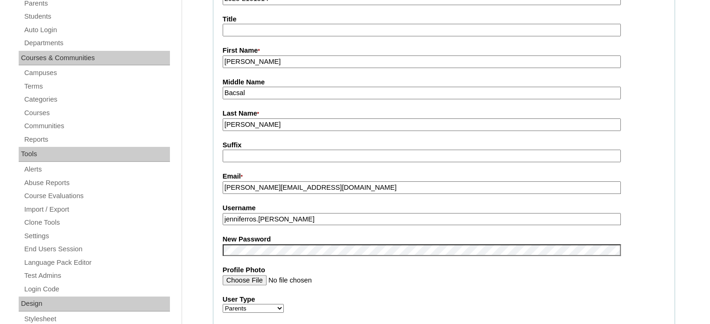
scroll to position [201, 0]
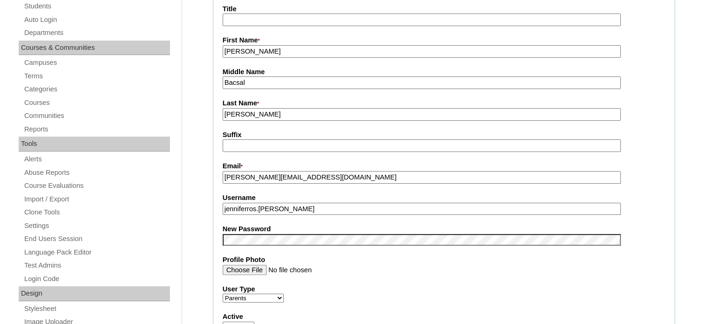
type input "2025-2101514"
click at [448, 272] on input "Profile Photo" at bounding box center [422, 270] width 398 height 10
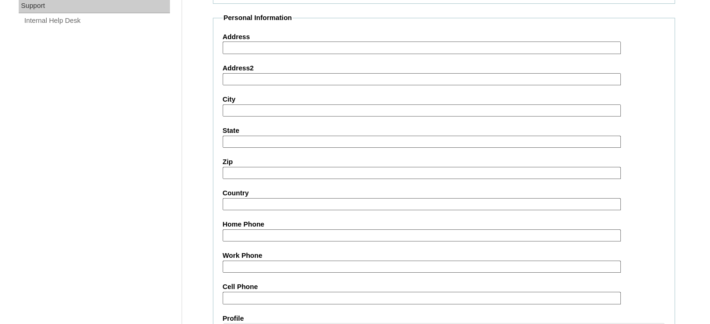
scroll to position [892, 0]
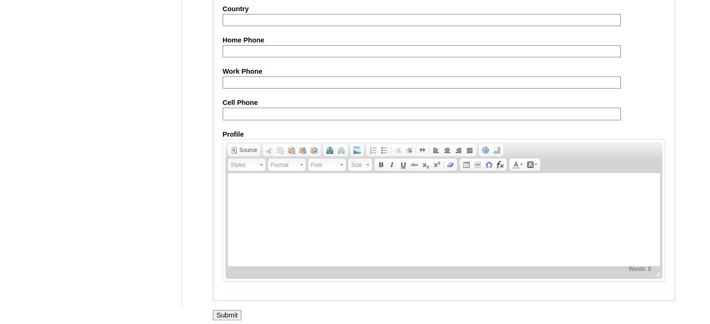
click at [231, 310] on input "Submit" at bounding box center [227, 315] width 29 height 10
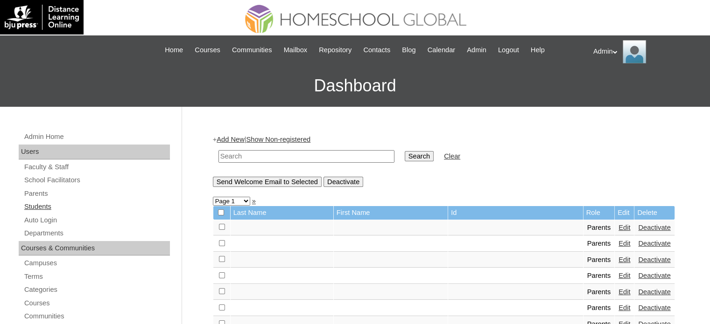
click at [62, 208] on link "Students" at bounding box center [96, 207] width 146 height 12
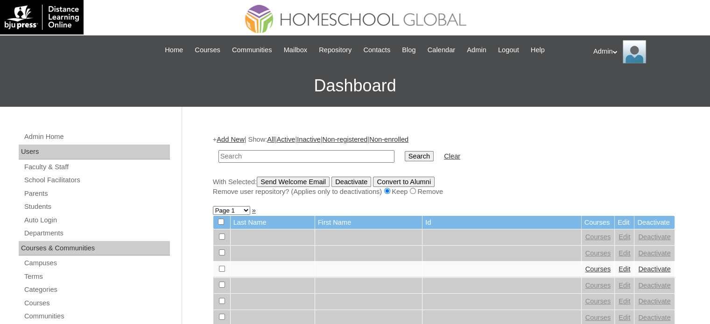
drag, startPoint x: 0, startPoint y: 0, endPoint x: 252, endPoint y: 156, distance: 296.2
click at [252, 156] on input "text" at bounding box center [306, 156] width 176 height 13
type input "[PERSON_NAME]"
click at [404, 155] on input "Search" at bounding box center [418, 156] width 29 height 10
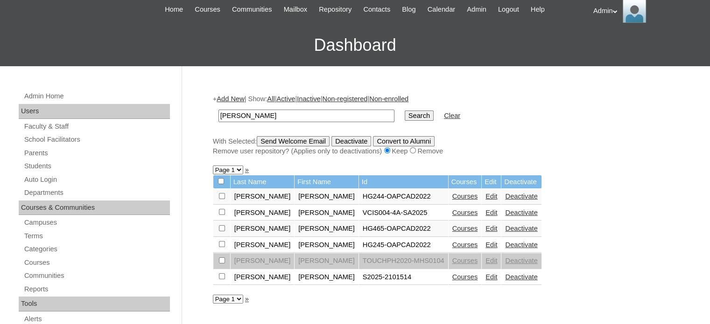
scroll to position [41, 0]
click at [452, 276] on link "Courses" at bounding box center [465, 276] width 26 height 7
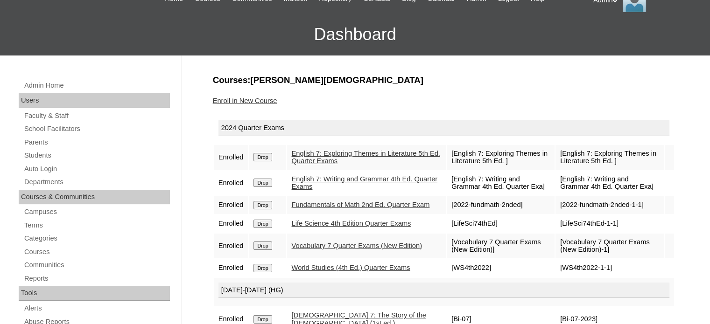
scroll to position [56, 0]
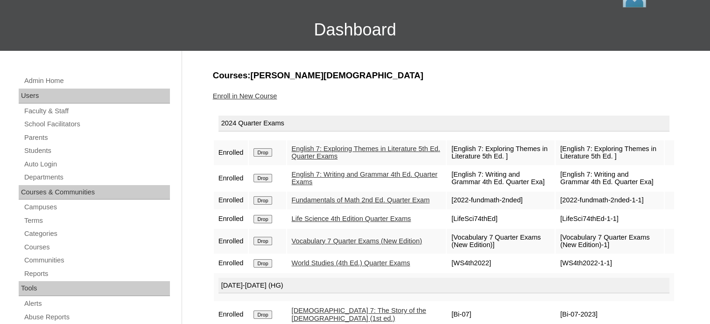
click at [263, 149] on input "Drop" at bounding box center [262, 152] width 18 height 8
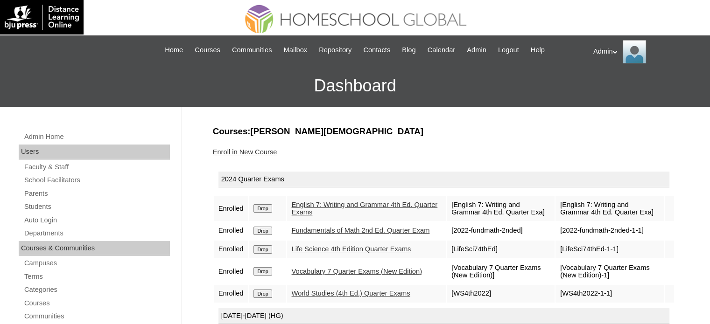
click at [261, 209] on input "Drop" at bounding box center [262, 208] width 18 height 8
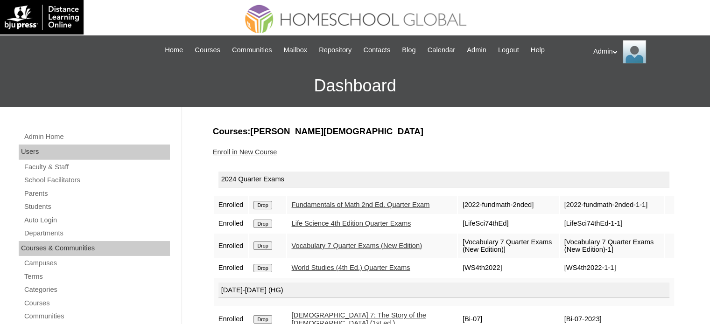
click at [261, 209] on input "Drop" at bounding box center [262, 205] width 18 height 8
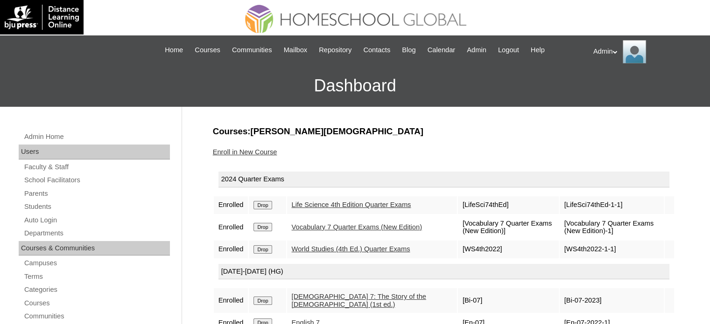
click at [261, 209] on input "Drop" at bounding box center [262, 205] width 18 height 8
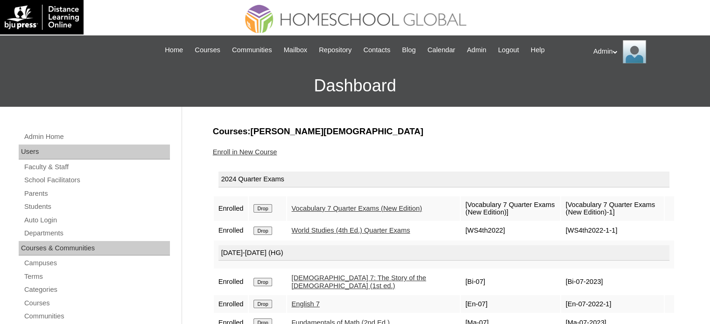
click at [261, 209] on input "Drop" at bounding box center [262, 208] width 18 height 8
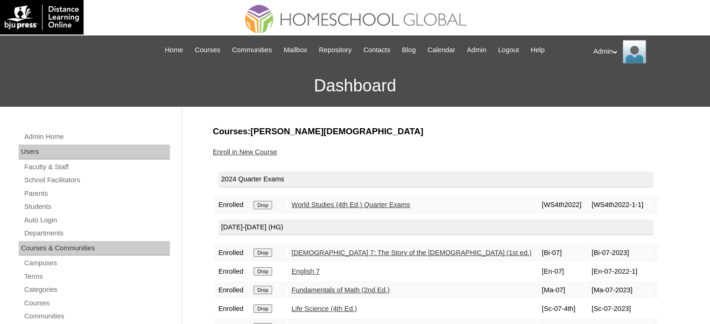
click at [261, 209] on td "Drop" at bounding box center [267, 205] width 37 height 18
click at [262, 206] on input "Drop" at bounding box center [262, 205] width 18 height 8
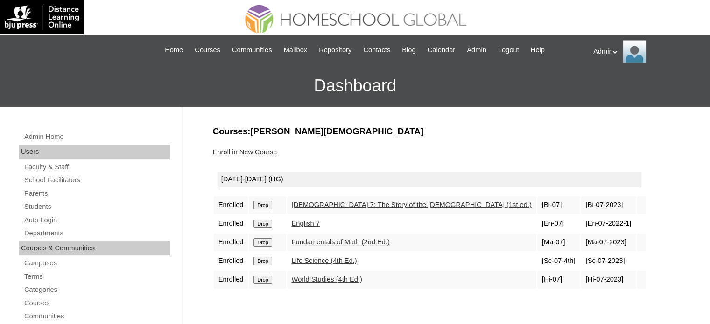
click at [261, 206] on input "Drop" at bounding box center [262, 205] width 18 height 8
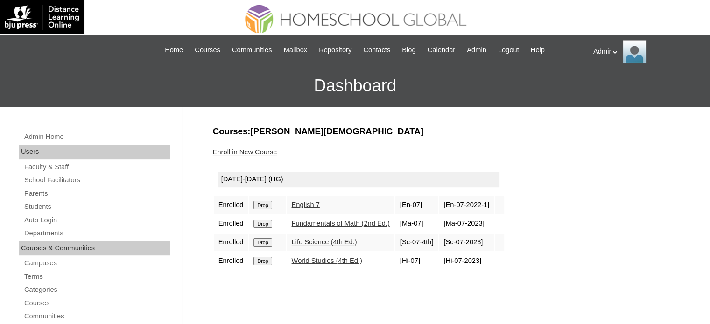
click at [261, 206] on input "Drop" at bounding box center [262, 205] width 18 height 8
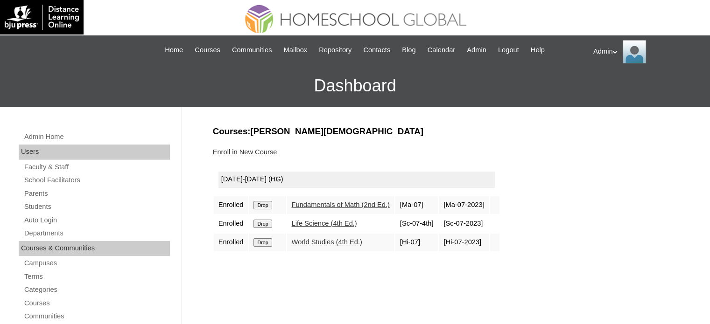
click at [261, 206] on input "Drop" at bounding box center [262, 205] width 18 height 8
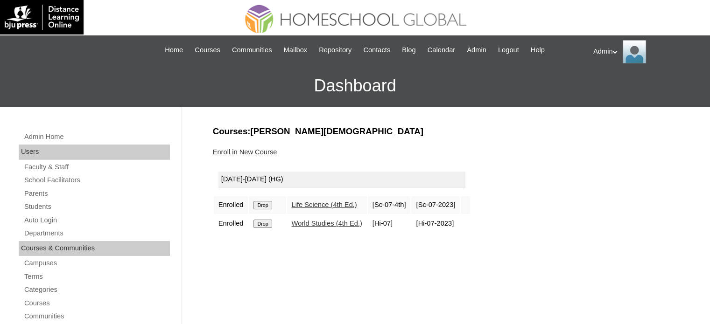
click at [261, 206] on input "Drop" at bounding box center [262, 205] width 18 height 8
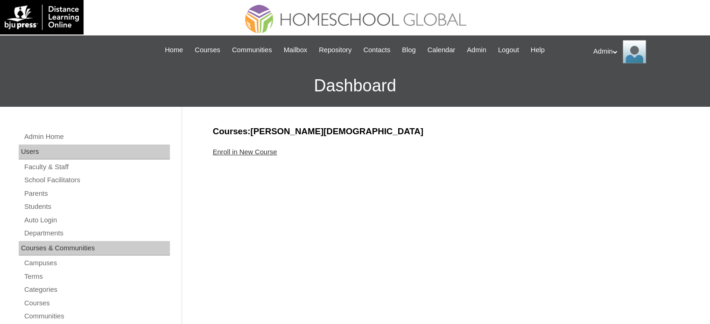
click at [264, 151] on link "Enroll in New Course" at bounding box center [245, 151] width 64 height 7
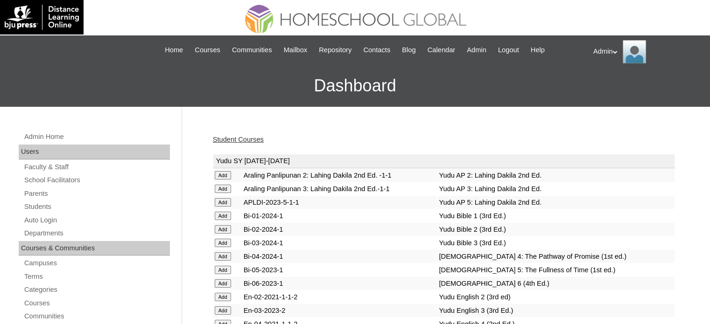
scroll to position [2393, 0]
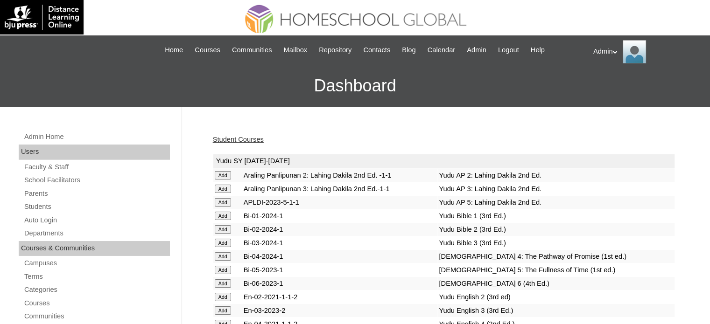
scroll to position [983, 0]
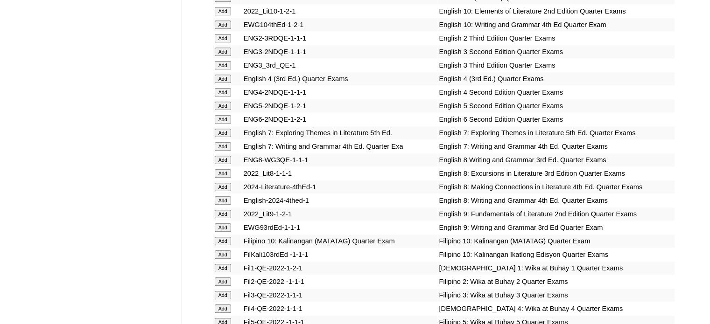
click at [377, 113] on td "ENG6-2NDQE-1-2-1" at bounding box center [339, 119] width 195 height 13
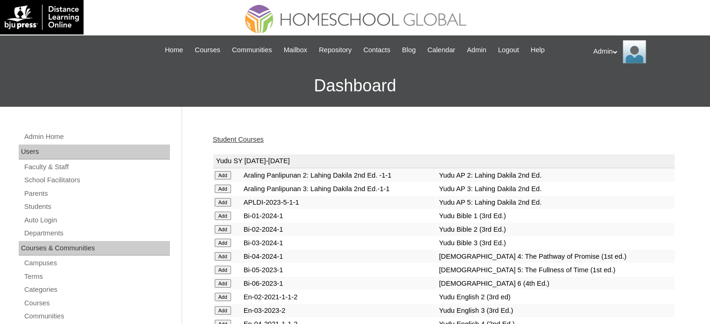
scroll to position [983, 0]
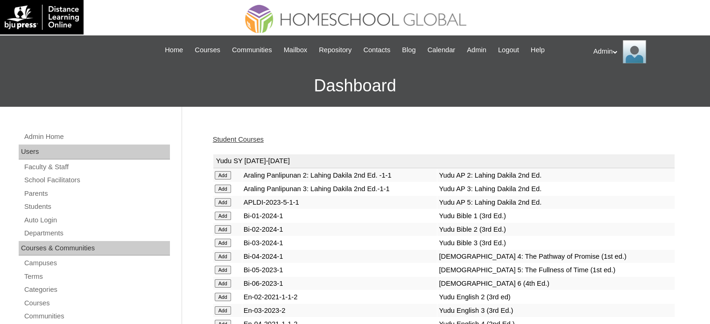
scroll to position [617, 0]
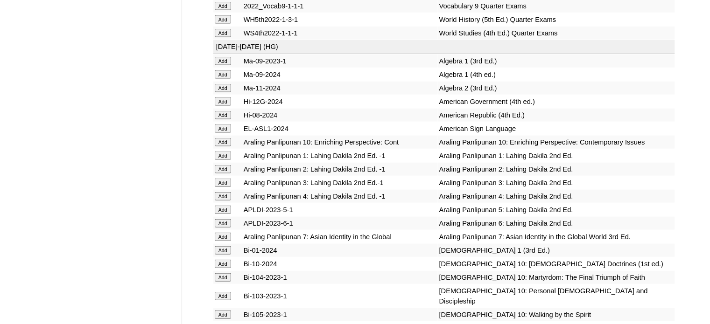
click at [298, 149] on td "Araling Panlipunan 10: Enriching Perspective: Cont" at bounding box center [339, 142] width 195 height 13
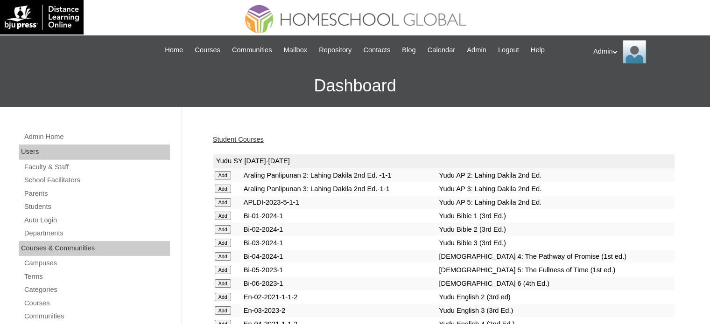
click at [244, 136] on link "Student Courses" at bounding box center [238, 139] width 51 height 7
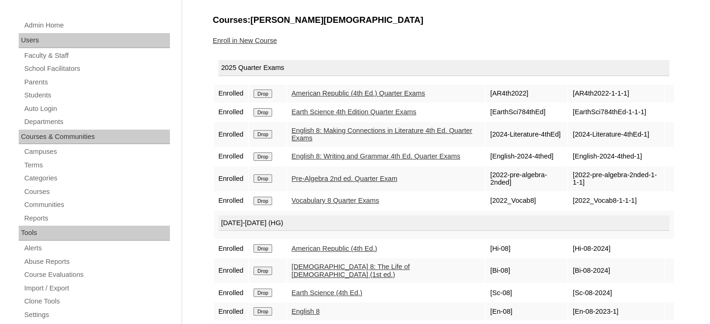
scroll to position [112, 0]
click at [49, 91] on link "Students" at bounding box center [96, 95] width 146 height 12
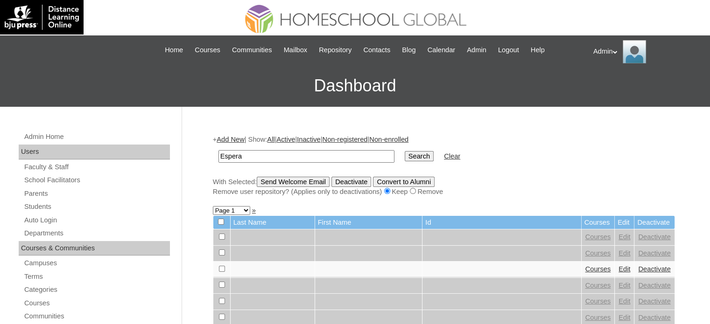
type input "Espera"
click at [404, 154] on input "Search" at bounding box center [418, 156] width 29 height 10
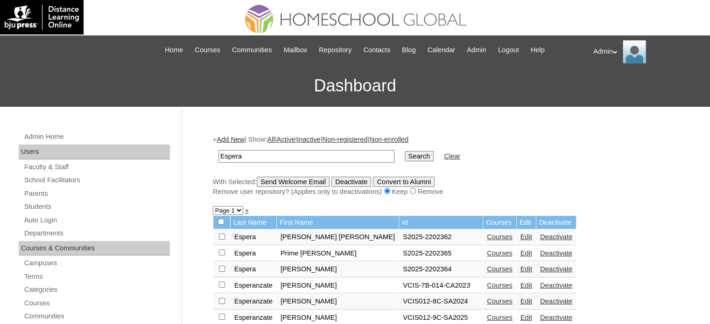
click at [487, 266] on link "Courses" at bounding box center [500, 268] width 26 height 7
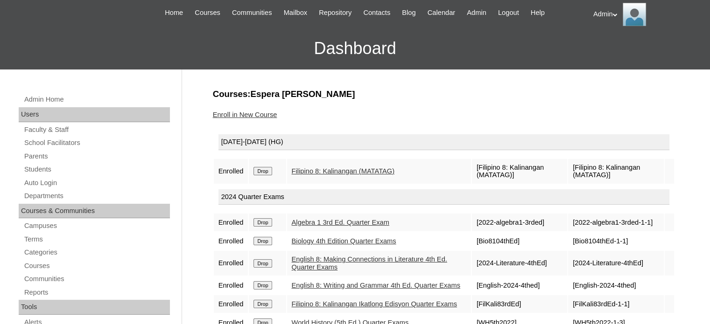
scroll to position [37, 0]
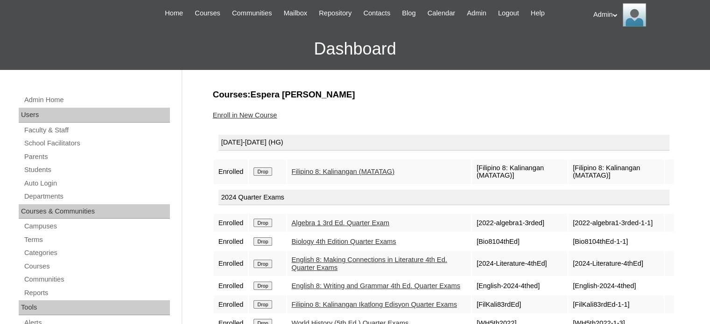
click at [254, 112] on link "Enroll in New Course" at bounding box center [245, 114] width 64 height 7
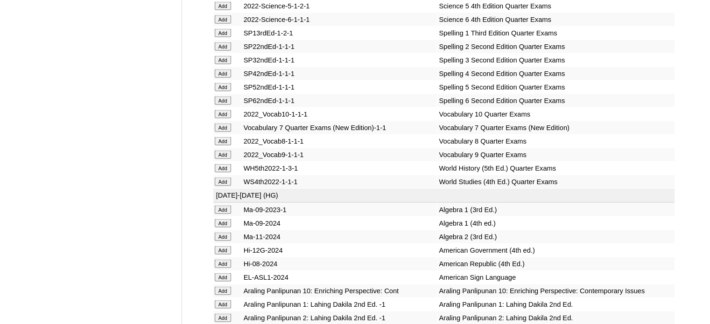
scroll to position [5313, 0]
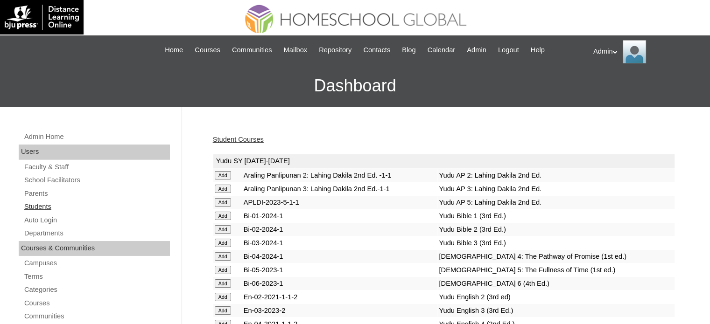
click at [45, 204] on link "Students" at bounding box center [96, 207] width 146 height 12
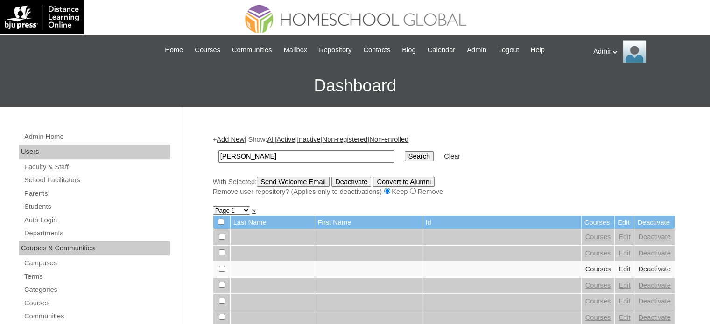
type input "[PERSON_NAME]"
click at [404, 154] on input "Search" at bounding box center [418, 156] width 29 height 10
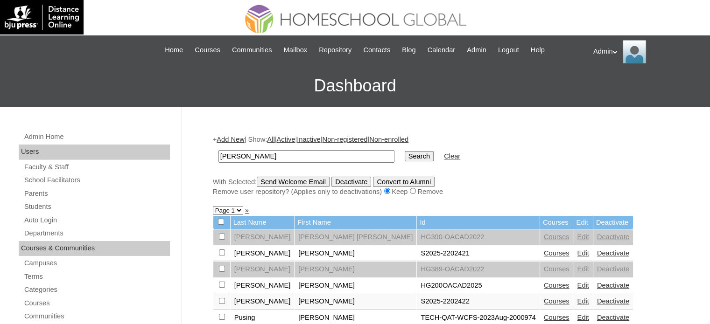
click at [544, 251] on link "Courses" at bounding box center [557, 253] width 26 height 7
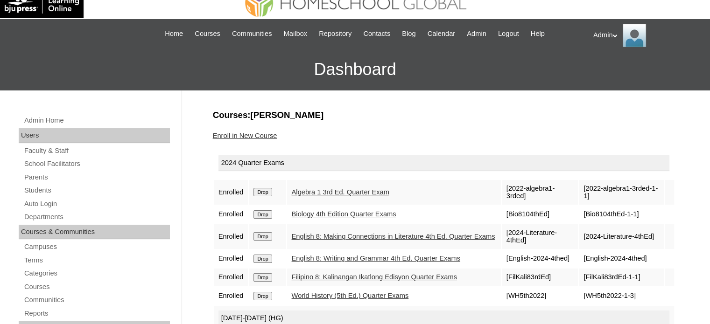
scroll to position [14, 0]
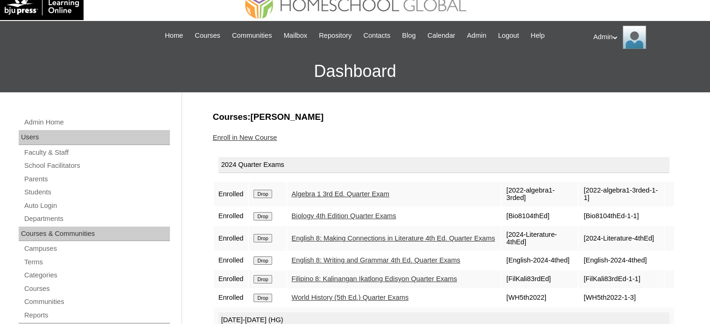
click at [248, 136] on link "Enroll in New Course" at bounding box center [245, 137] width 64 height 7
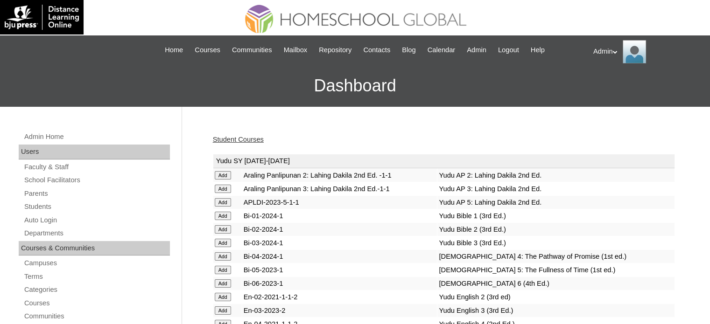
scroll to position [1909, 0]
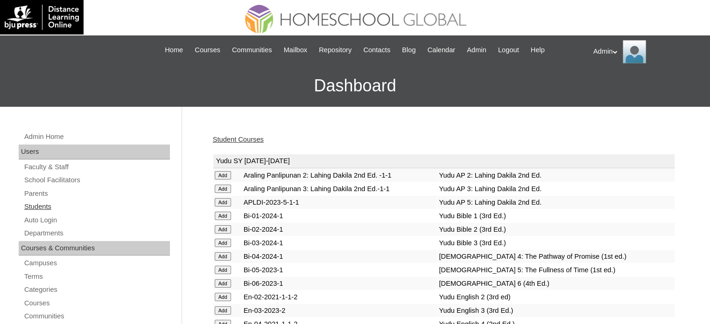
click at [45, 204] on link "Students" at bounding box center [96, 207] width 146 height 12
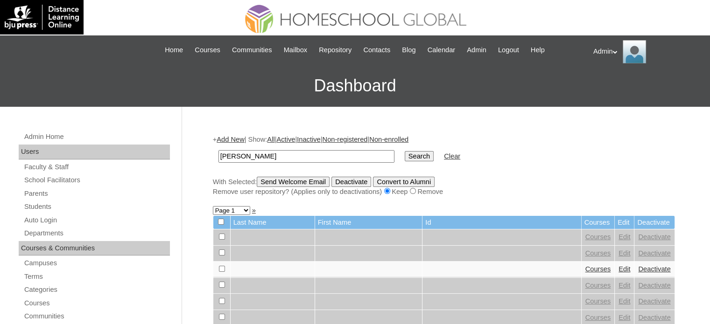
type input "[PERSON_NAME]"
click at [400, 162] on td "Search" at bounding box center [419, 157] width 38 height 22
click at [404, 158] on input "Search" at bounding box center [418, 156] width 29 height 10
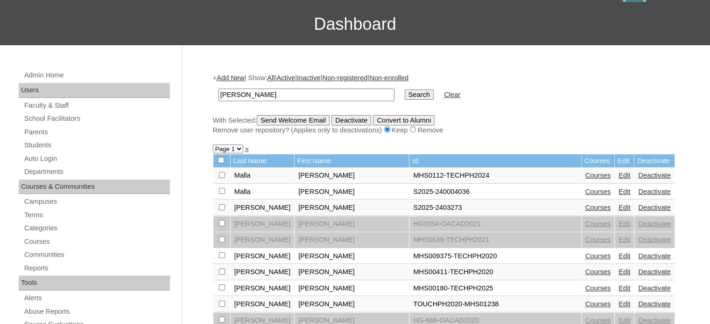
scroll to position [102, 0]
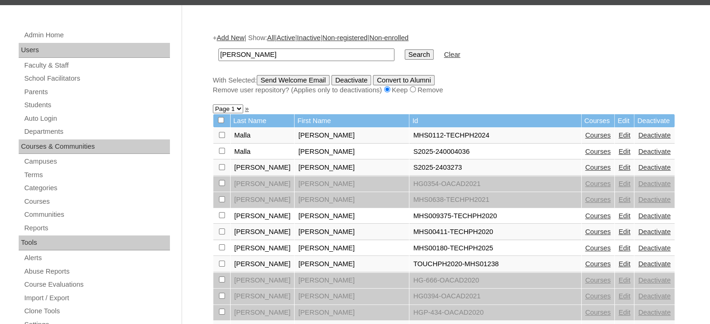
click at [585, 166] on link "Courses" at bounding box center [598, 167] width 26 height 7
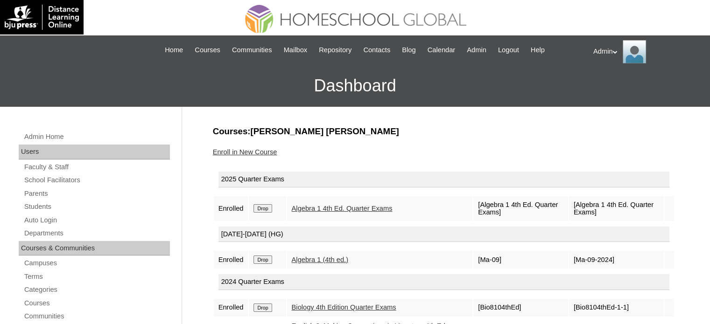
click at [267, 148] on link "Enroll in New Course" at bounding box center [245, 151] width 64 height 7
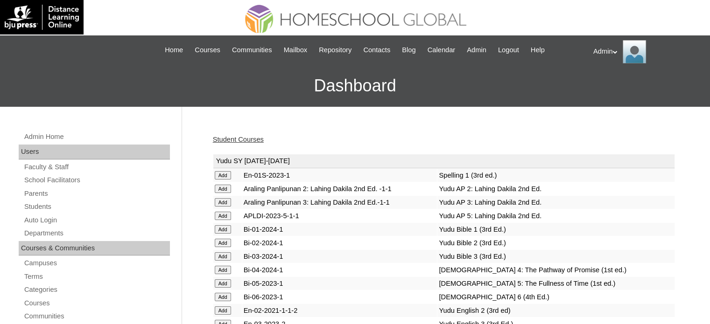
scroll to position [1922, 0]
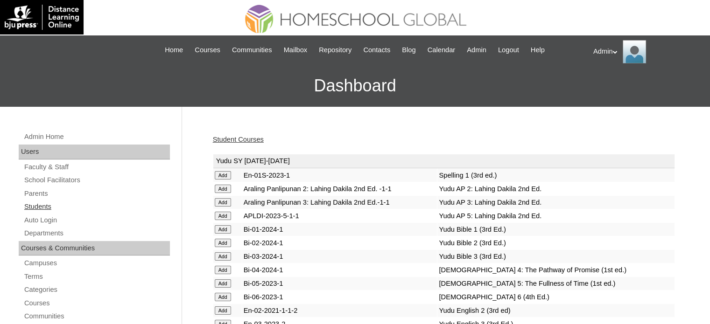
click at [33, 205] on link "Students" at bounding box center [96, 207] width 146 height 12
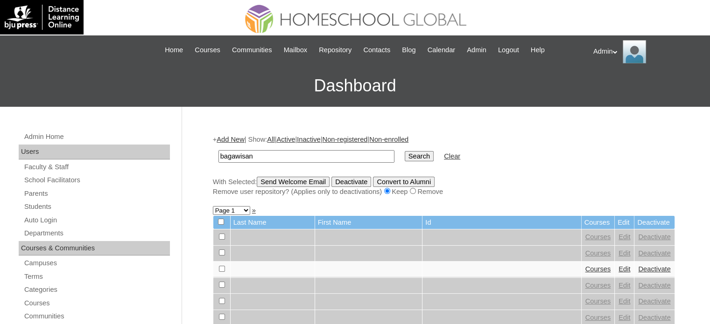
type input "bagawisan"
click at [404, 154] on input "Search" at bounding box center [418, 156] width 29 height 10
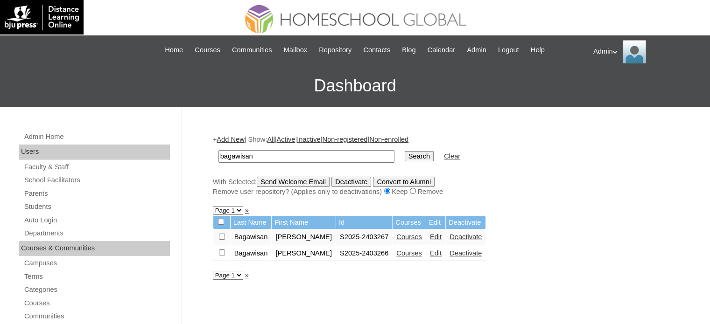
click at [397, 255] on link "Courses" at bounding box center [409, 253] width 26 height 7
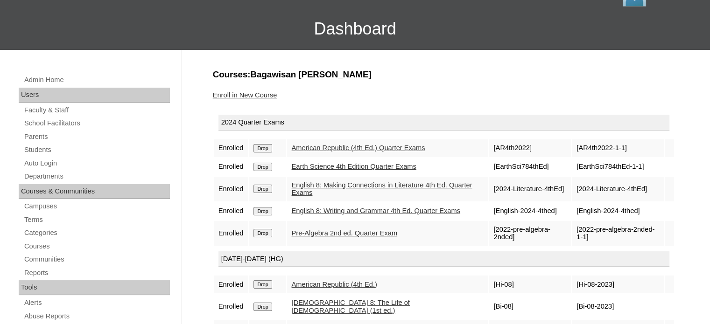
scroll to position [57, 0]
click at [250, 94] on link "Enroll in New Course" at bounding box center [245, 94] width 64 height 7
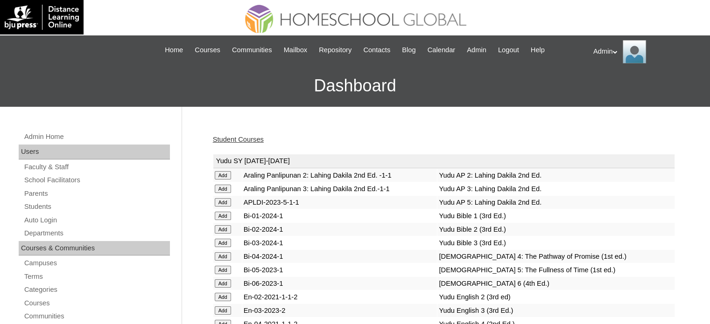
scroll to position [1909, 0]
